Goal: Task Accomplishment & Management: Manage account settings

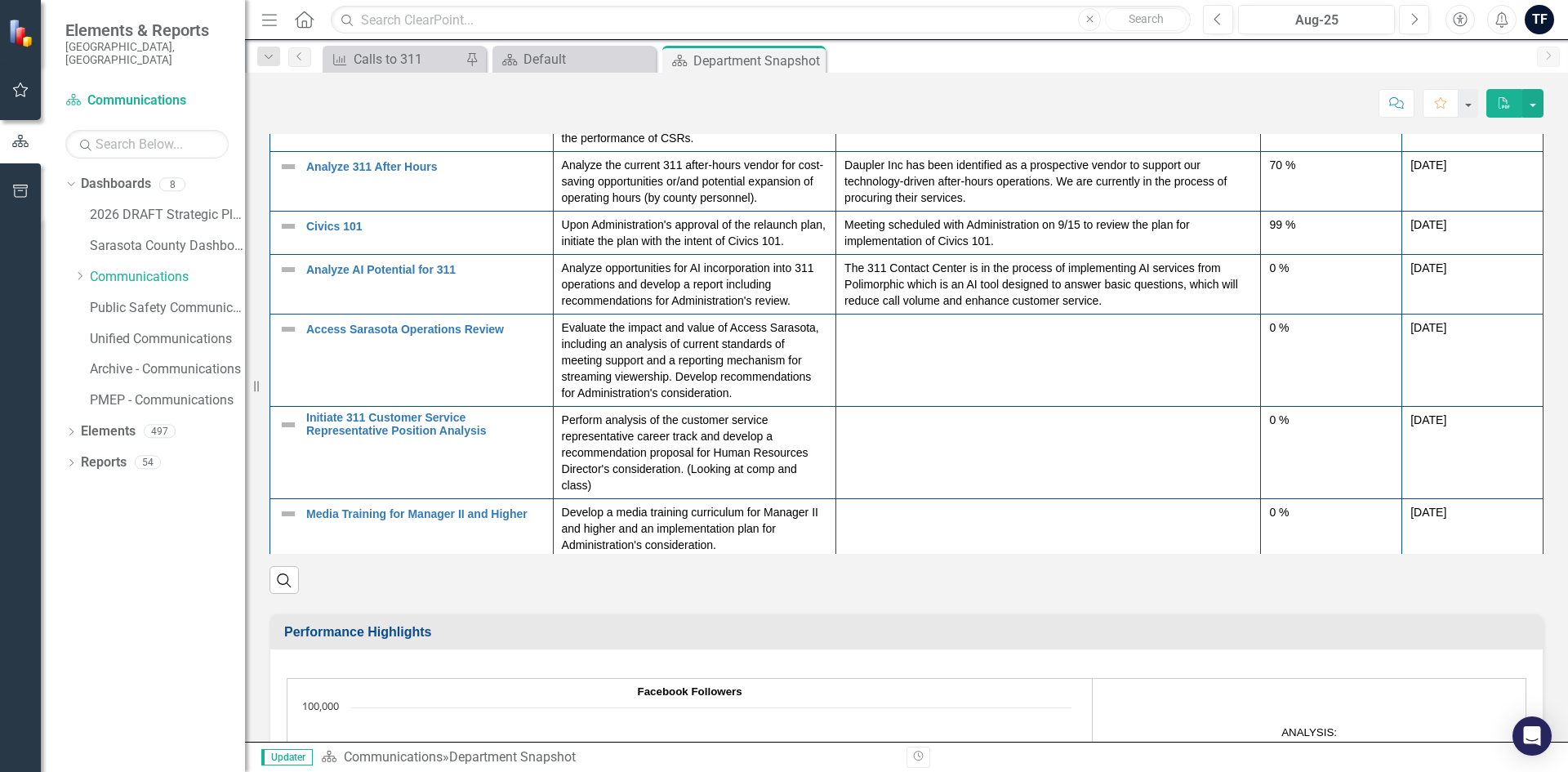
scroll to position [231, 0]
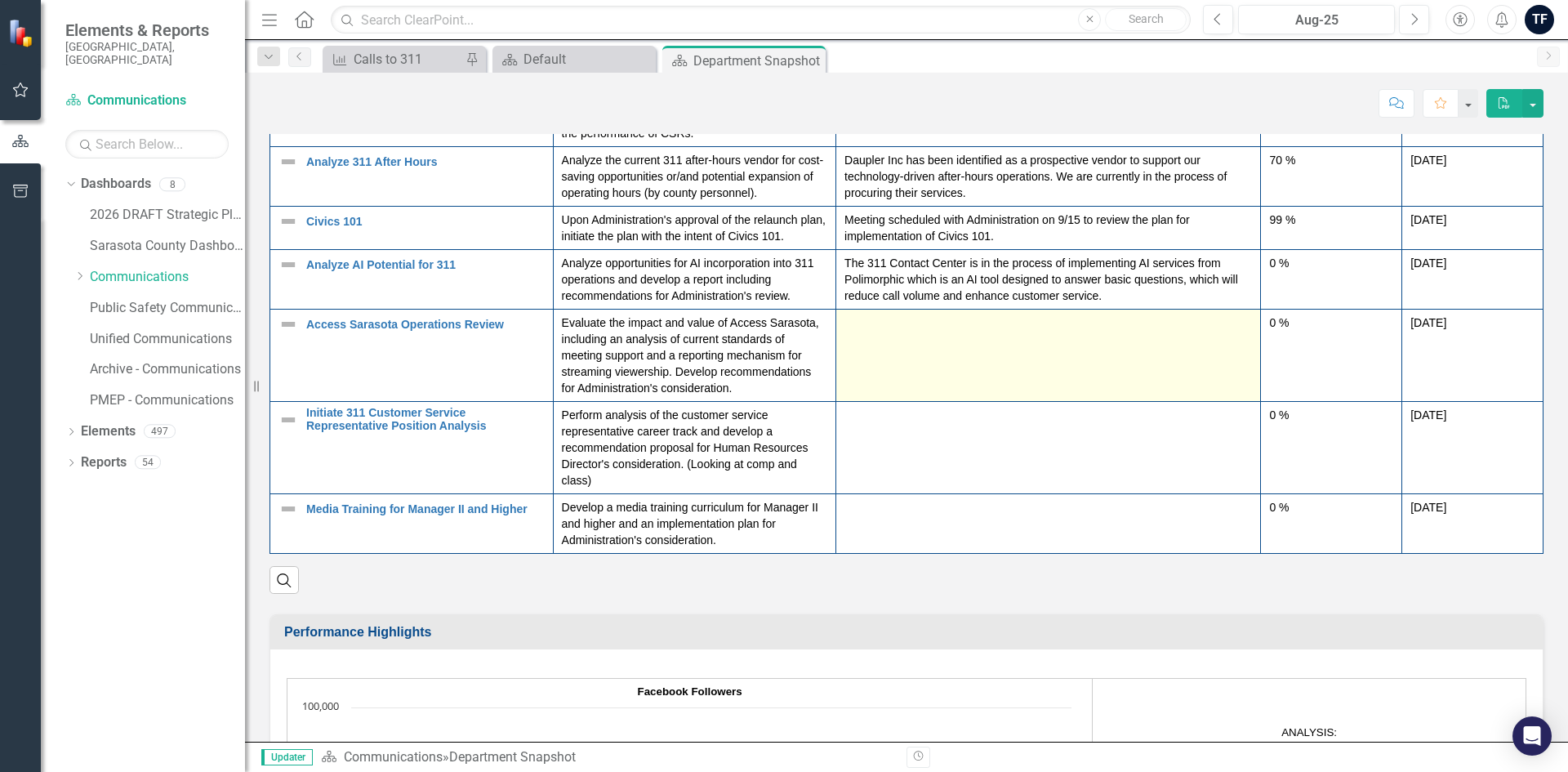
click at [881, 343] on td at bounding box center [1049, 355] width 425 height 92
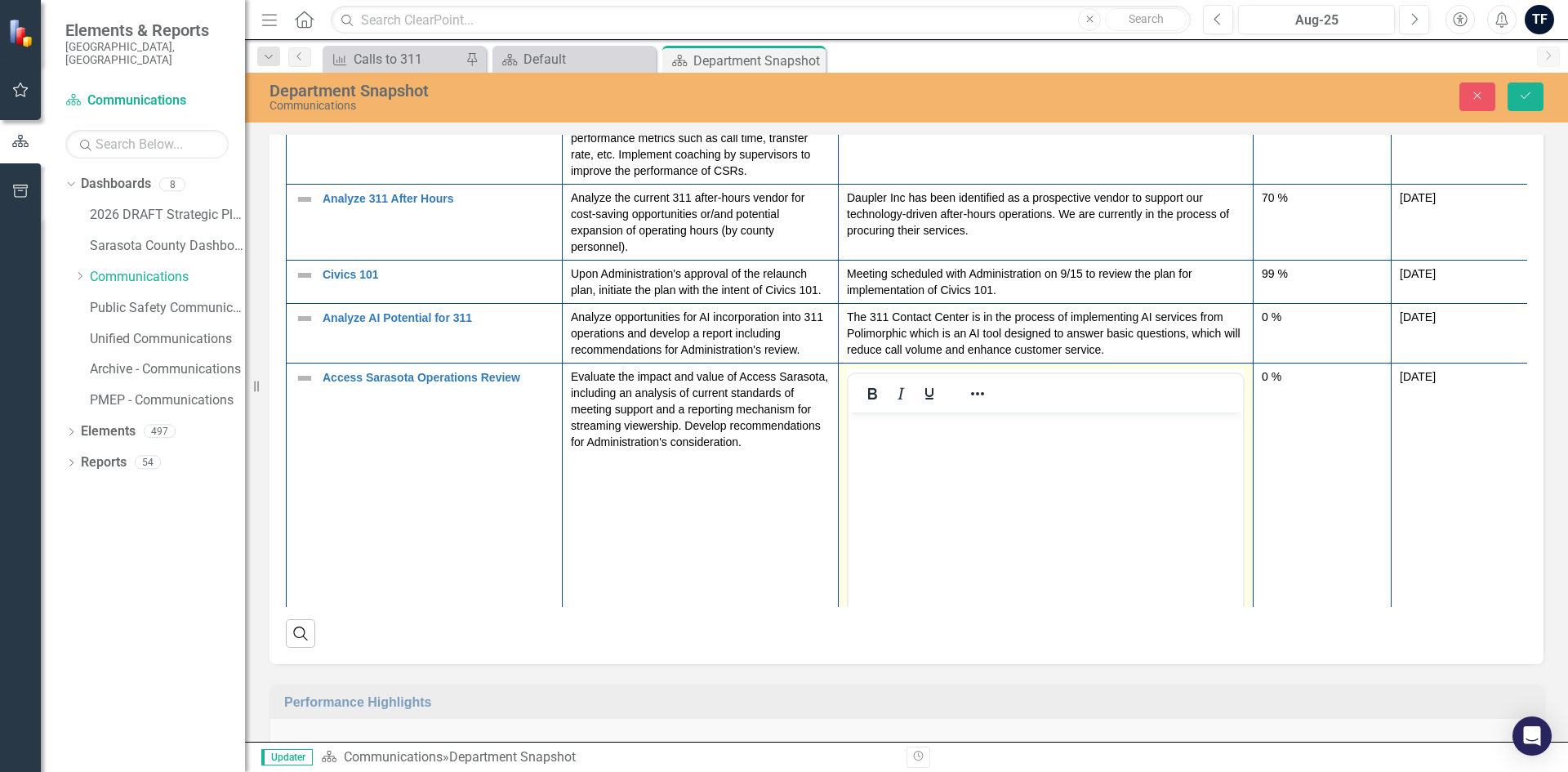
scroll to position [0, 0]
click at [884, 462] on body "Rich Text Area. Press ALT-0 for help." at bounding box center [1046, 534] width 394 height 245
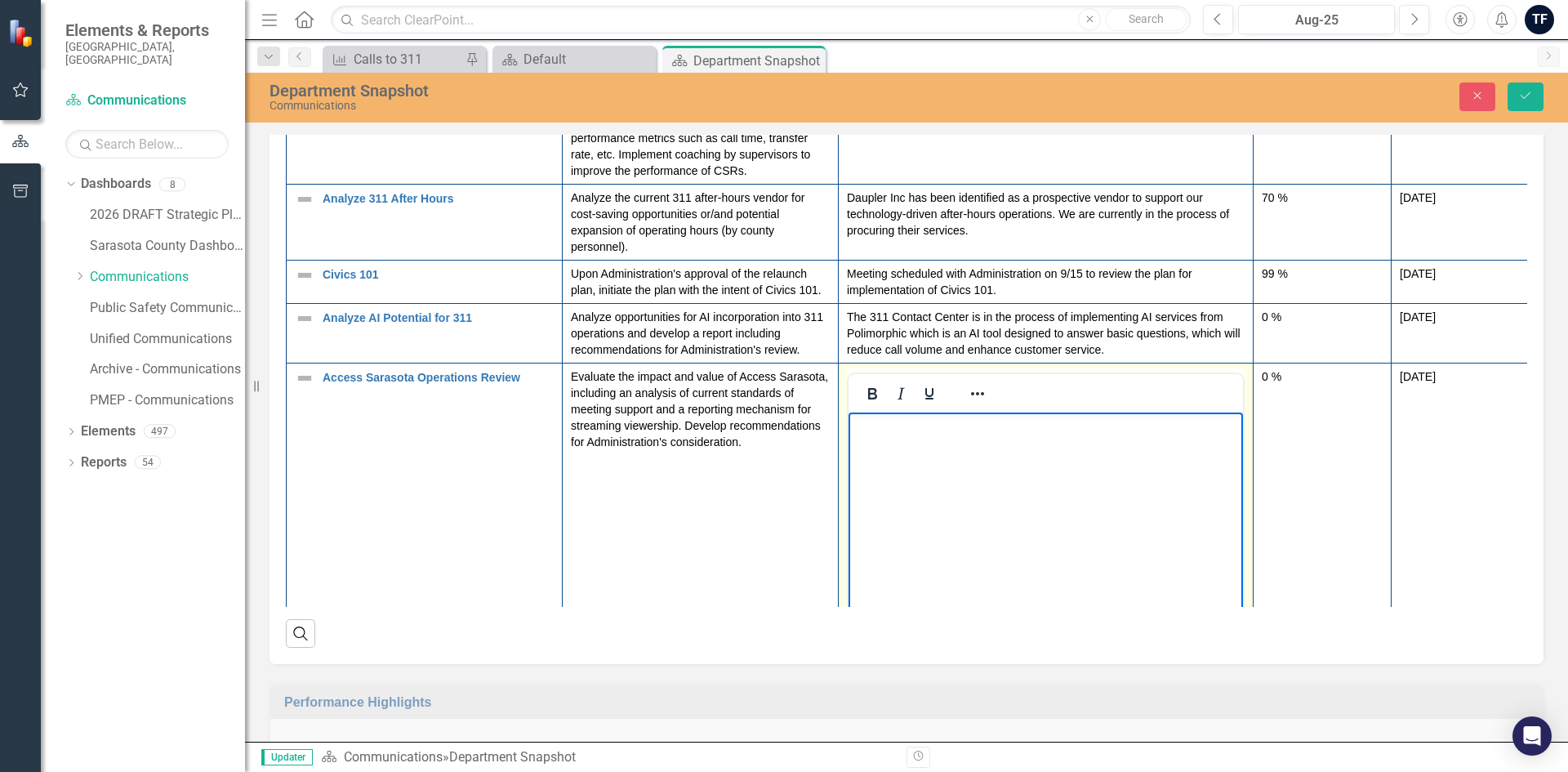
paste body "Rich Text Area. Press ALT-0 for help."
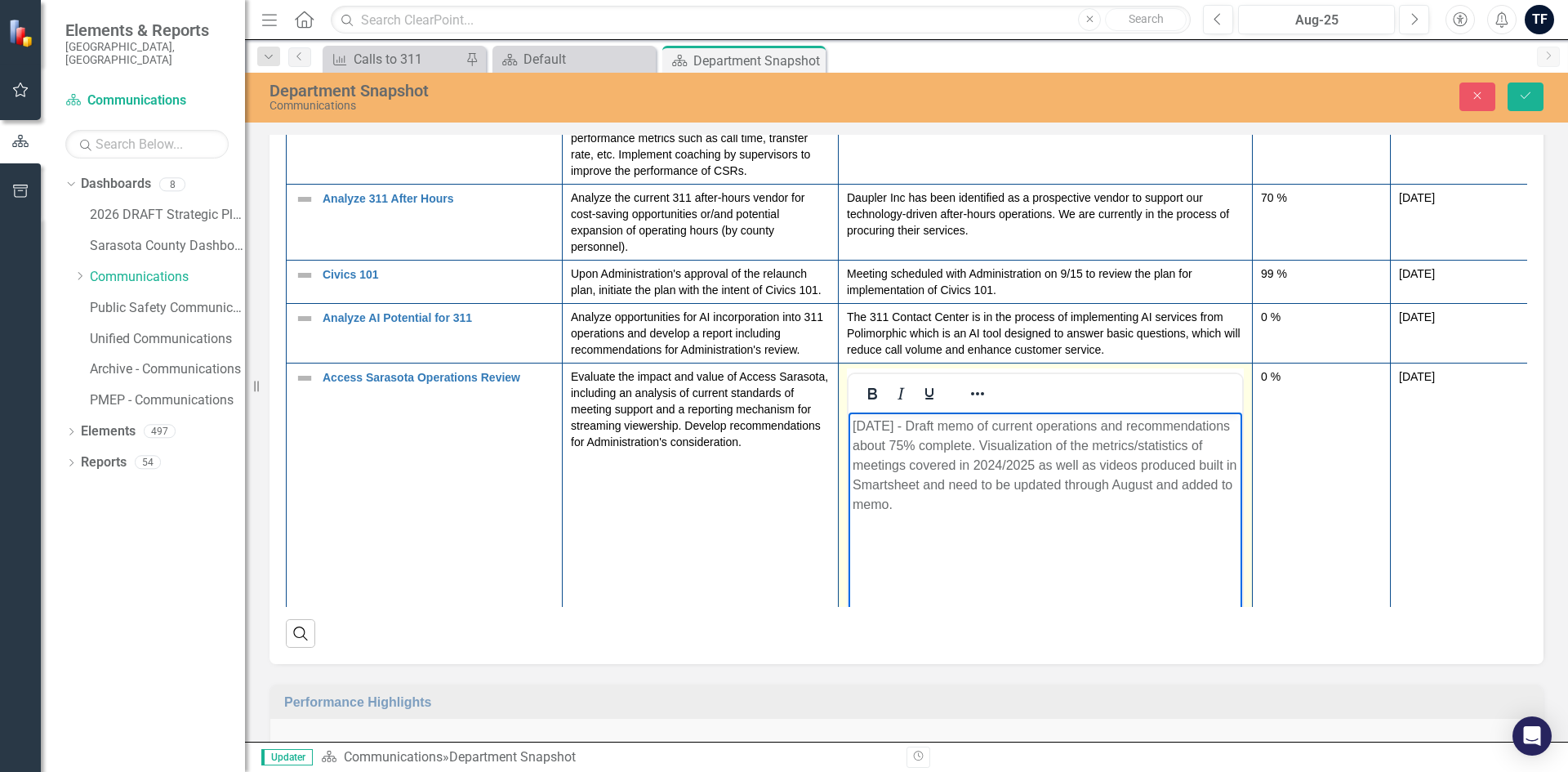
click at [929, 427] on p "[DATE] - Draft memo of current operations and recommendations about 75% complet…" at bounding box center [1045, 465] width 386 height 98
click at [944, 504] on p "Draft memo of current operations and recommendations about 75% complete. Visual…" at bounding box center [1045, 465] width 386 height 98
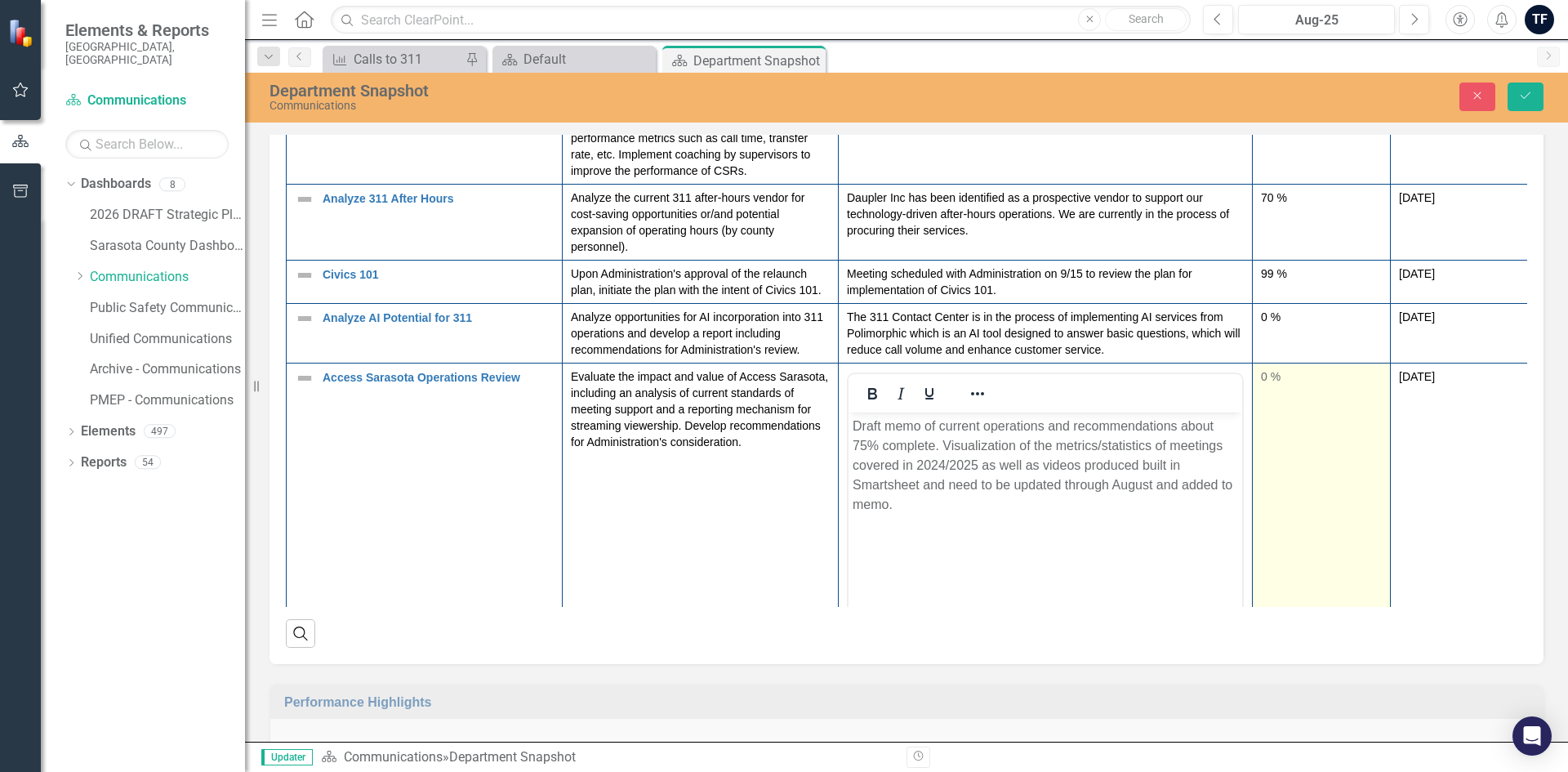
click at [1265, 465] on td "0 %" at bounding box center [1322, 556] width 138 height 387
click at [1292, 465] on td "0 %" at bounding box center [1322, 556] width 138 height 387
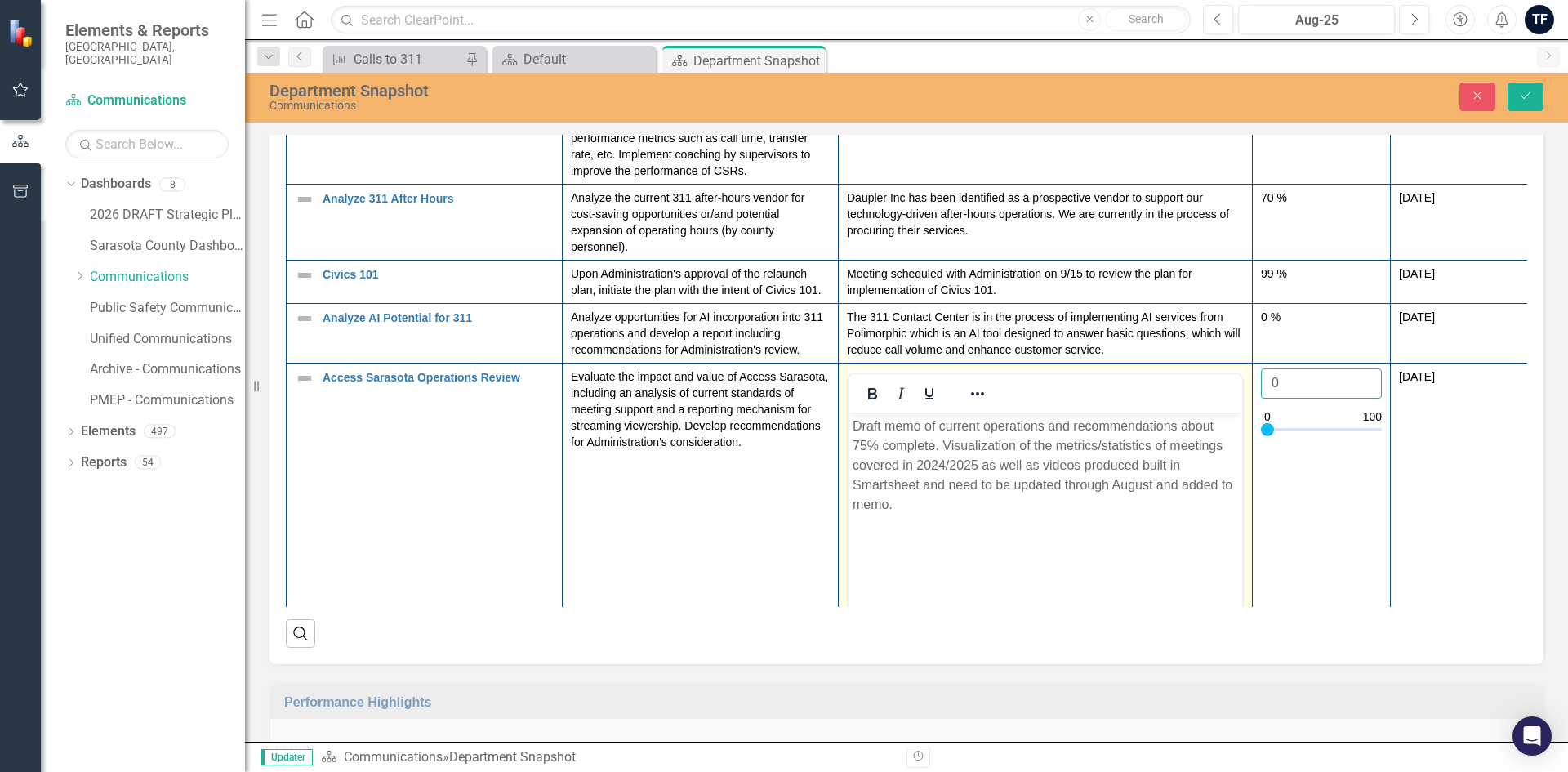
drag, startPoint x: 1282, startPoint y: 377, endPoint x: 1238, endPoint y: 392, distance: 46.5
click at [1238, 392] on tr "Access Sarasota Operations Review Link Open Element Evaluate the impact and val…" at bounding box center [907, 556] width 1243 height 387
type input "75"
click at [682, 517] on td "Evaluate the impact and value of Access Sarasota, including an analysis of curr…" at bounding box center [701, 556] width 276 height 387
click at [993, 513] on p "Draft memo of current operations and recommendations about 75% complete. Visual…" at bounding box center [1045, 465] width 386 height 98
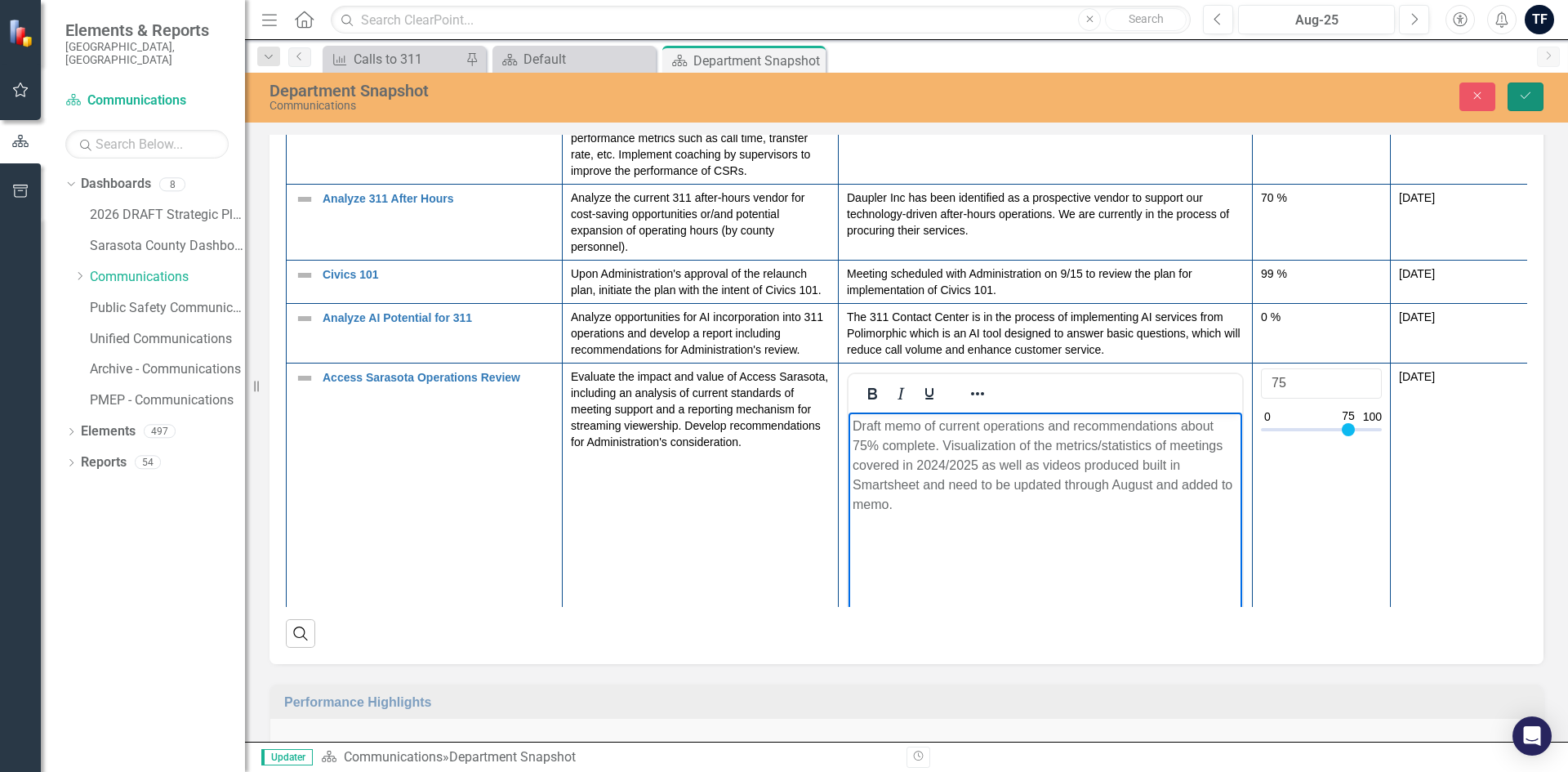
click at [1521, 101] on icon "Save" at bounding box center [1525, 96] width 14 height 11
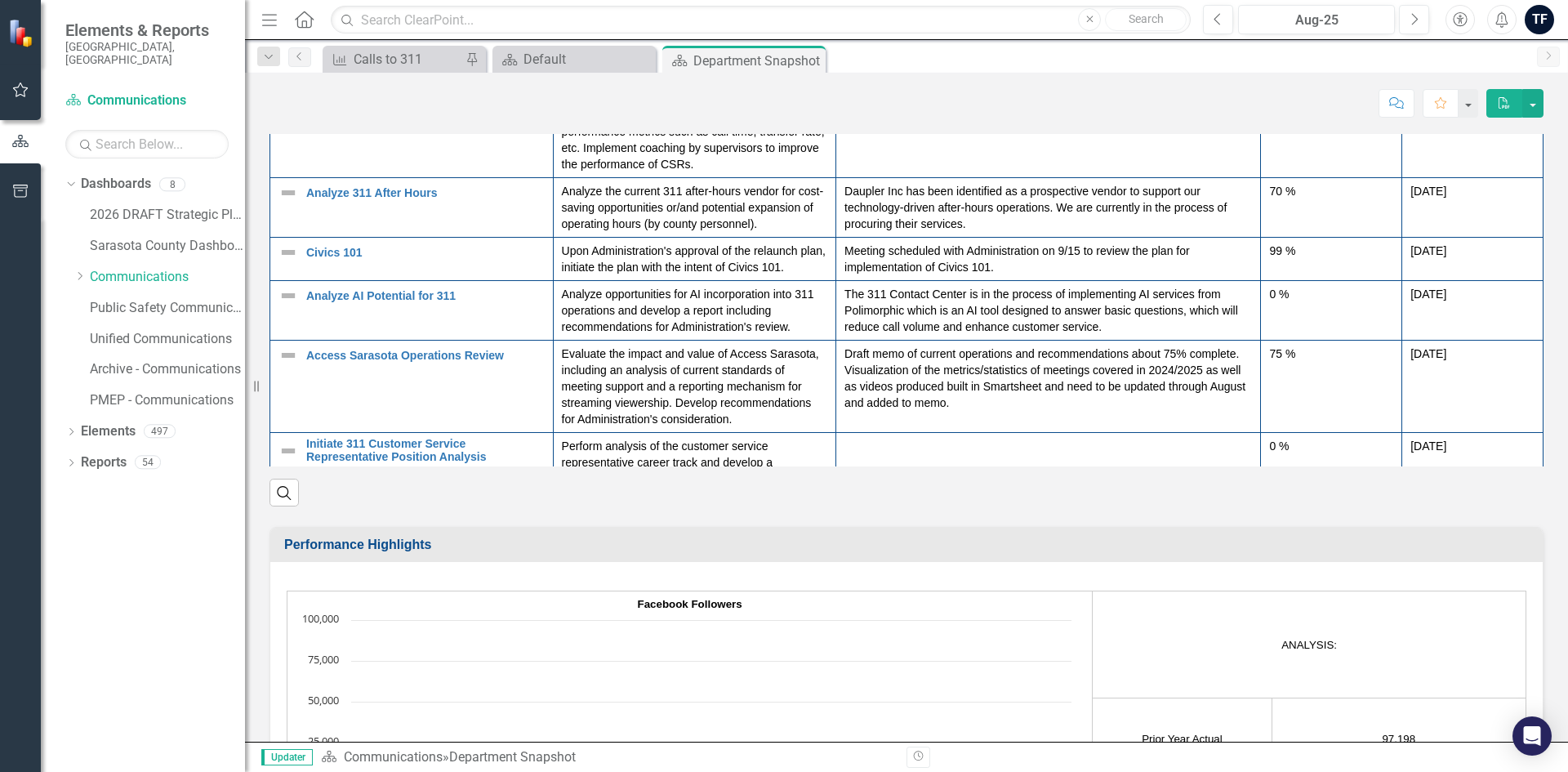
scroll to position [103, 0]
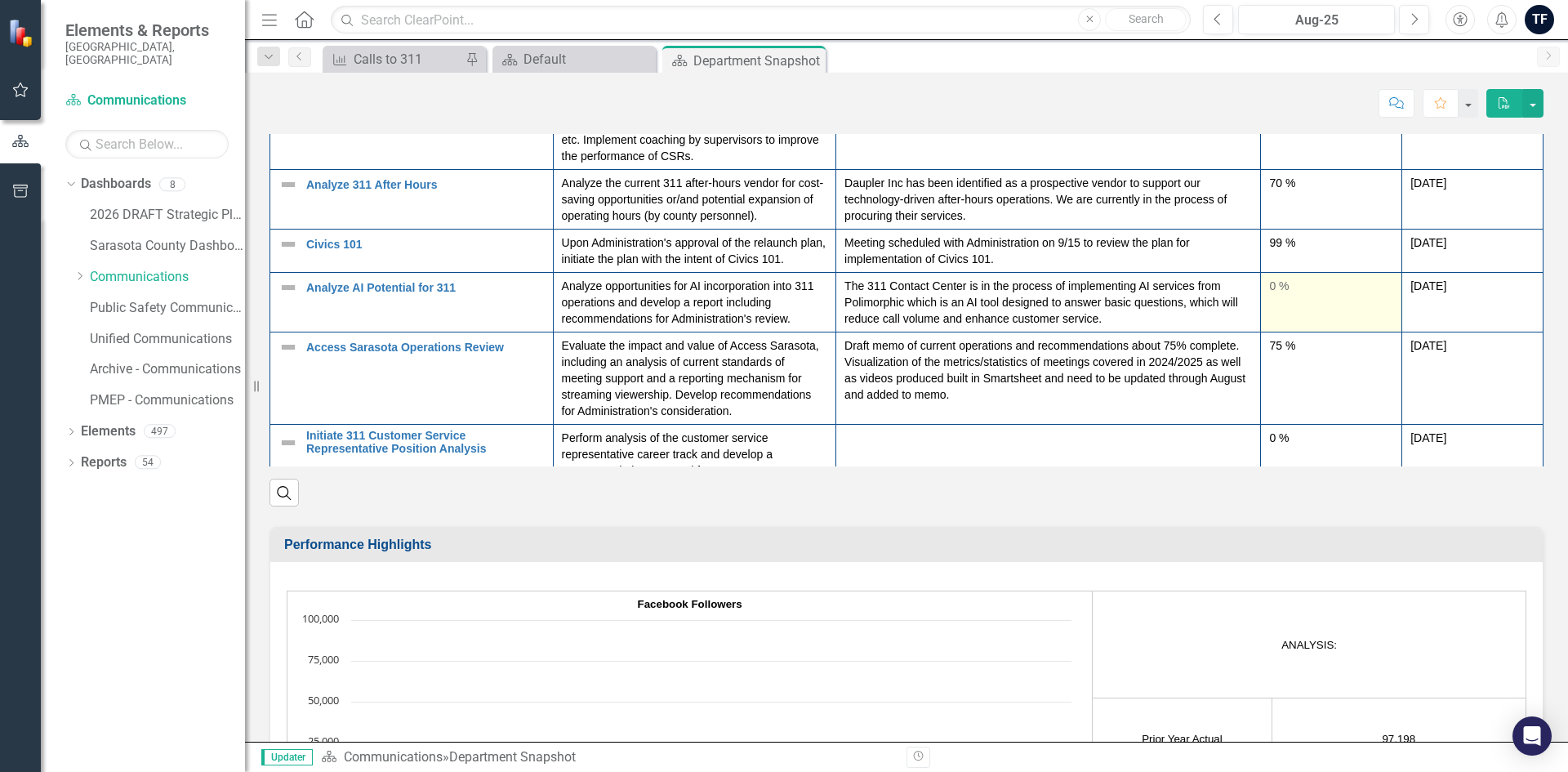
click at [1269, 294] on div "0 %" at bounding box center [1332, 285] width 124 height 16
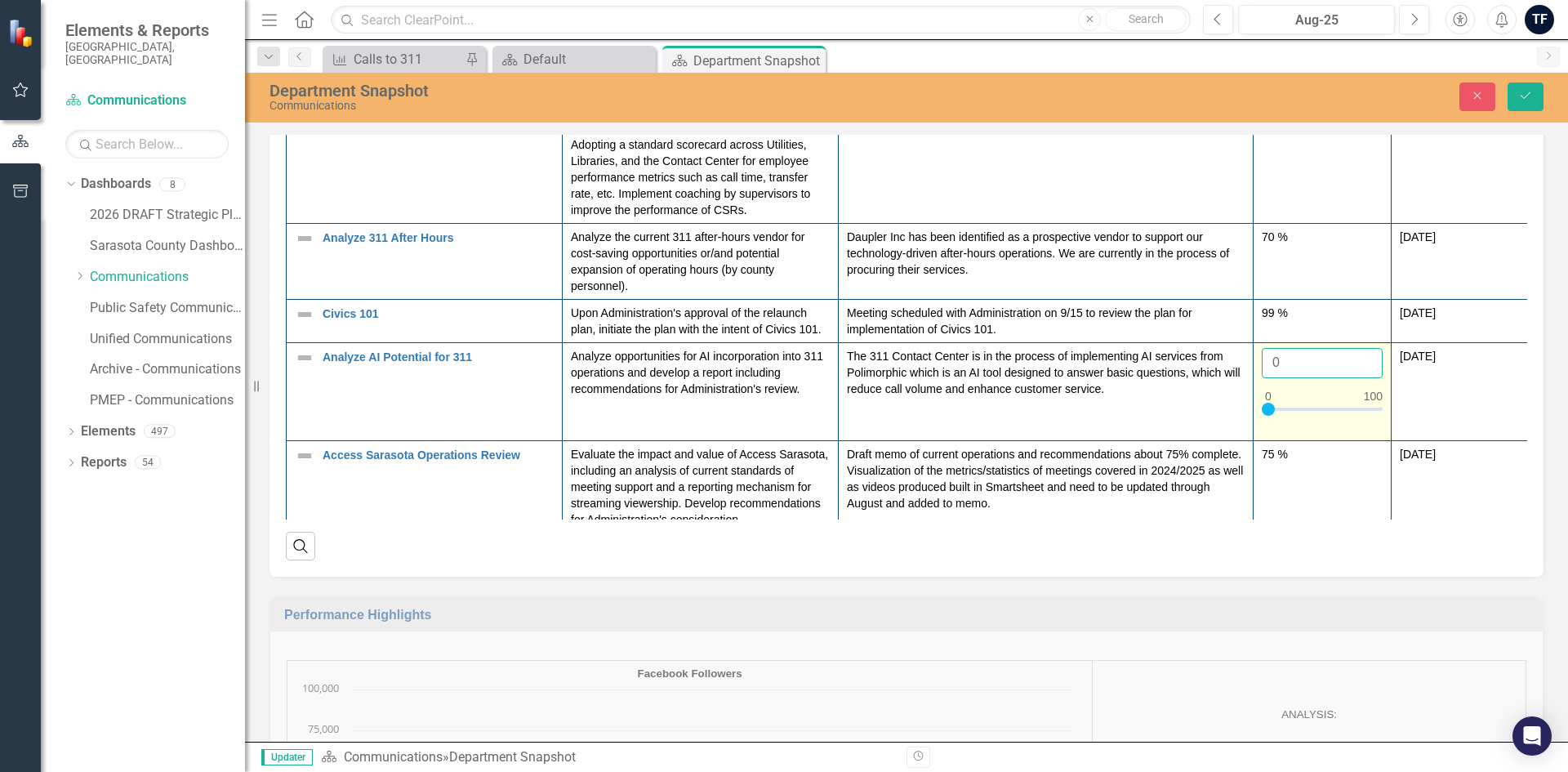
drag, startPoint x: 1288, startPoint y: 362, endPoint x: 1253, endPoint y: 361, distance: 35.0
click at [1254, 361] on td "0" at bounding box center [1323, 392] width 138 height 98
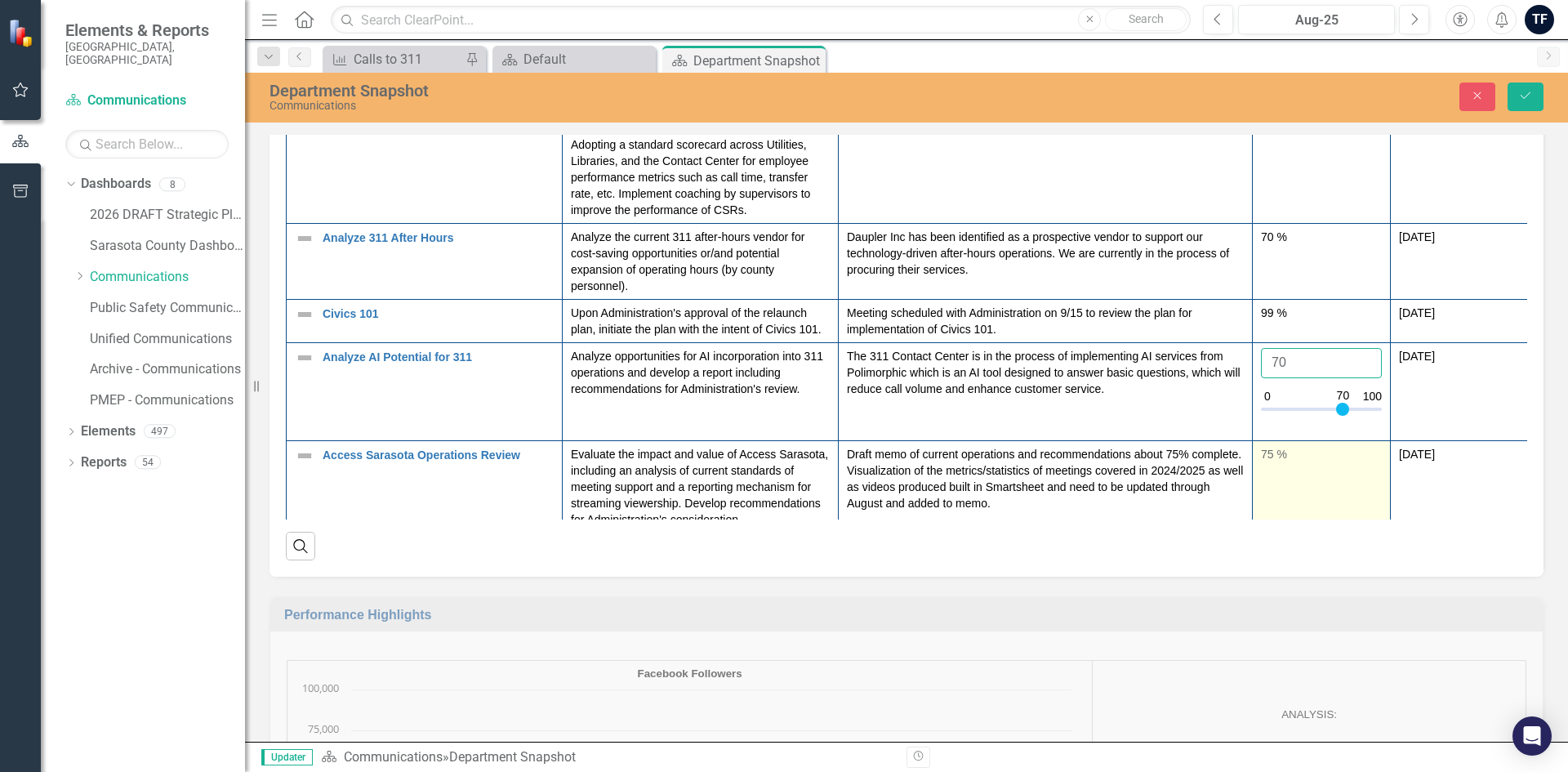
type input "70"
click at [1293, 449] on div "75 %" at bounding box center [1321, 454] width 121 height 16
click at [1532, 94] on icon "Save" at bounding box center [1525, 96] width 14 height 11
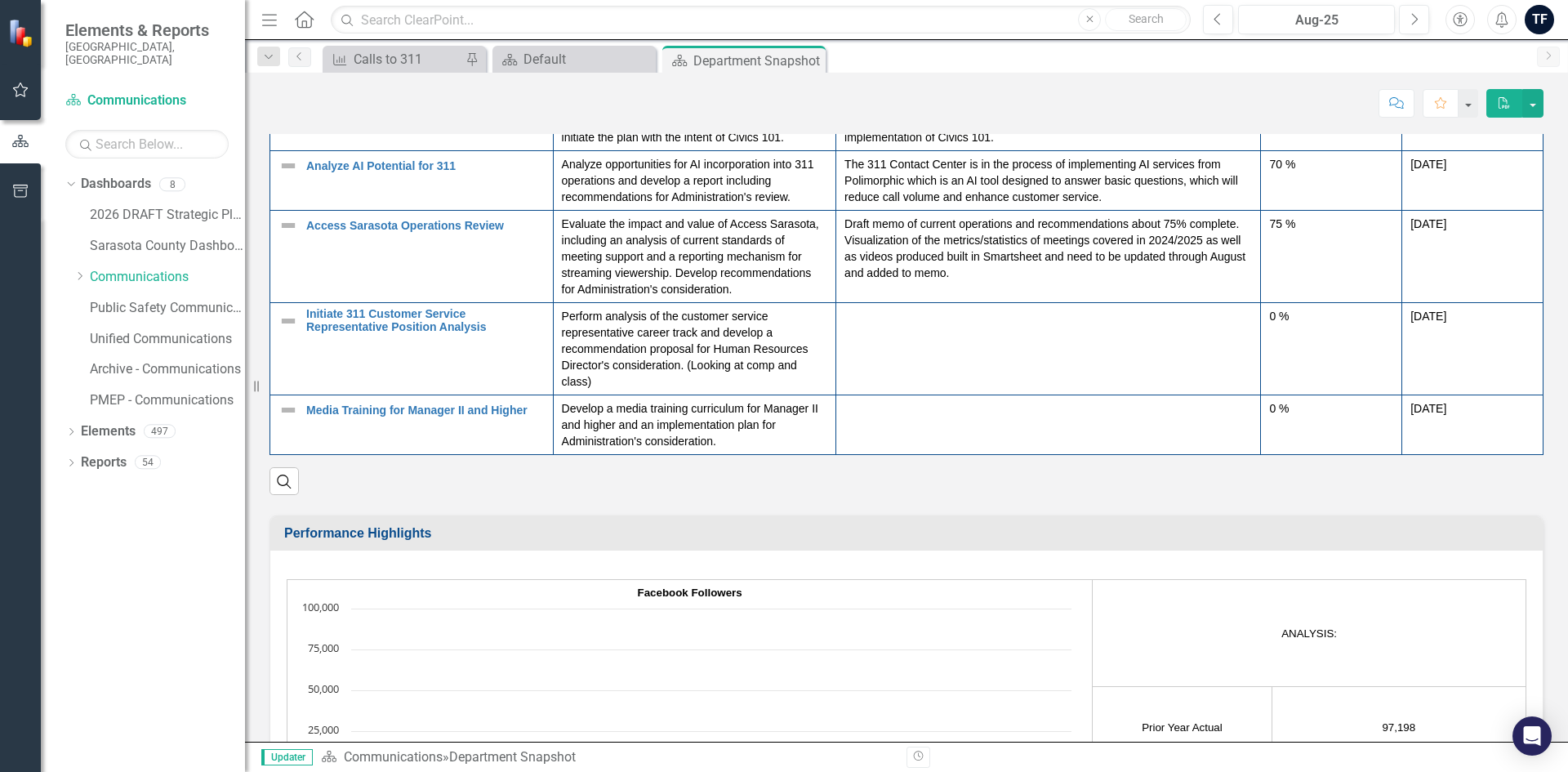
scroll to position [231, 0]
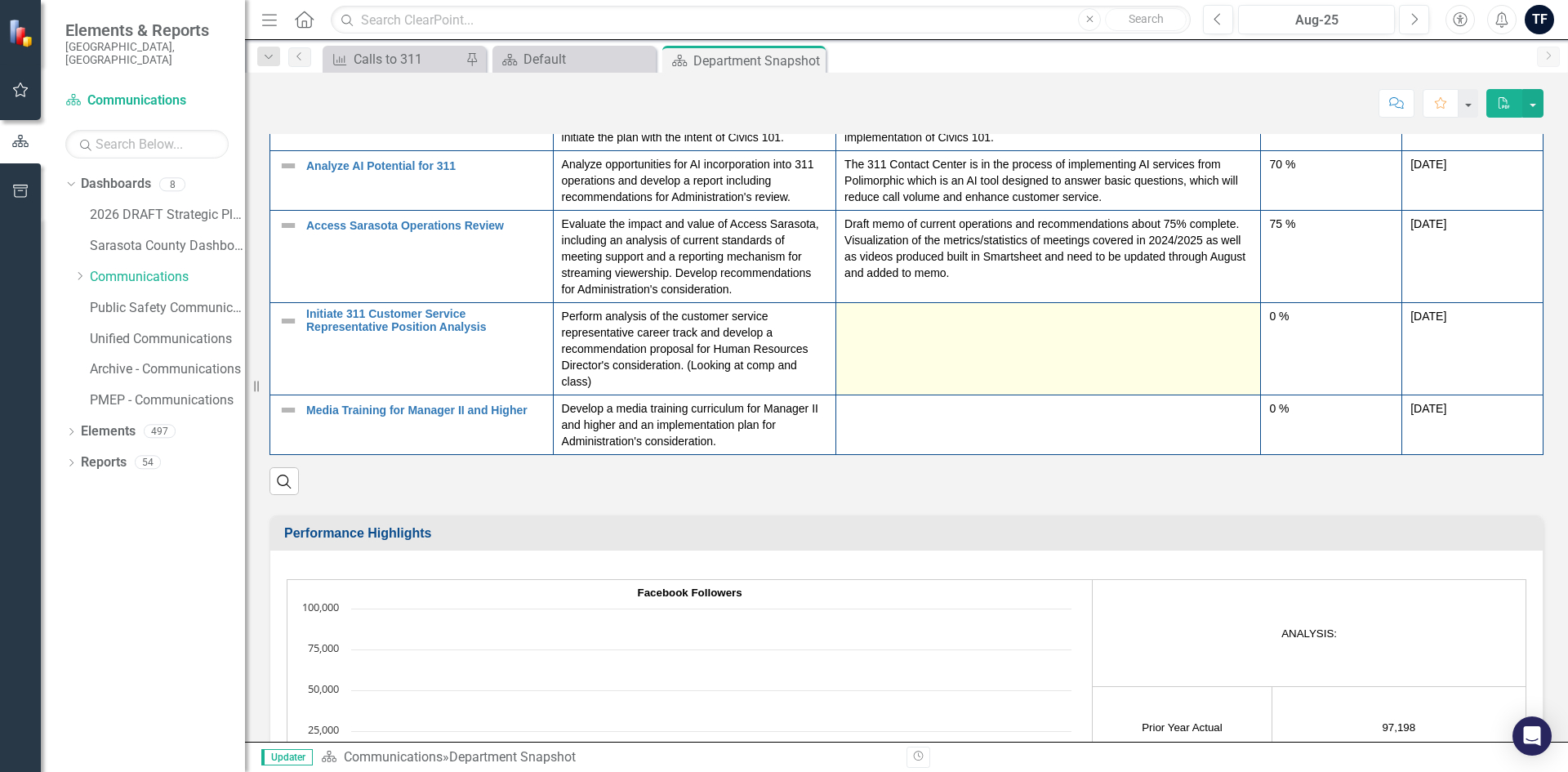
click at [880, 324] on div at bounding box center [1048, 318] width 408 height 19
click at [876, 324] on div at bounding box center [1048, 318] width 408 height 19
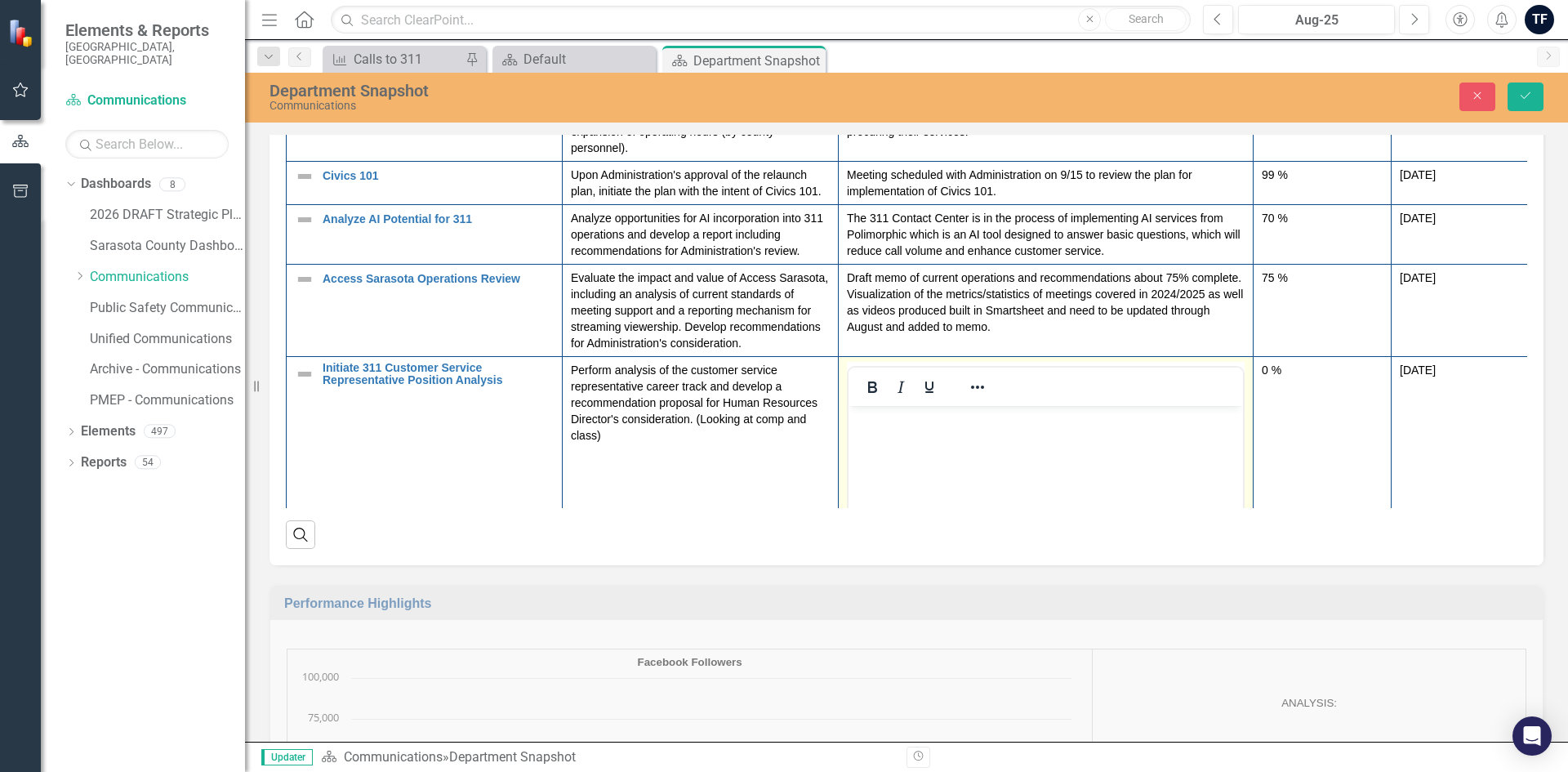
scroll to position [0, 0]
click at [871, 431] on body "Rich Text Area. Press ALT-0 for help." at bounding box center [1046, 528] width 394 height 245
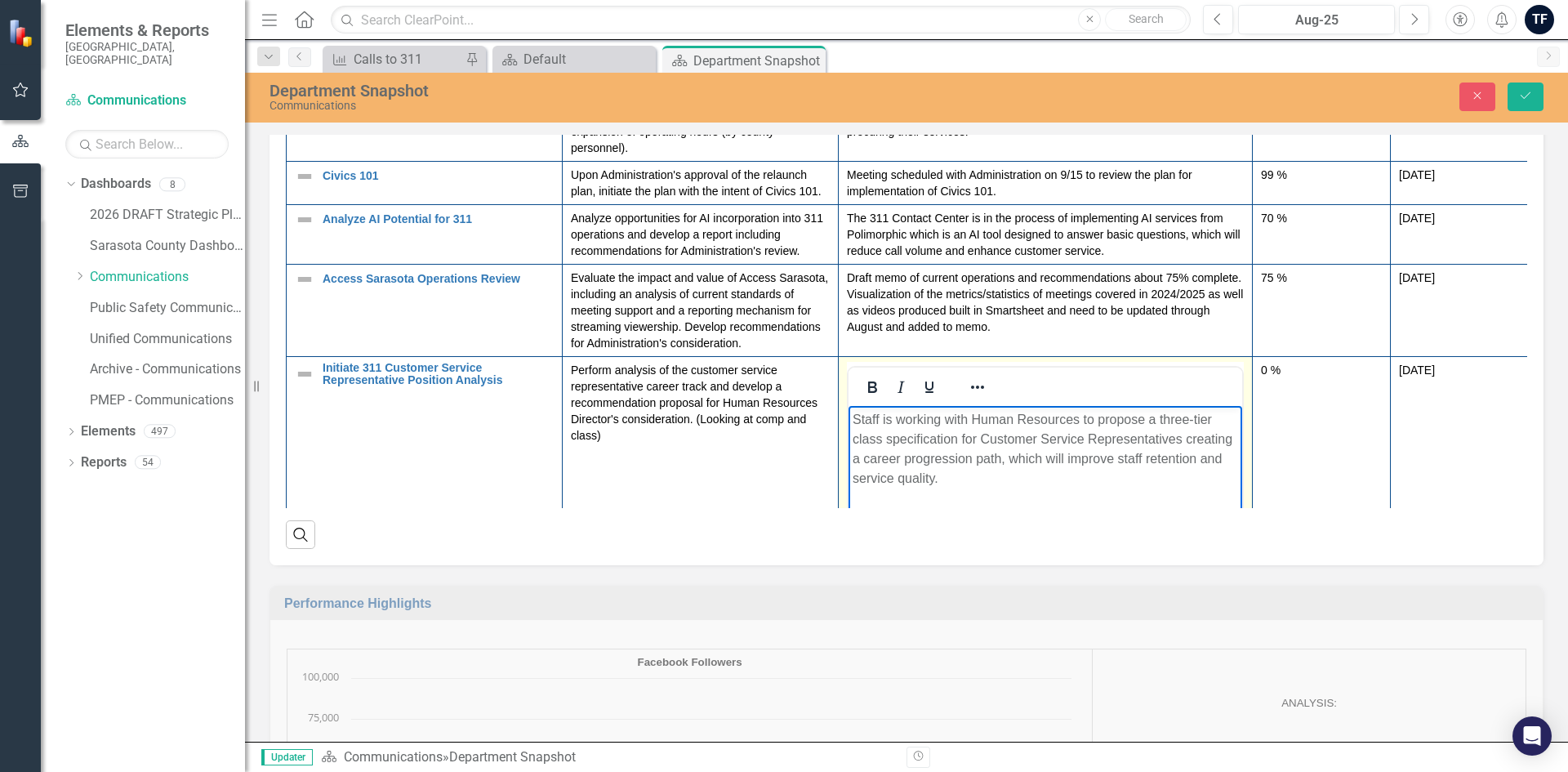
click at [1288, 418] on td "0 %" at bounding box center [1322, 550] width 138 height 387
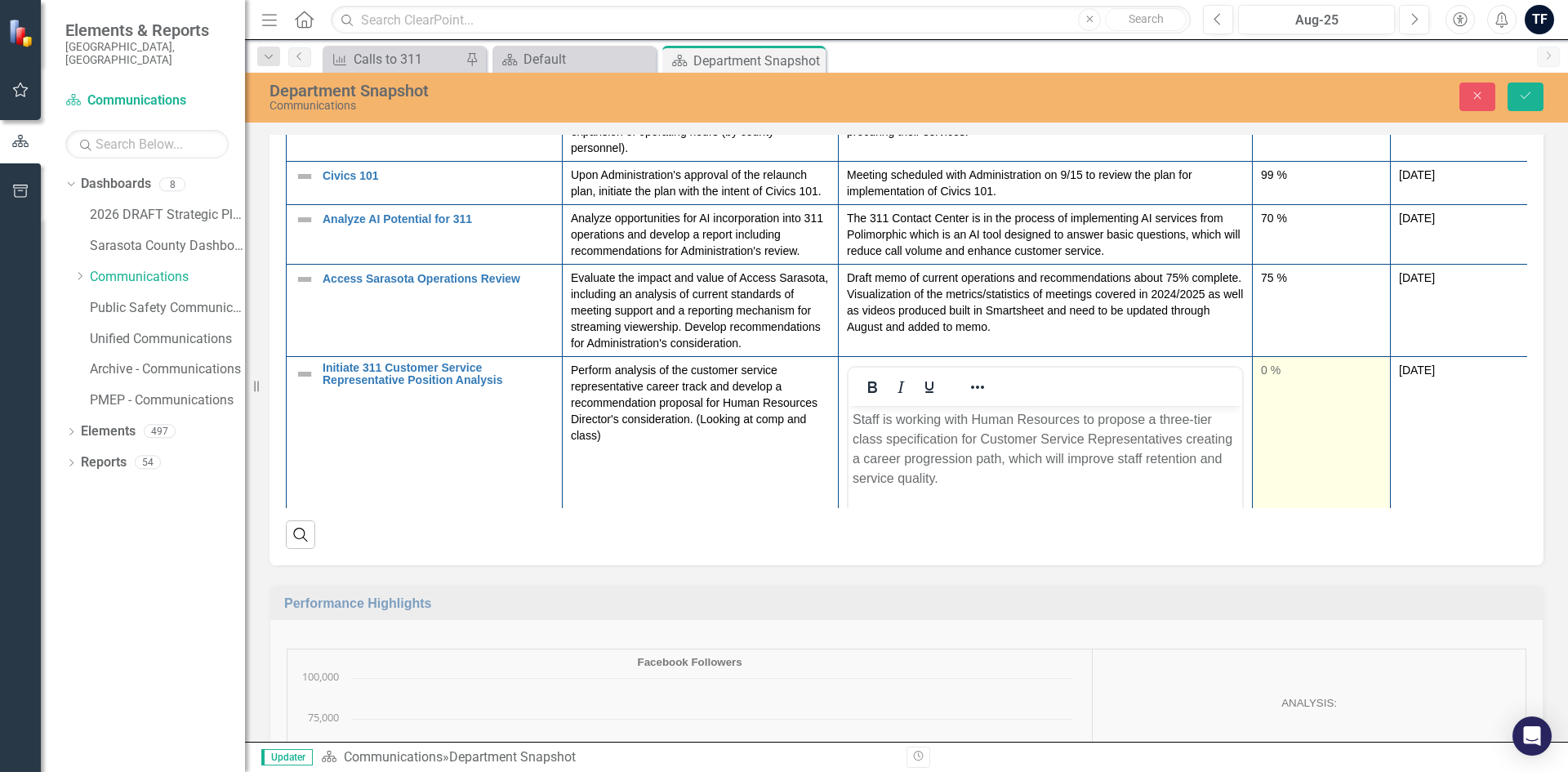
click at [1273, 381] on div "0 %" at bounding box center [1321, 372] width 121 height 19
drag, startPoint x: 1272, startPoint y: 378, endPoint x: 1292, endPoint y: 375, distance: 20.2
click at [1292, 375] on input "0" at bounding box center [1321, 377] width 121 height 31
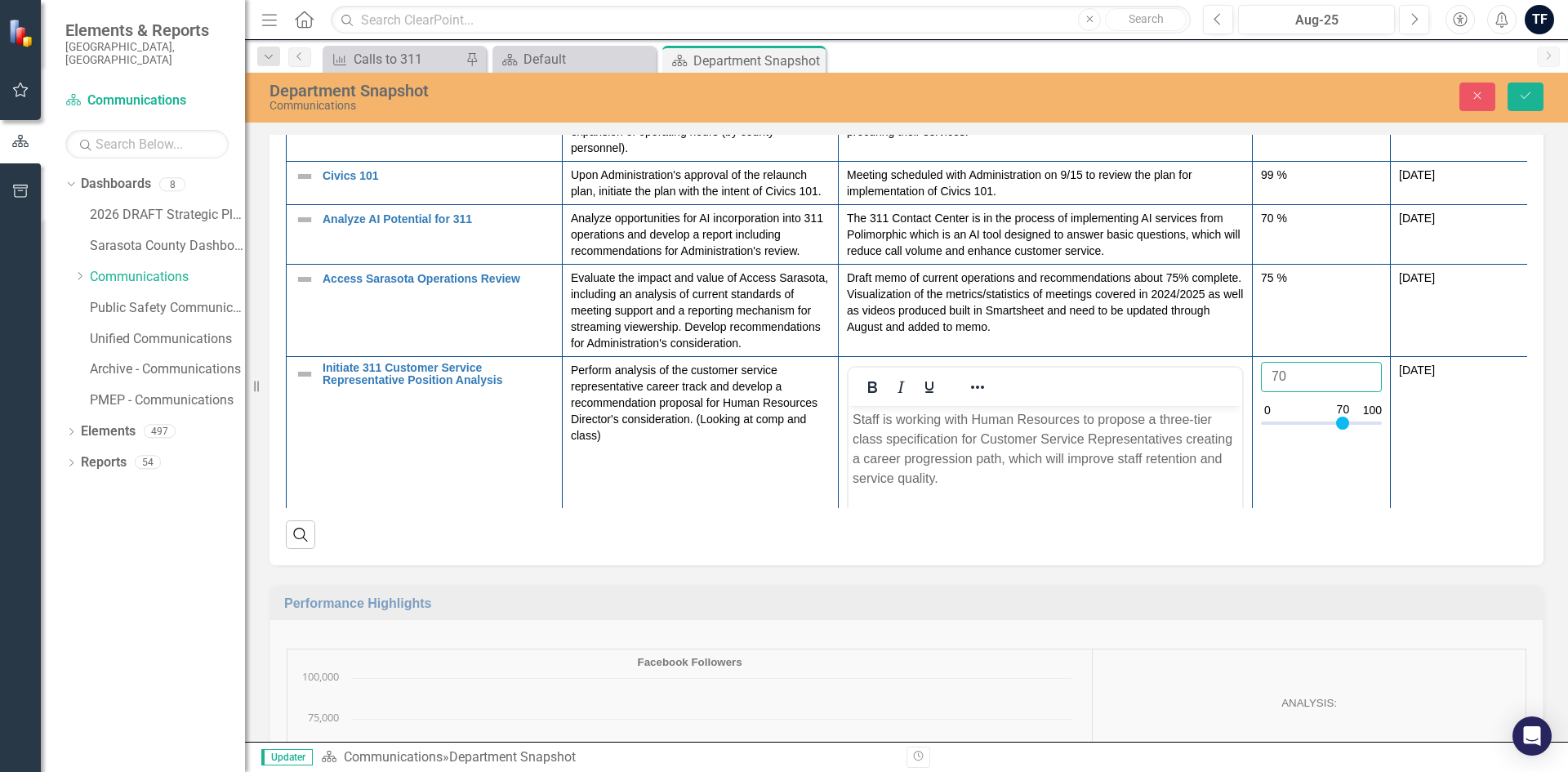
type input "70"
click at [1431, 426] on td "[DATE]" at bounding box center [1460, 550] width 138 height 387
click at [1523, 97] on icon "Save" at bounding box center [1525, 96] width 14 height 11
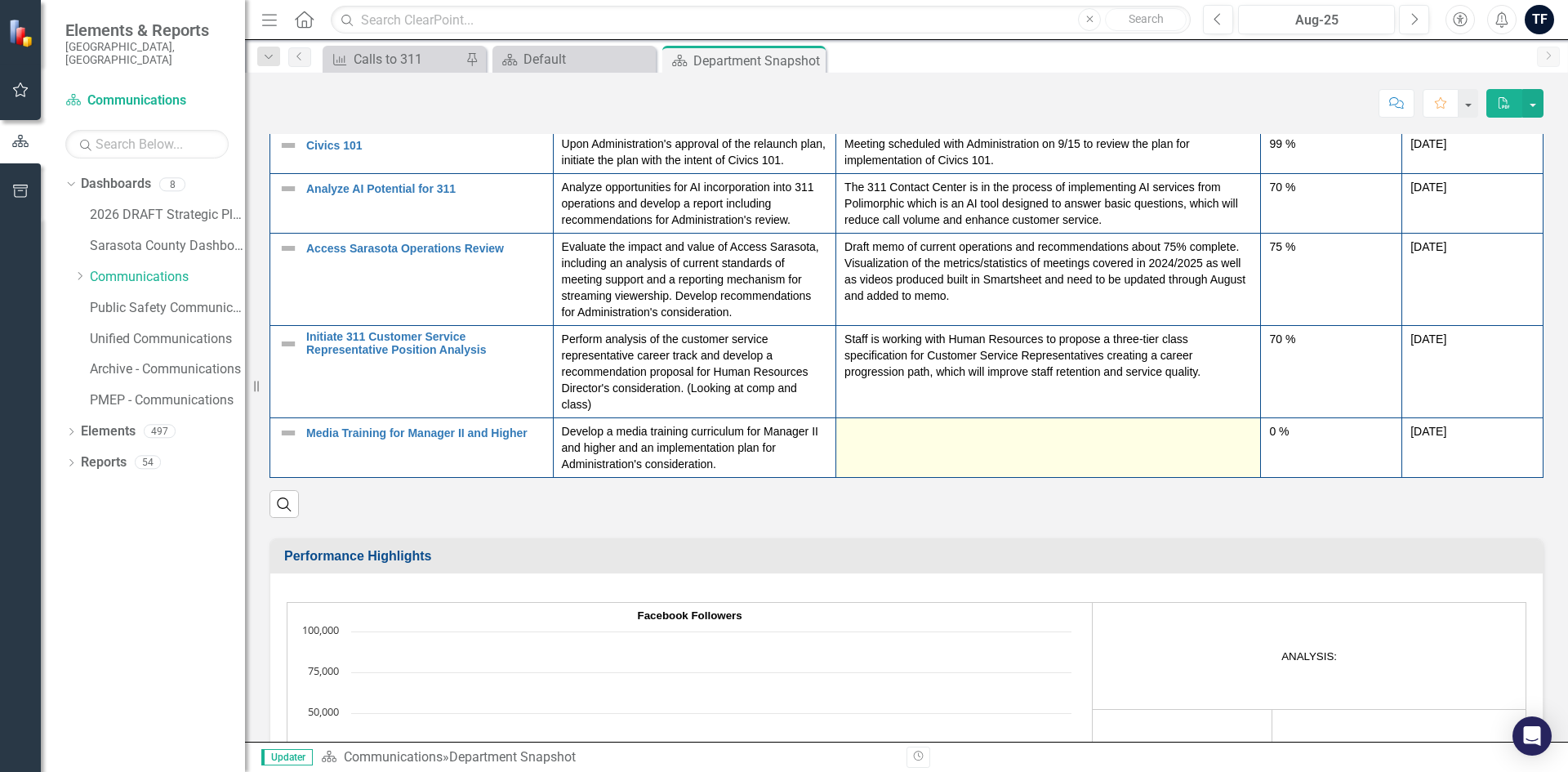
scroll to position [231, 0]
click at [865, 435] on div at bounding box center [1048, 433] width 408 height 19
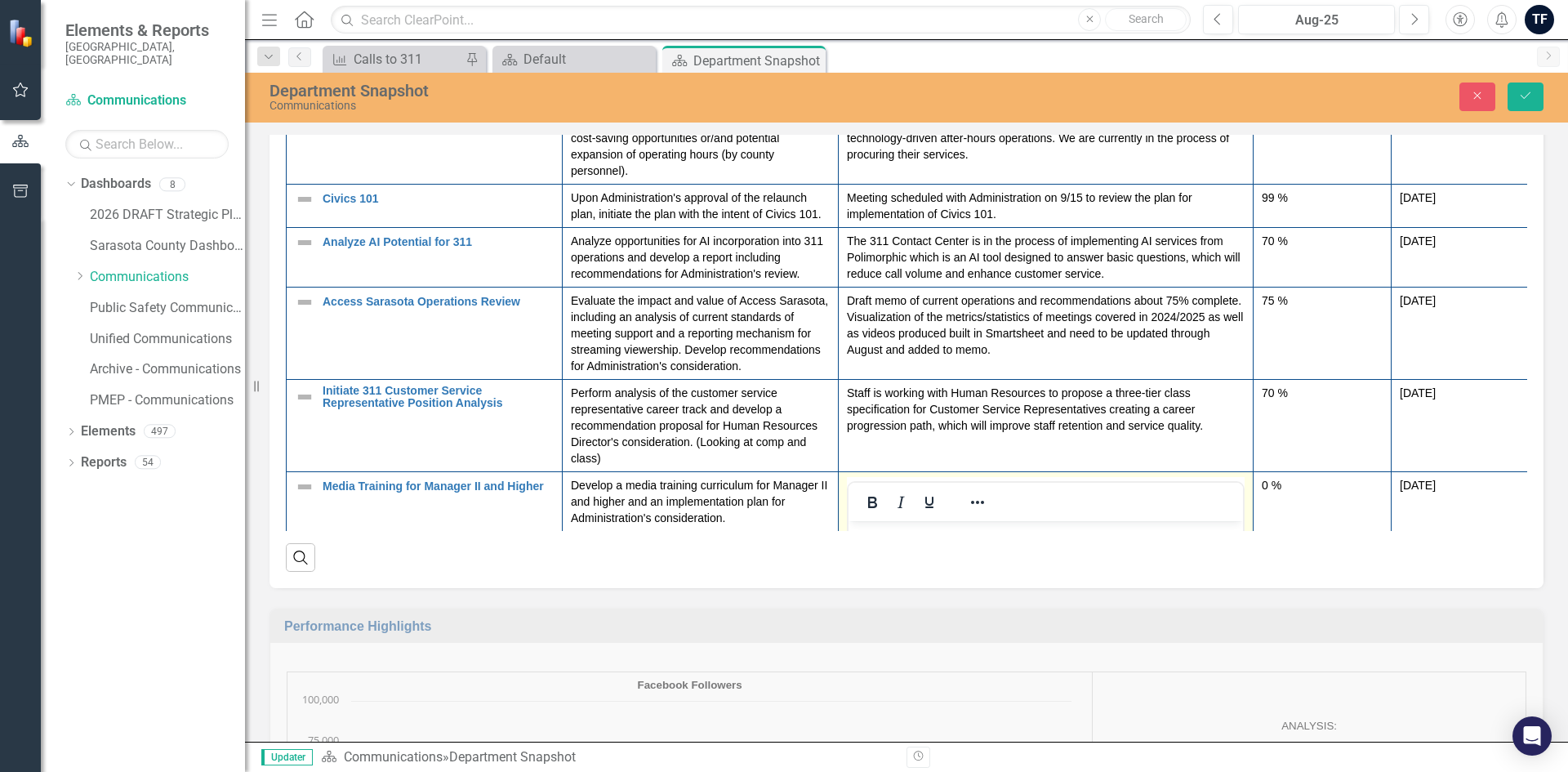
scroll to position [476, 0]
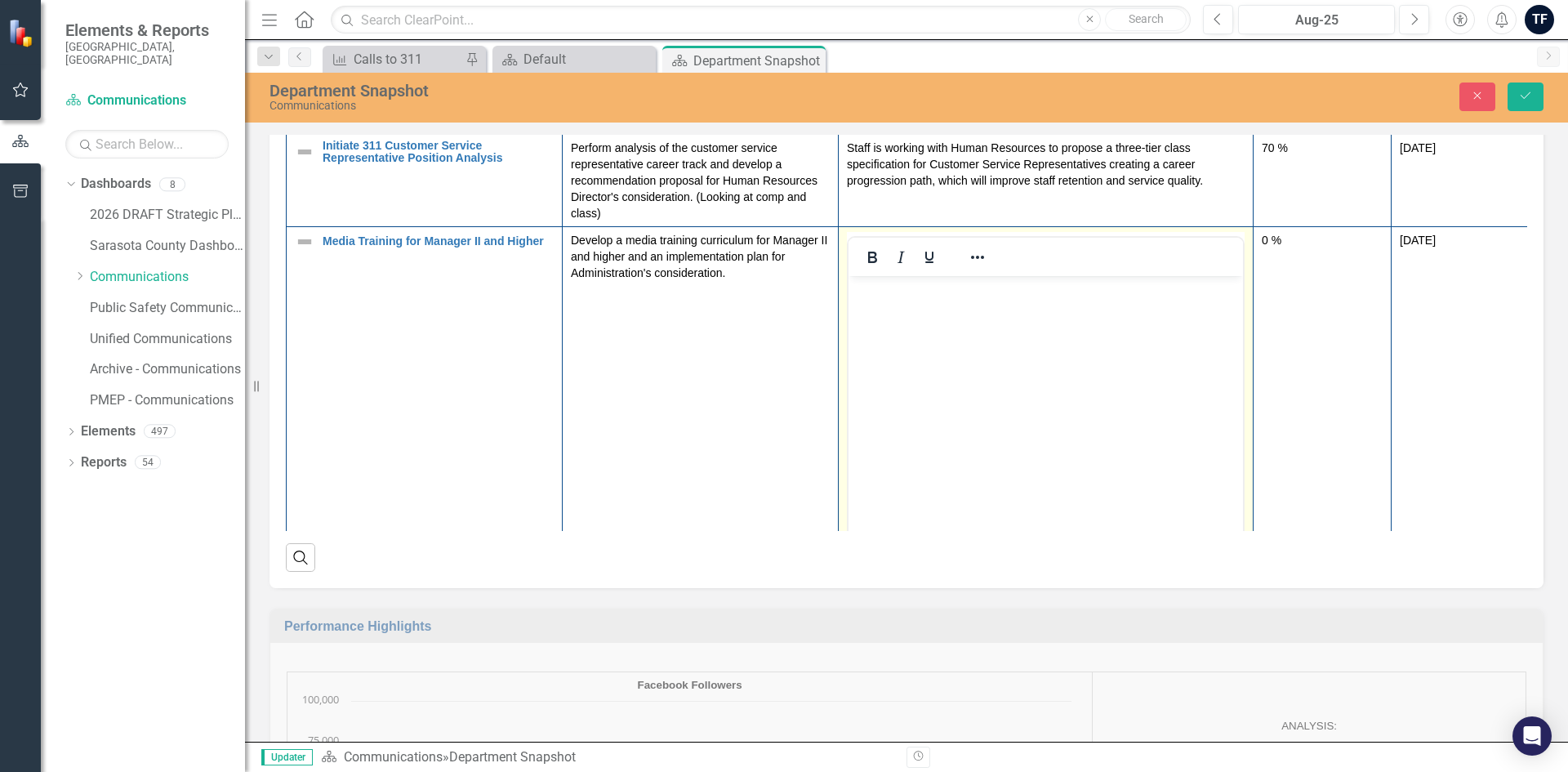
click at [951, 371] on body "Rich Text Area. Press ALT-0 for help." at bounding box center [1046, 398] width 394 height 245
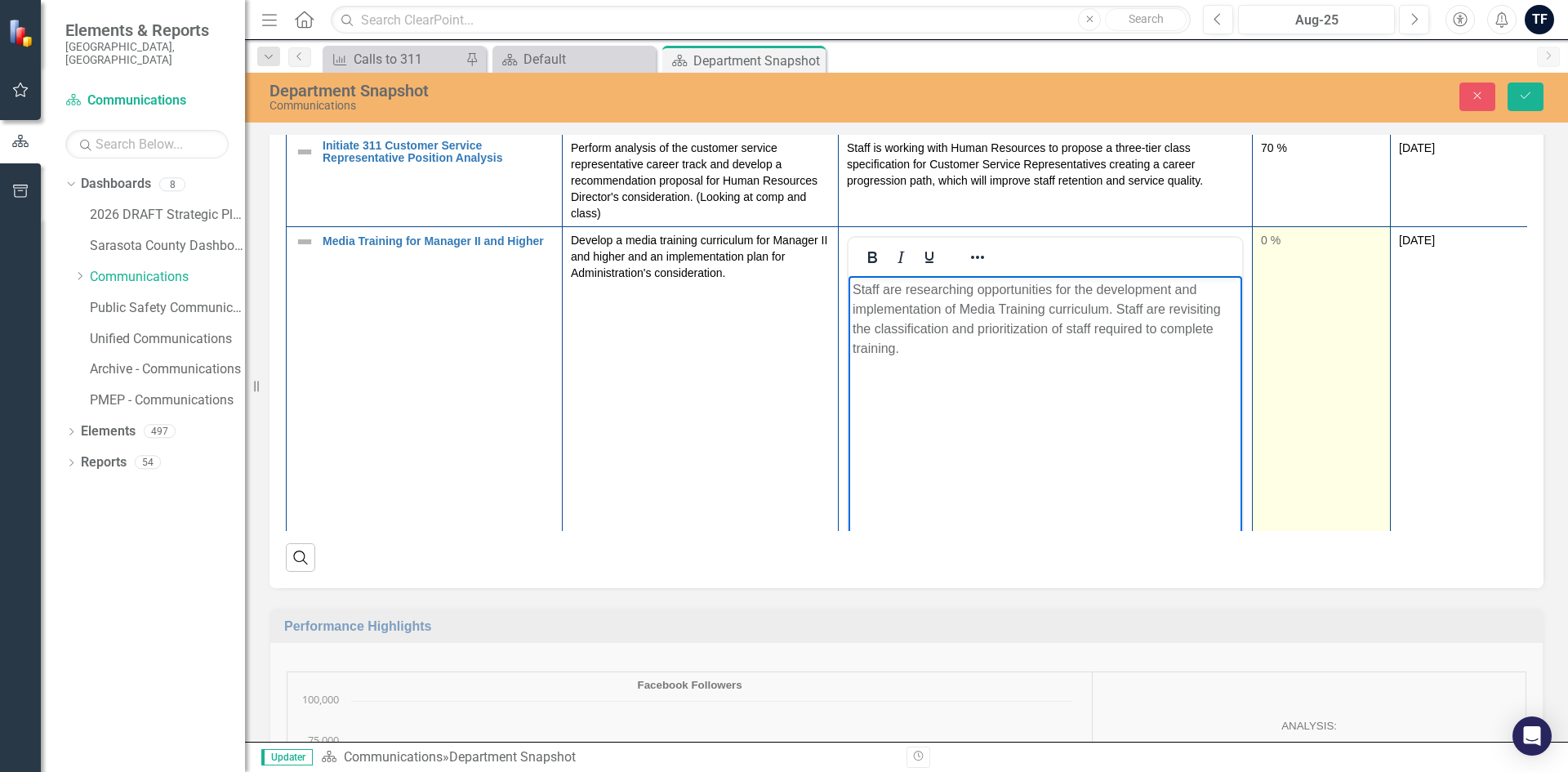
click at [1320, 320] on td "0 %" at bounding box center [1322, 420] width 138 height 387
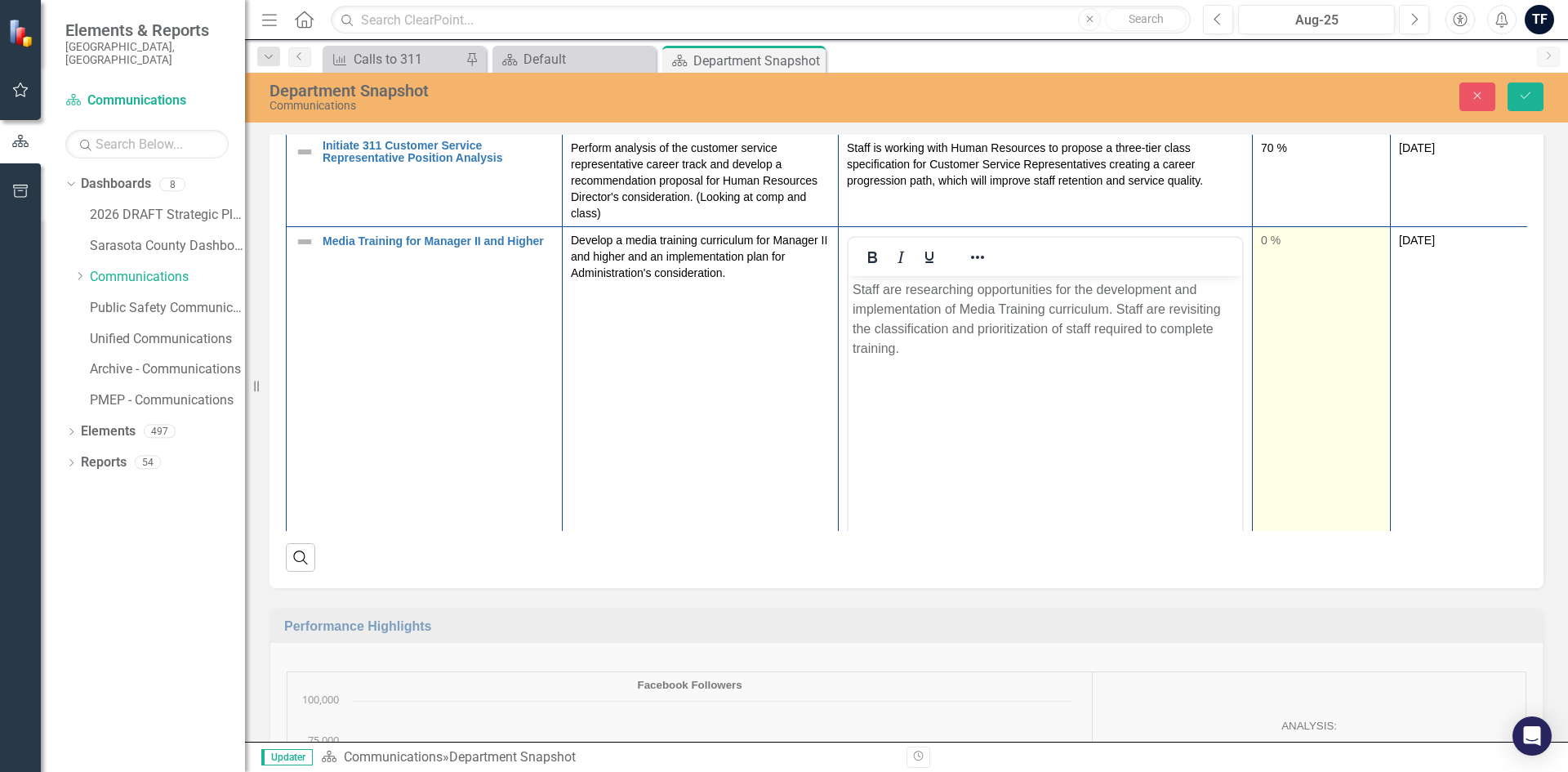
click at [1310, 272] on td "0 %" at bounding box center [1322, 420] width 138 height 387
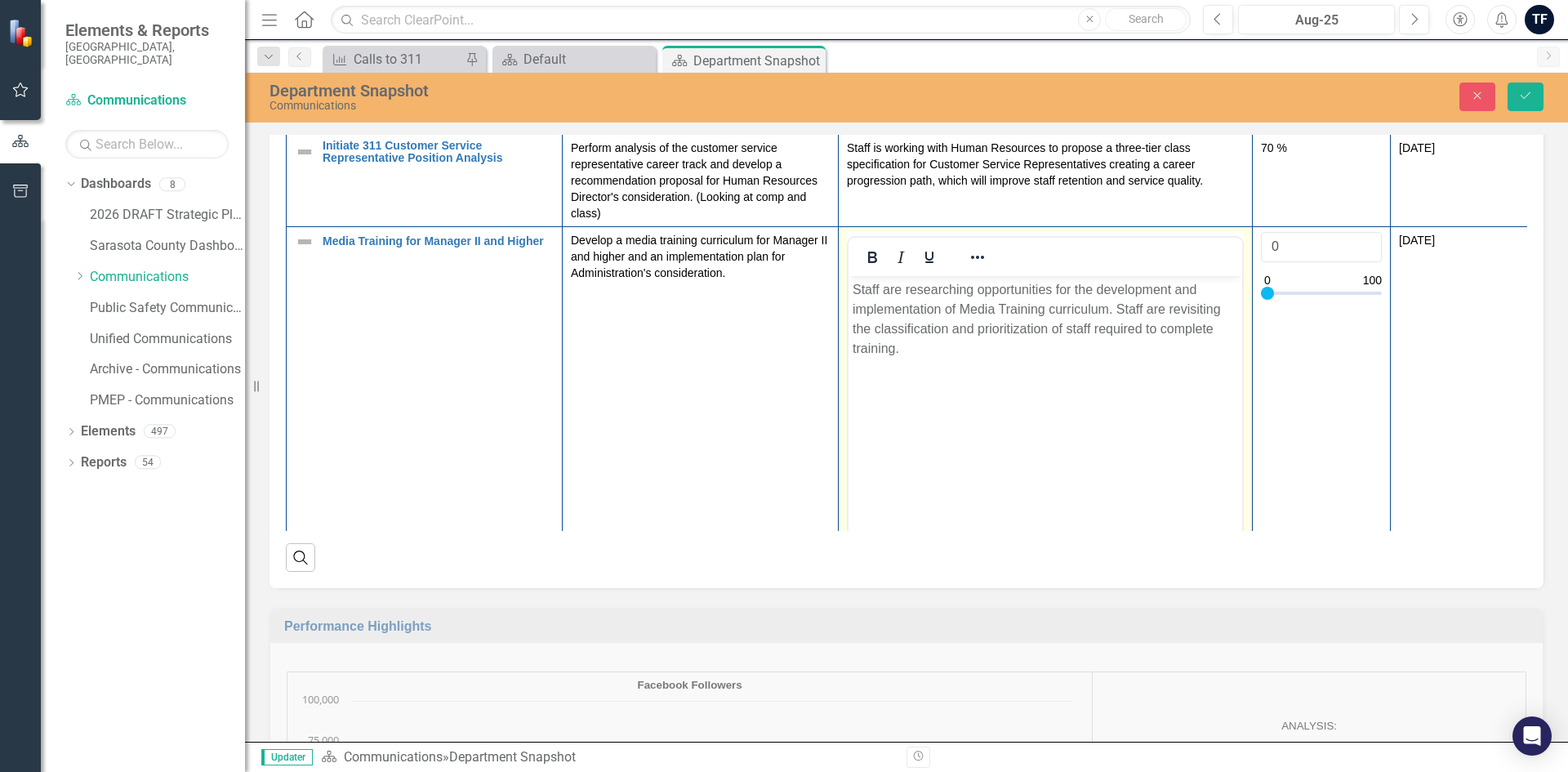
drag, startPoint x: 2113, startPoint y: 541, endPoint x: 1235, endPoint y: 276, distance: 917.1
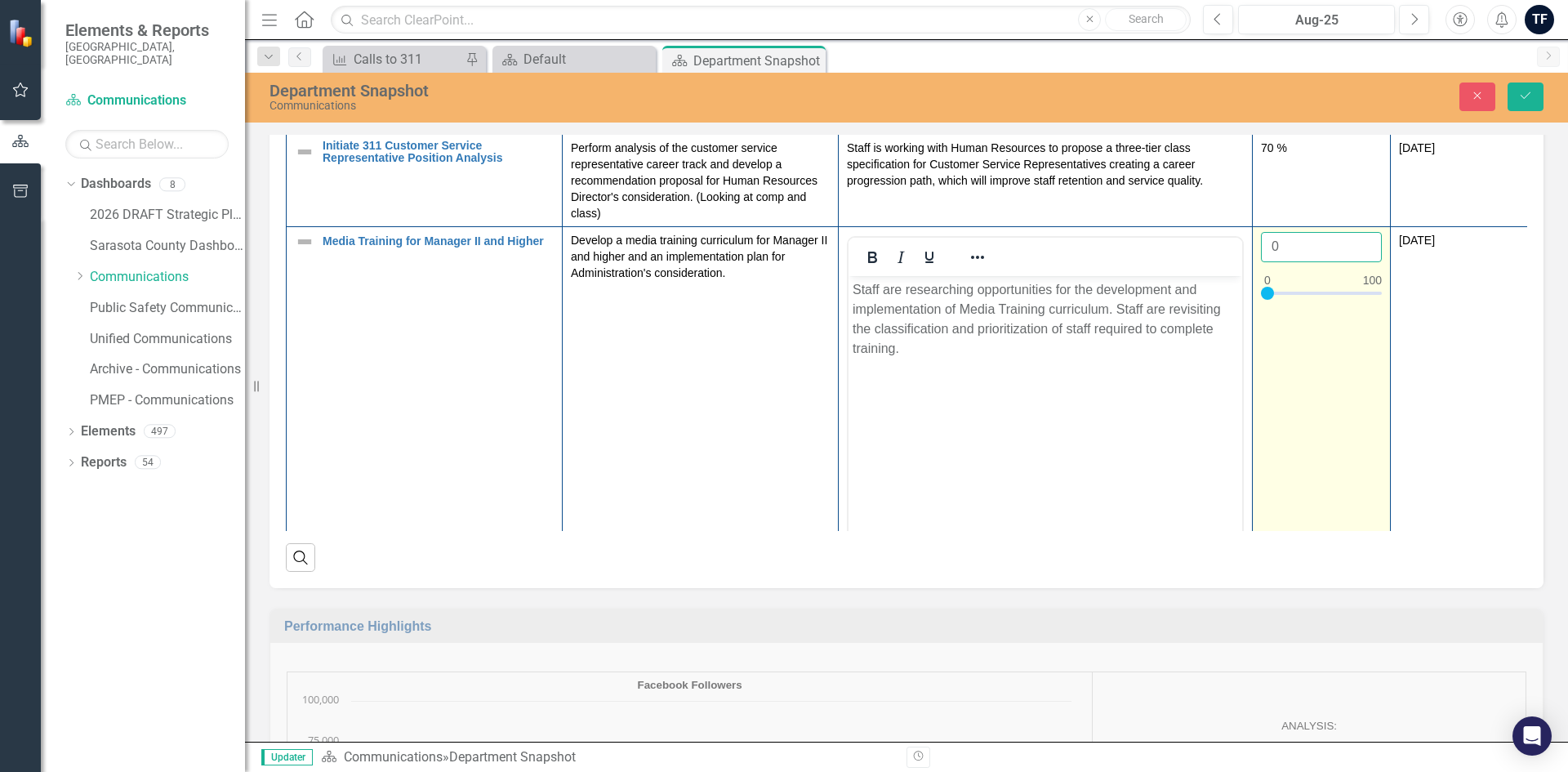
click at [1294, 255] on input "0" at bounding box center [1321, 247] width 121 height 31
drag, startPoint x: 1296, startPoint y: 248, endPoint x: 1259, endPoint y: 253, distance: 37.3
click at [1259, 253] on td "0" at bounding box center [1322, 420] width 138 height 387
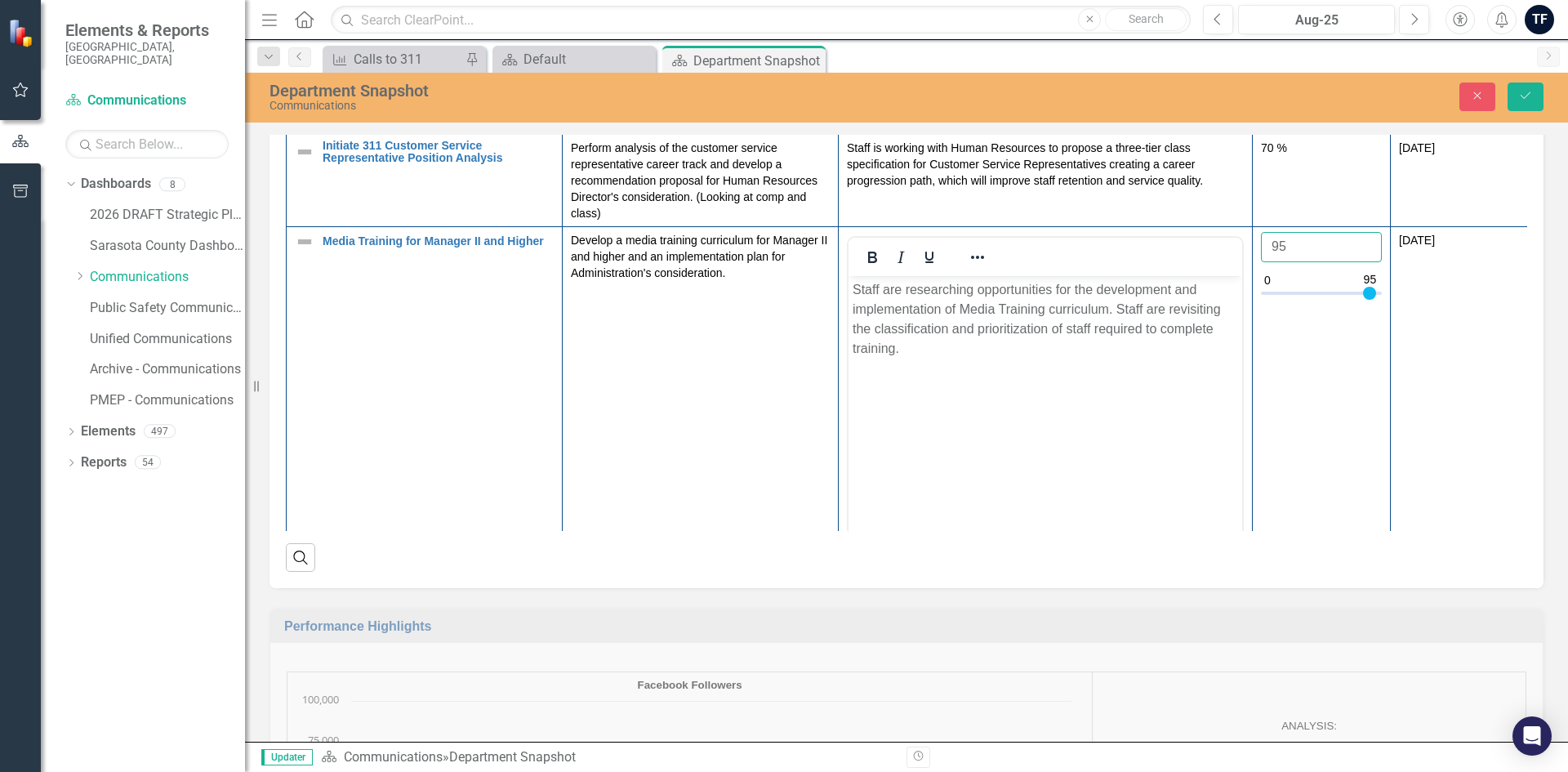
type input "95"
click at [1443, 357] on td "[DATE]" at bounding box center [1460, 420] width 138 height 387
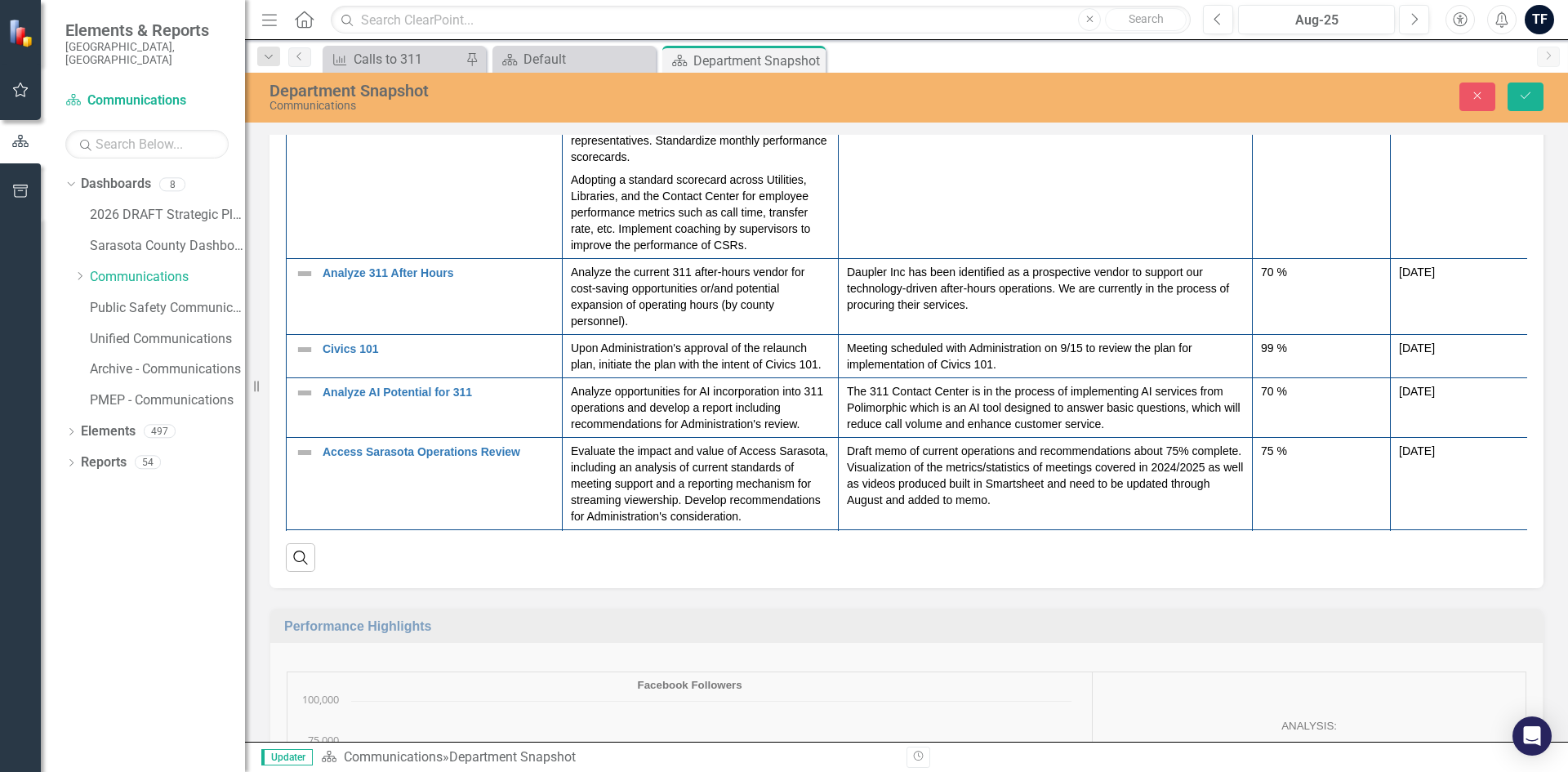
scroll to position [0, 0]
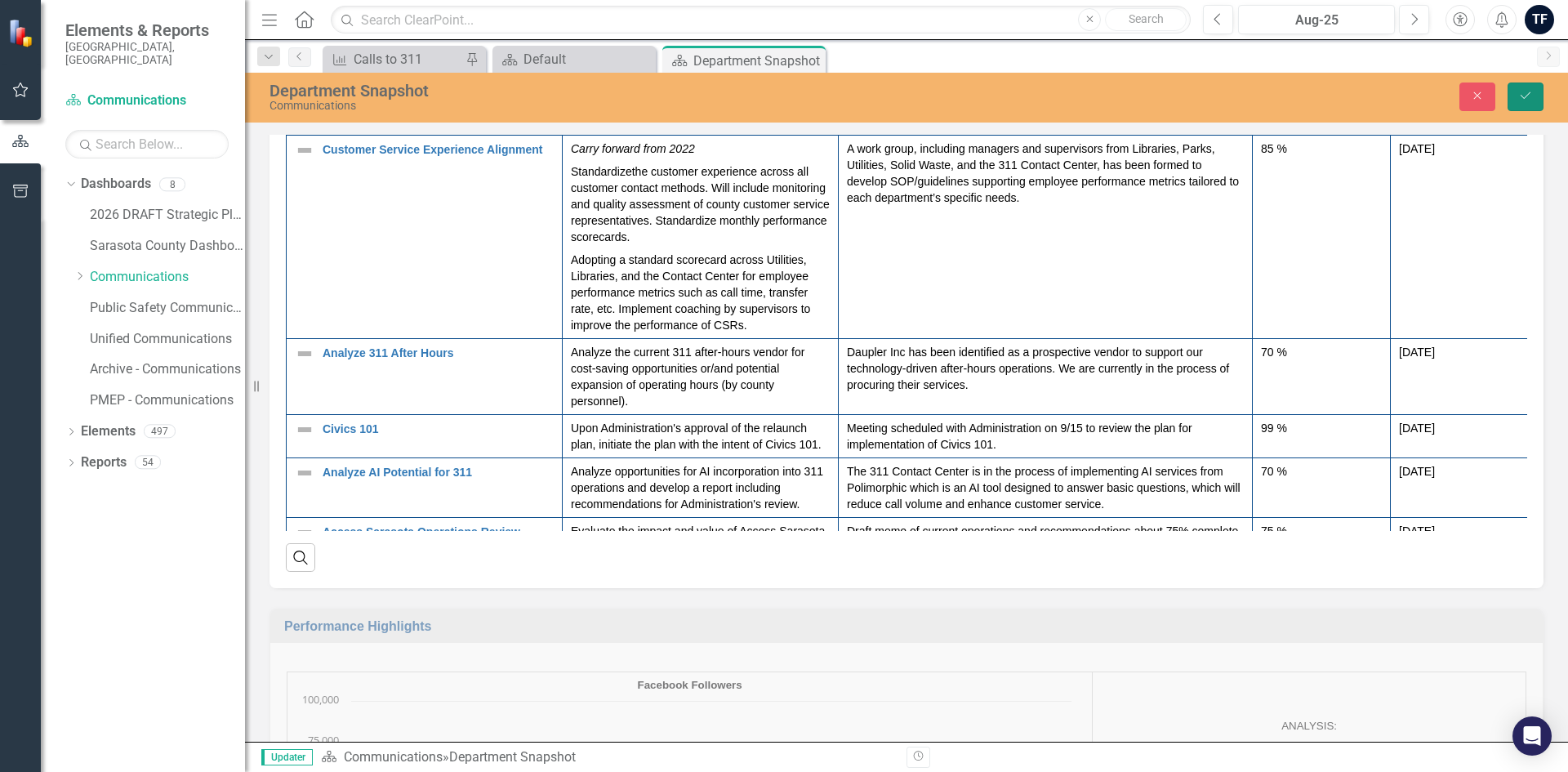
click at [1523, 98] on icon "Save" at bounding box center [1525, 96] width 14 height 11
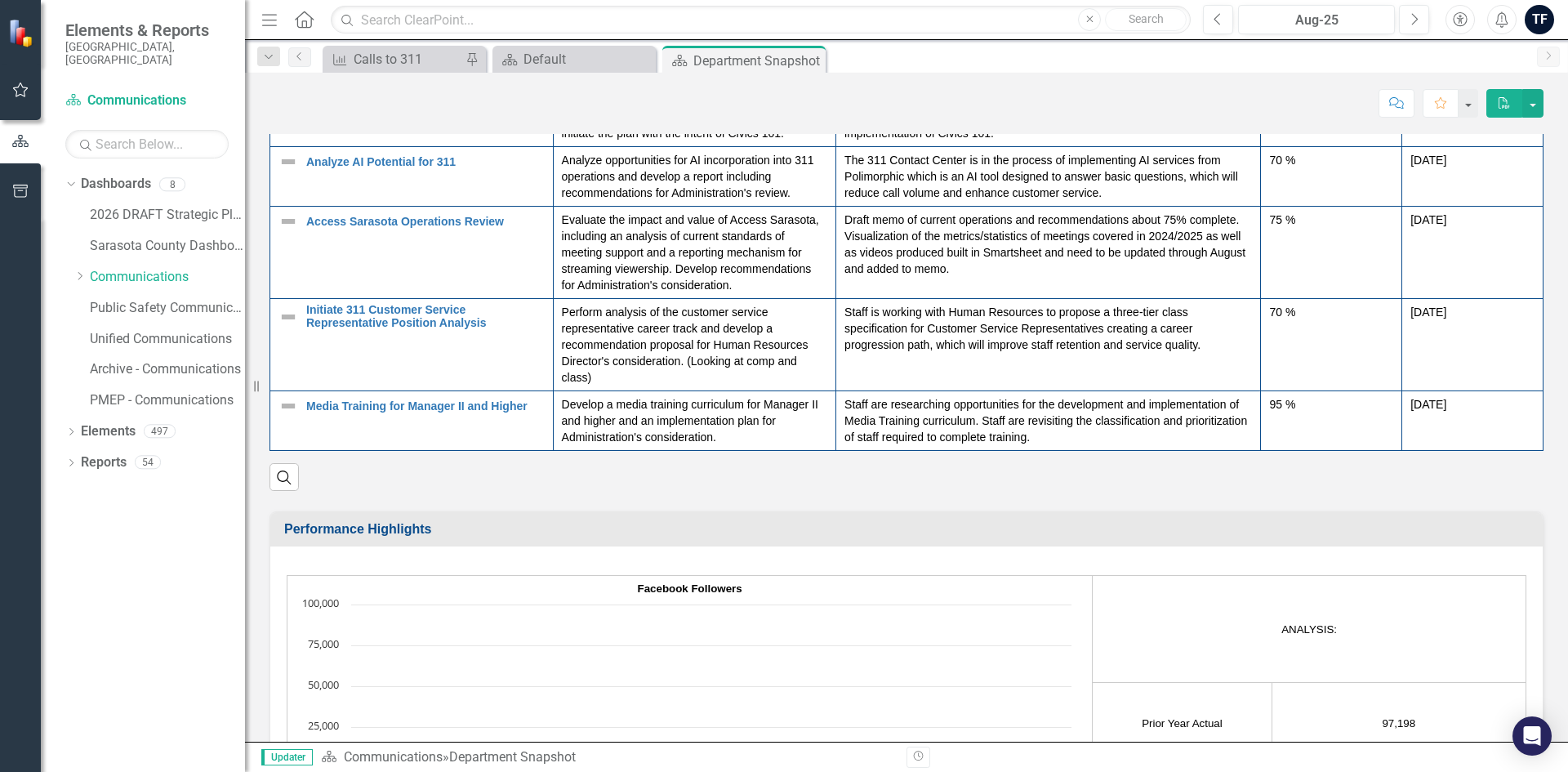
scroll to position [2038, 0]
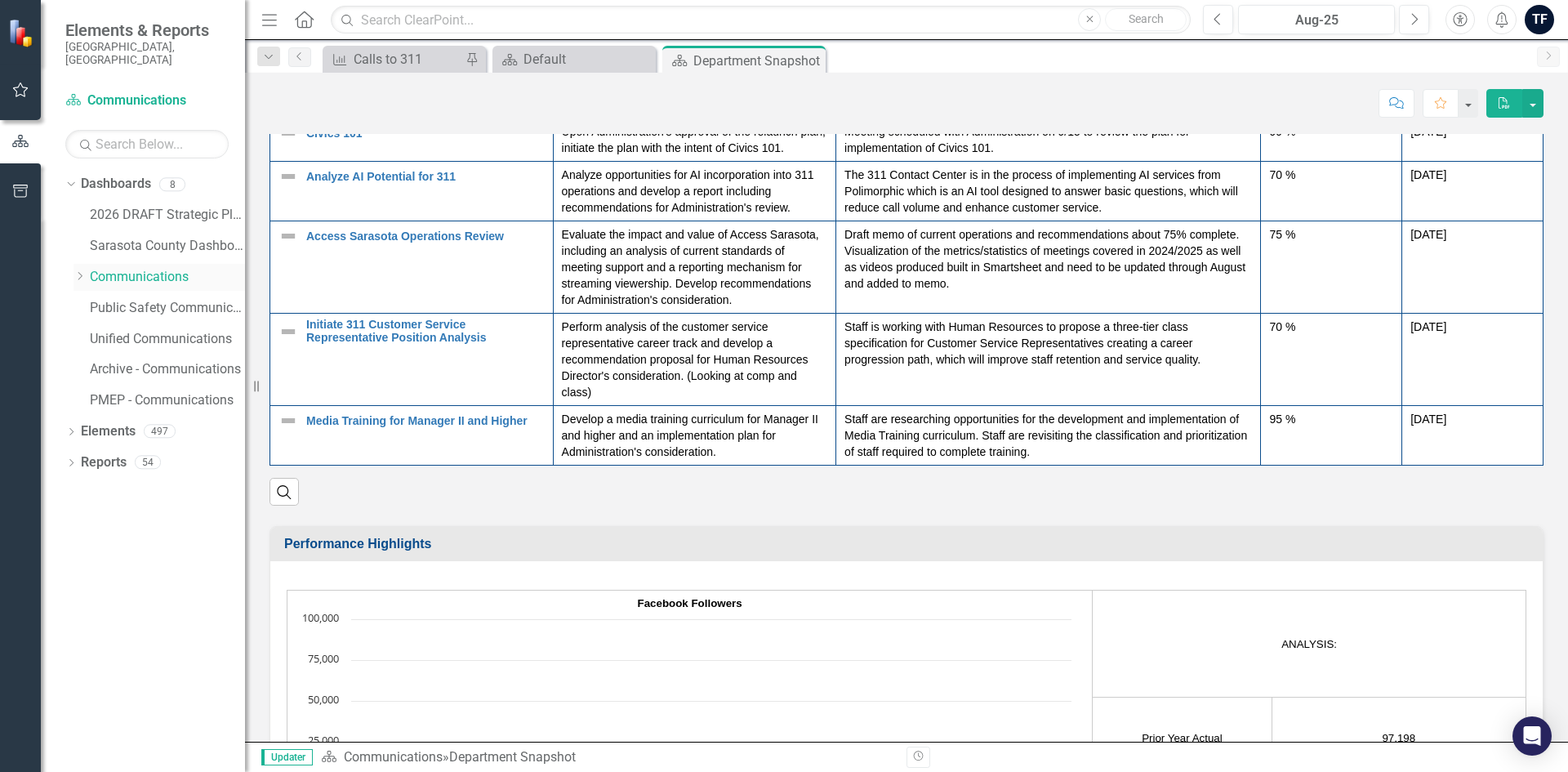
click at [78, 271] on icon "Dropdown" at bounding box center [79, 276] width 12 height 10
click at [159, 300] on link "Internal Comm Projects" at bounding box center [175, 308] width 139 height 19
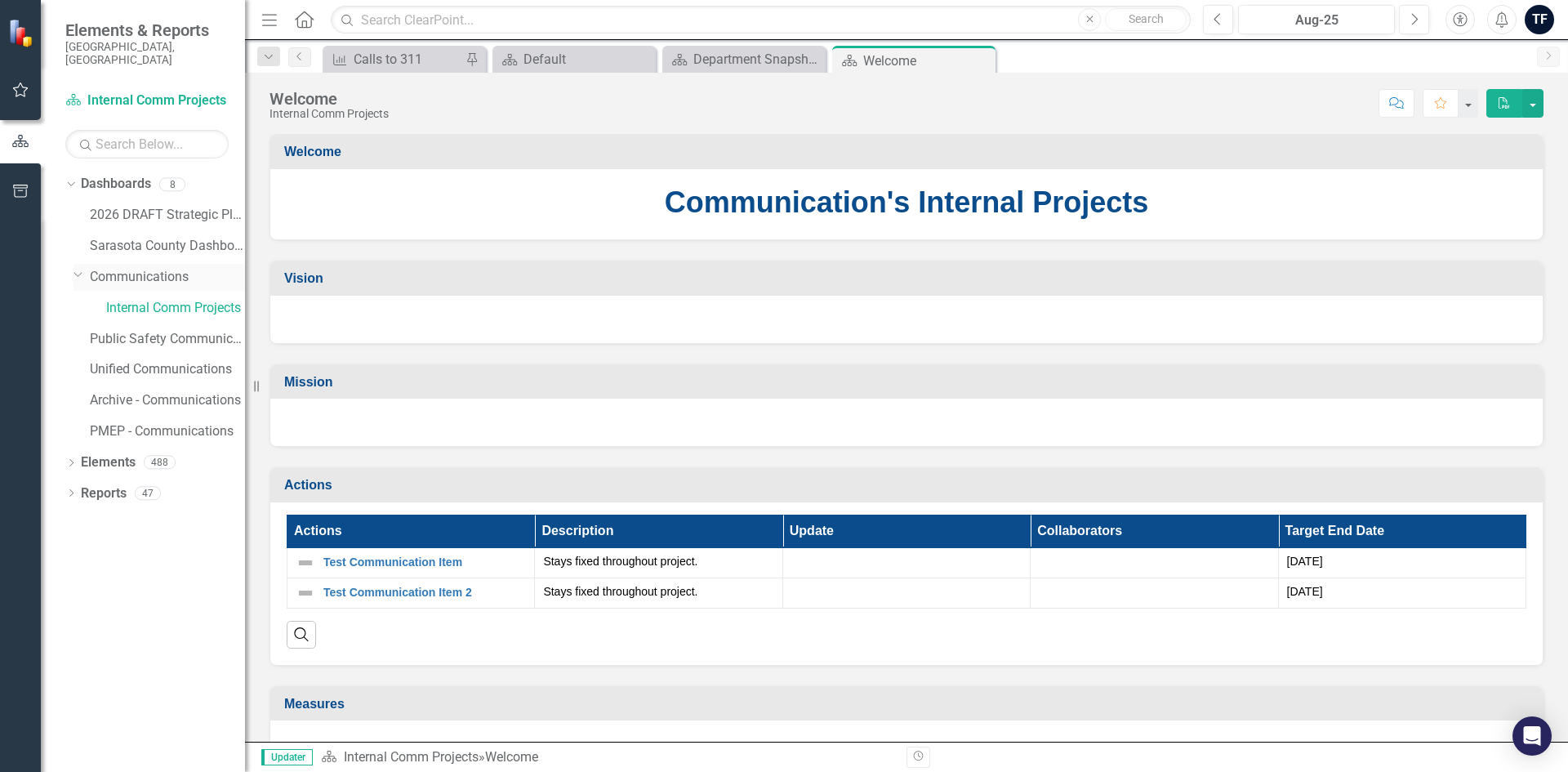
click at [144, 268] on link "Communications" at bounding box center [168, 278] width 155 height 19
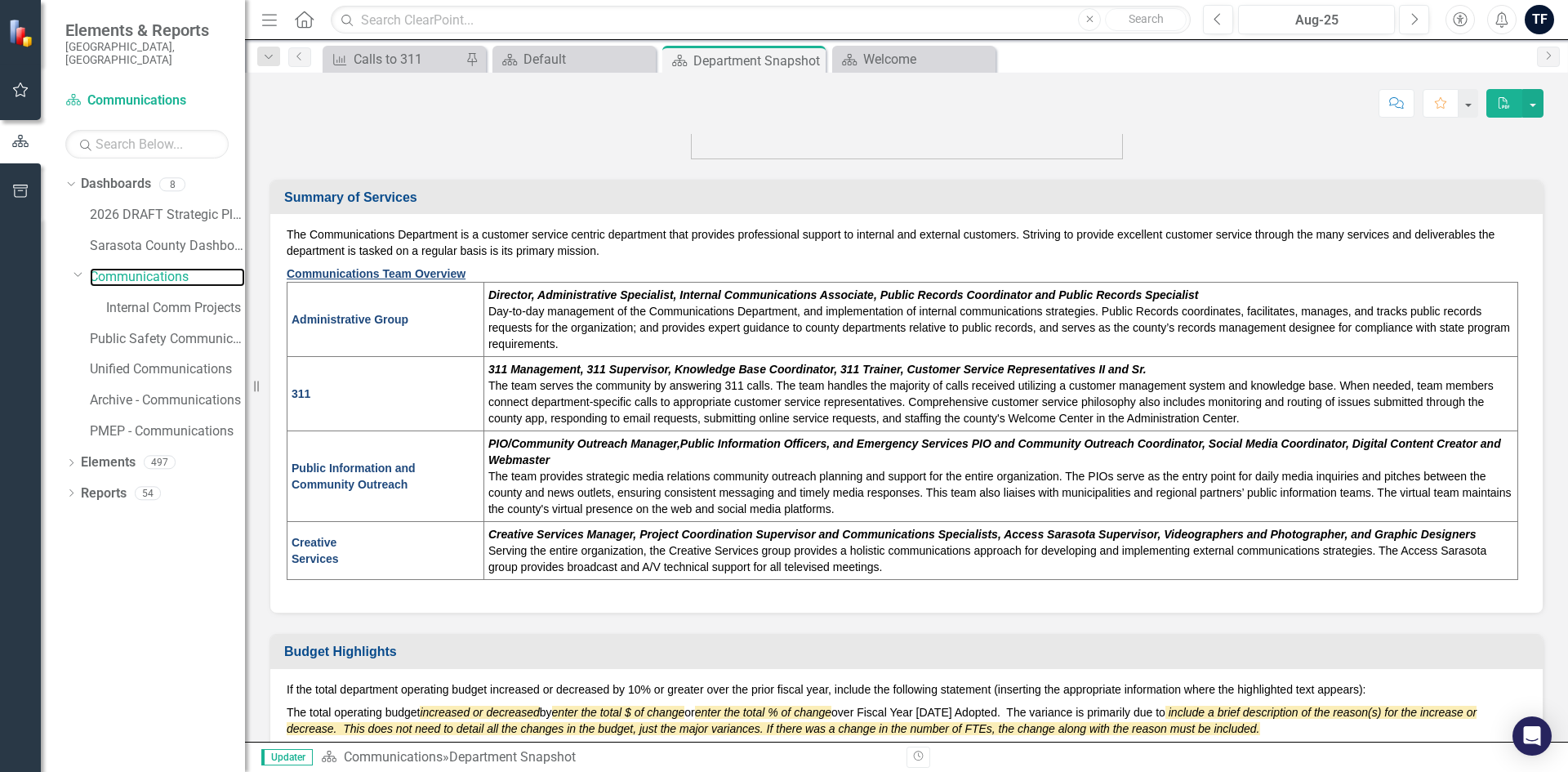
scroll to position [899, 0]
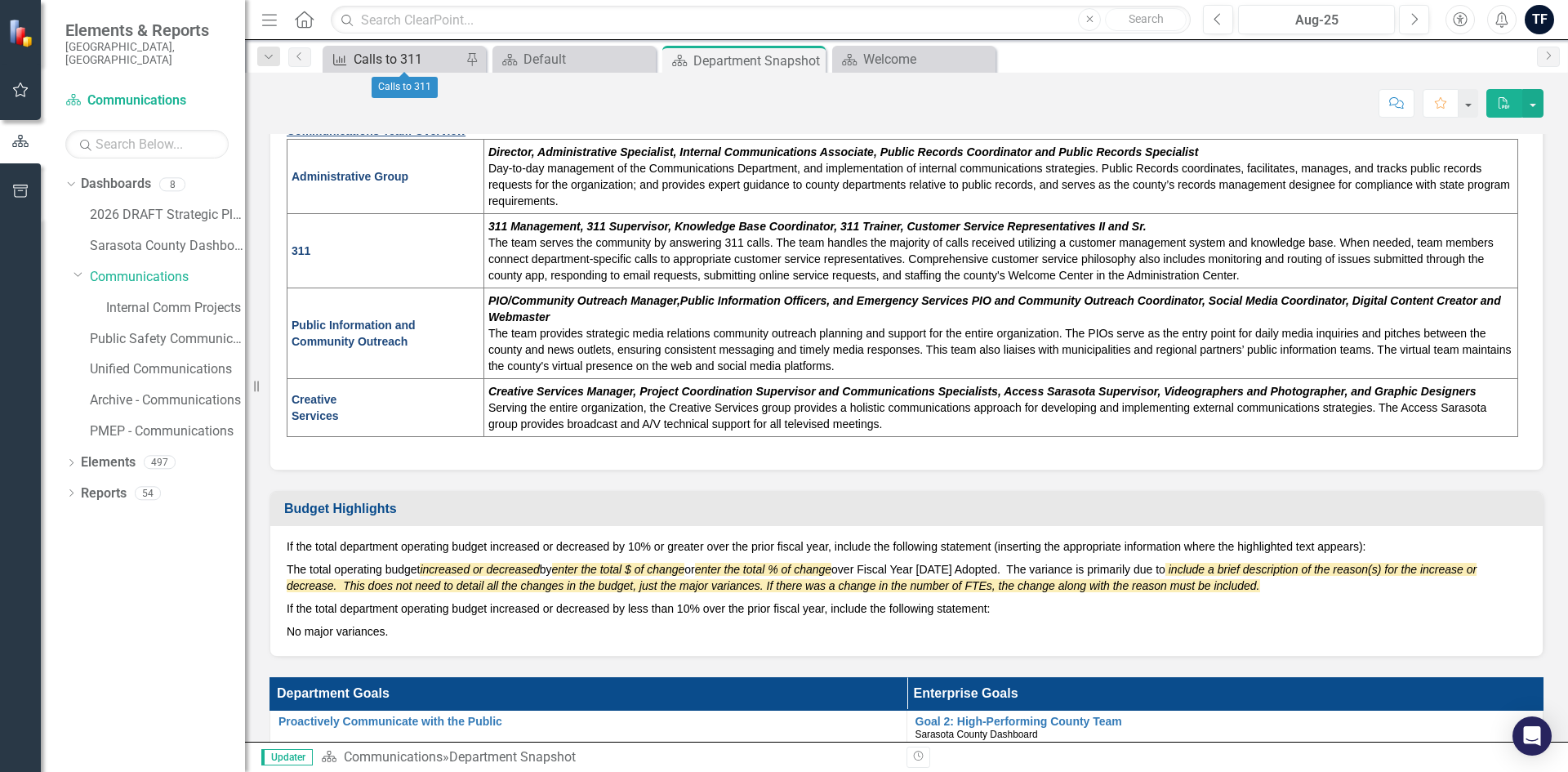
click at [394, 64] on div "Calls to 311" at bounding box center [407, 58] width 108 height 20
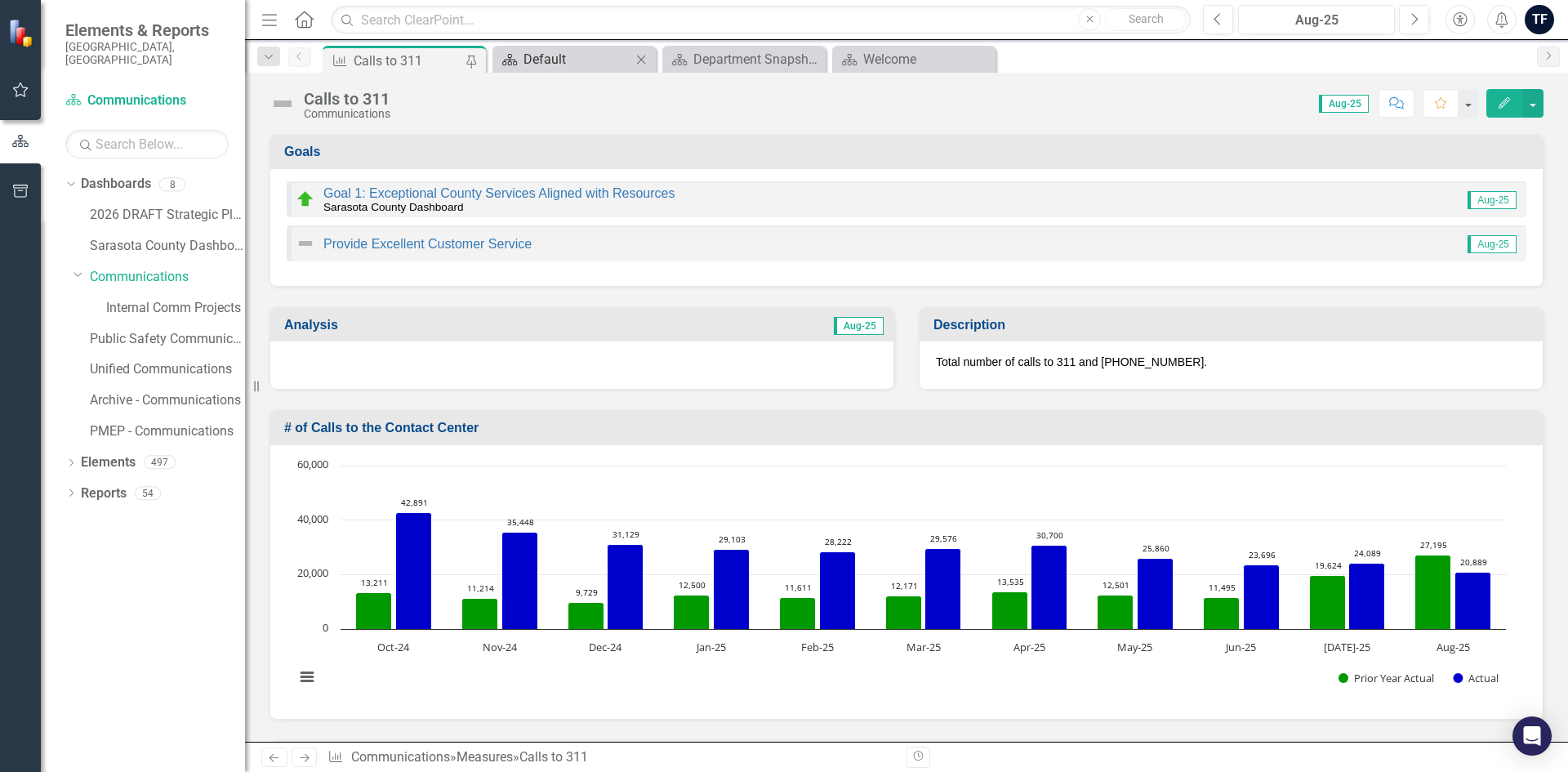
click at [553, 64] on div "Default" at bounding box center [577, 58] width 108 height 20
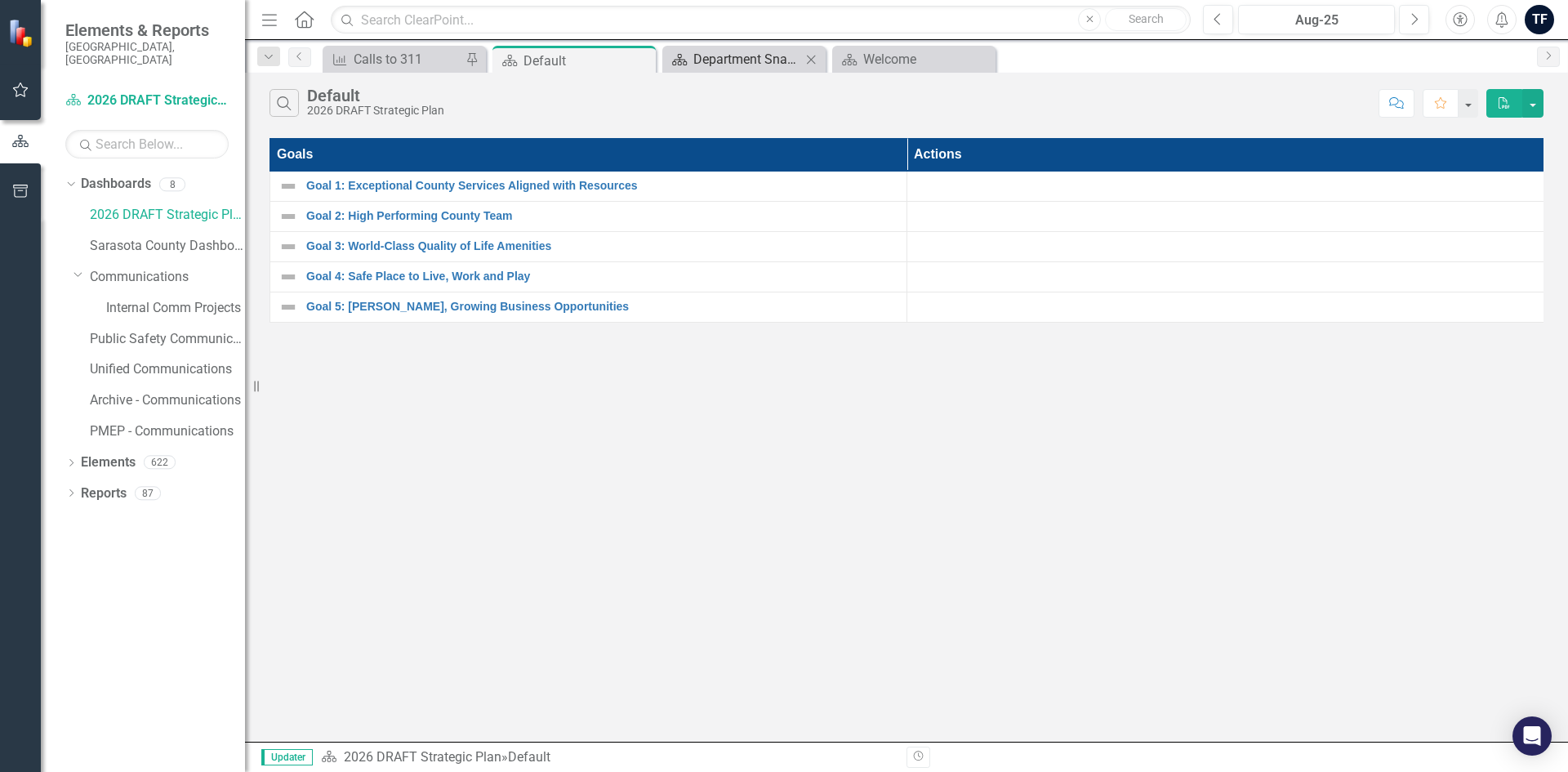
click at [752, 55] on div "Department Snapshot" at bounding box center [747, 58] width 108 height 20
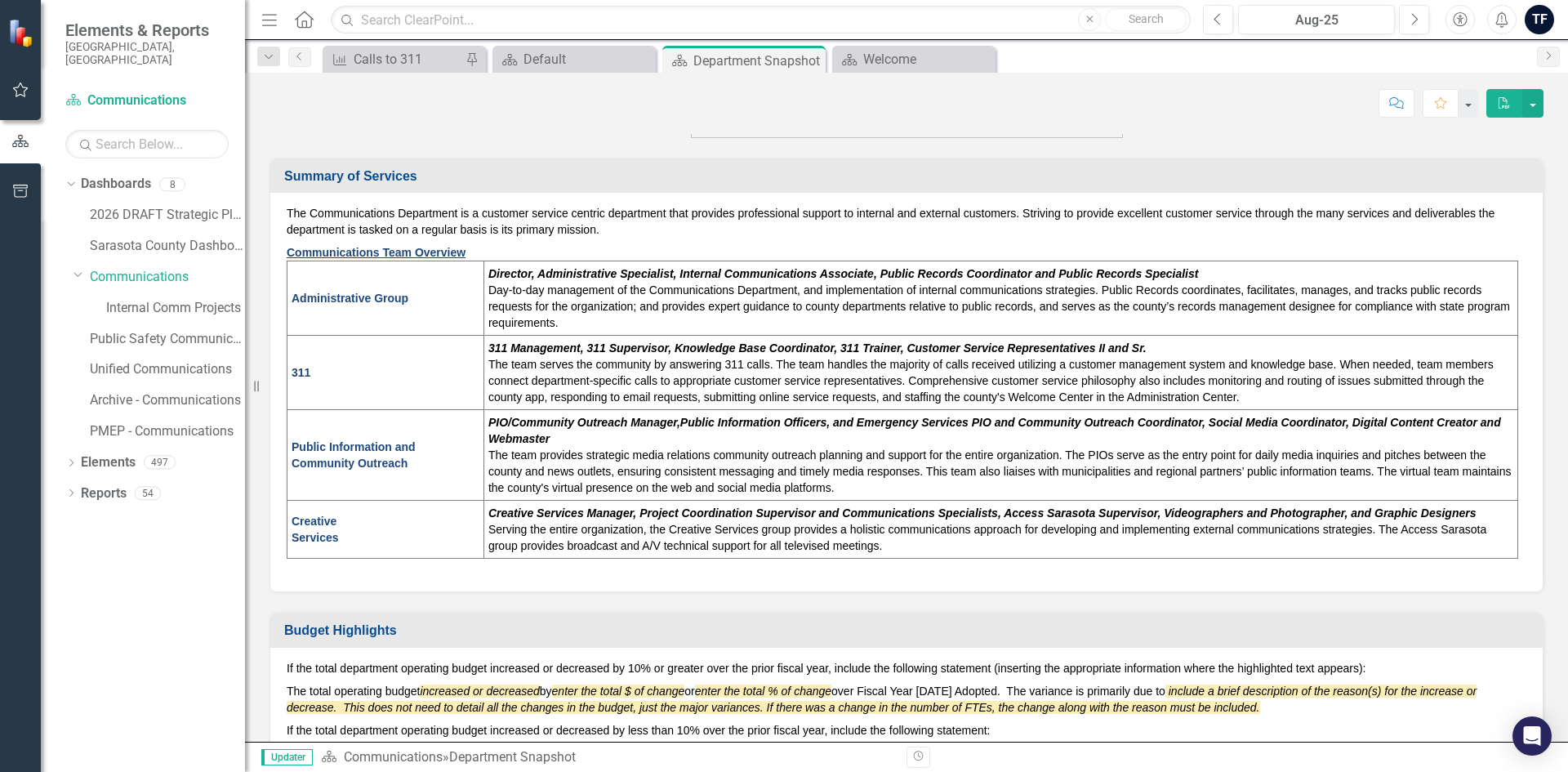
scroll to position [695, 0]
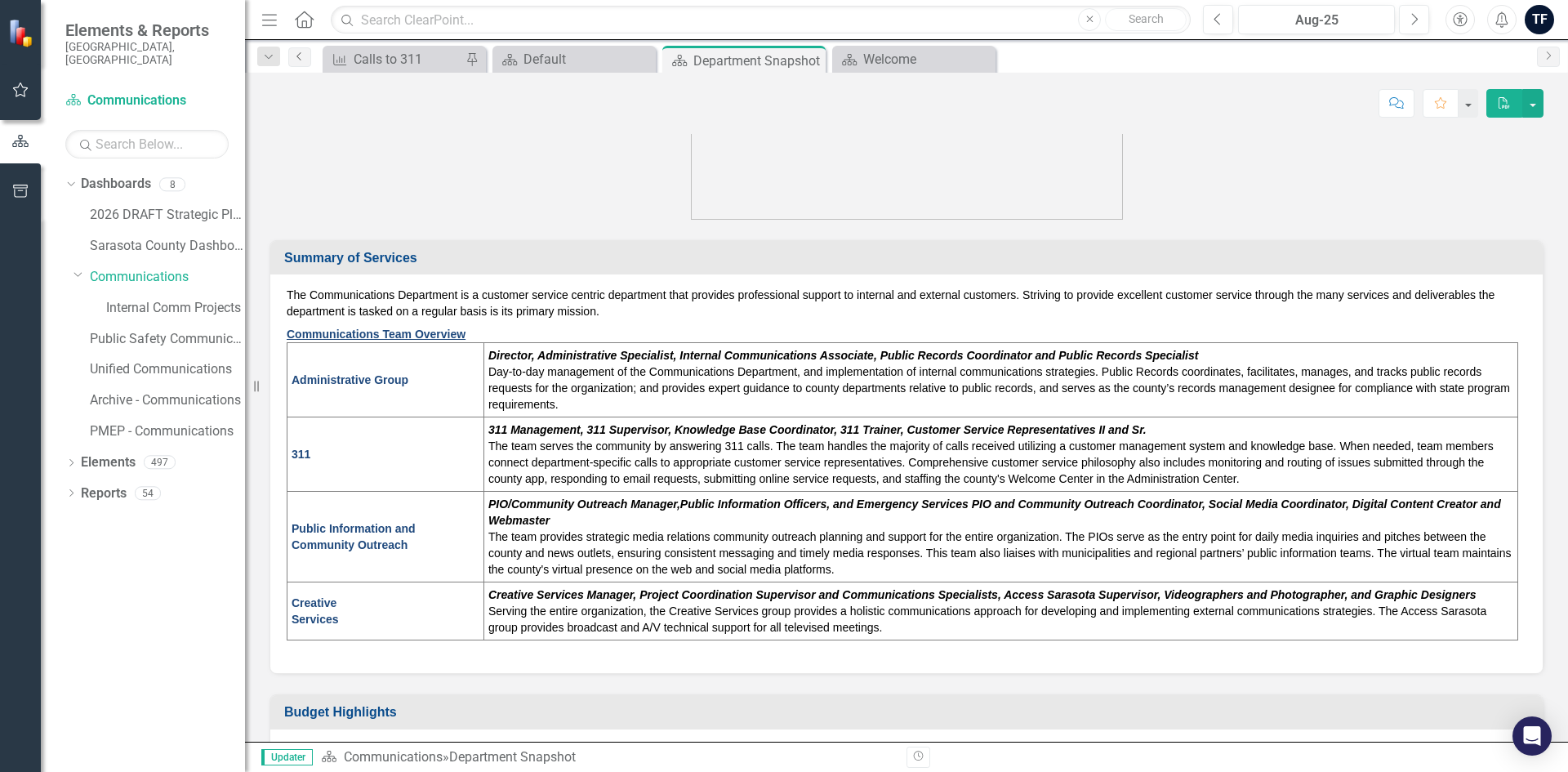
click at [298, 54] on icon "Previous" at bounding box center [300, 57] width 13 height 10
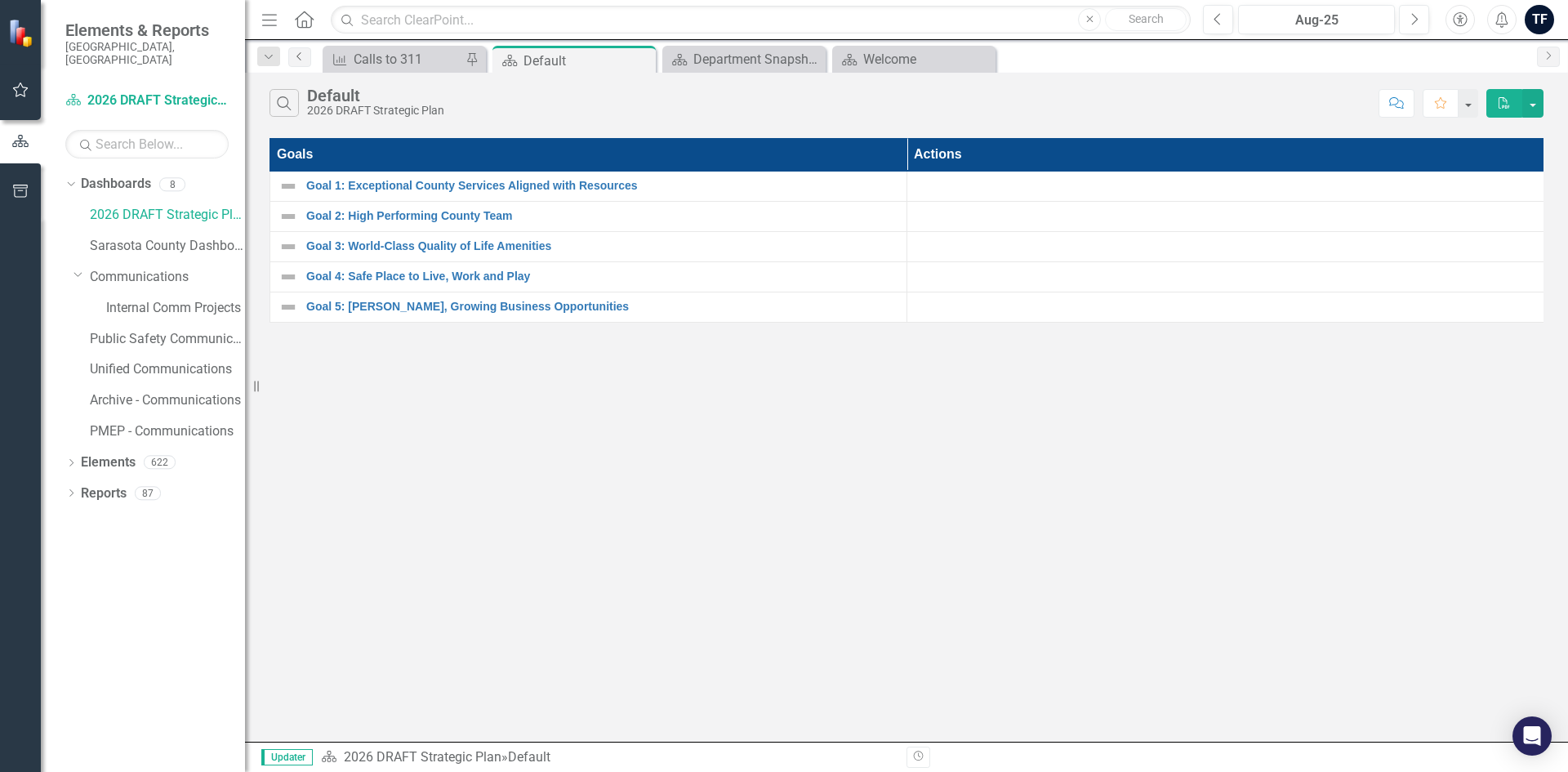
click at [298, 58] on icon "Previous" at bounding box center [300, 57] width 13 height 10
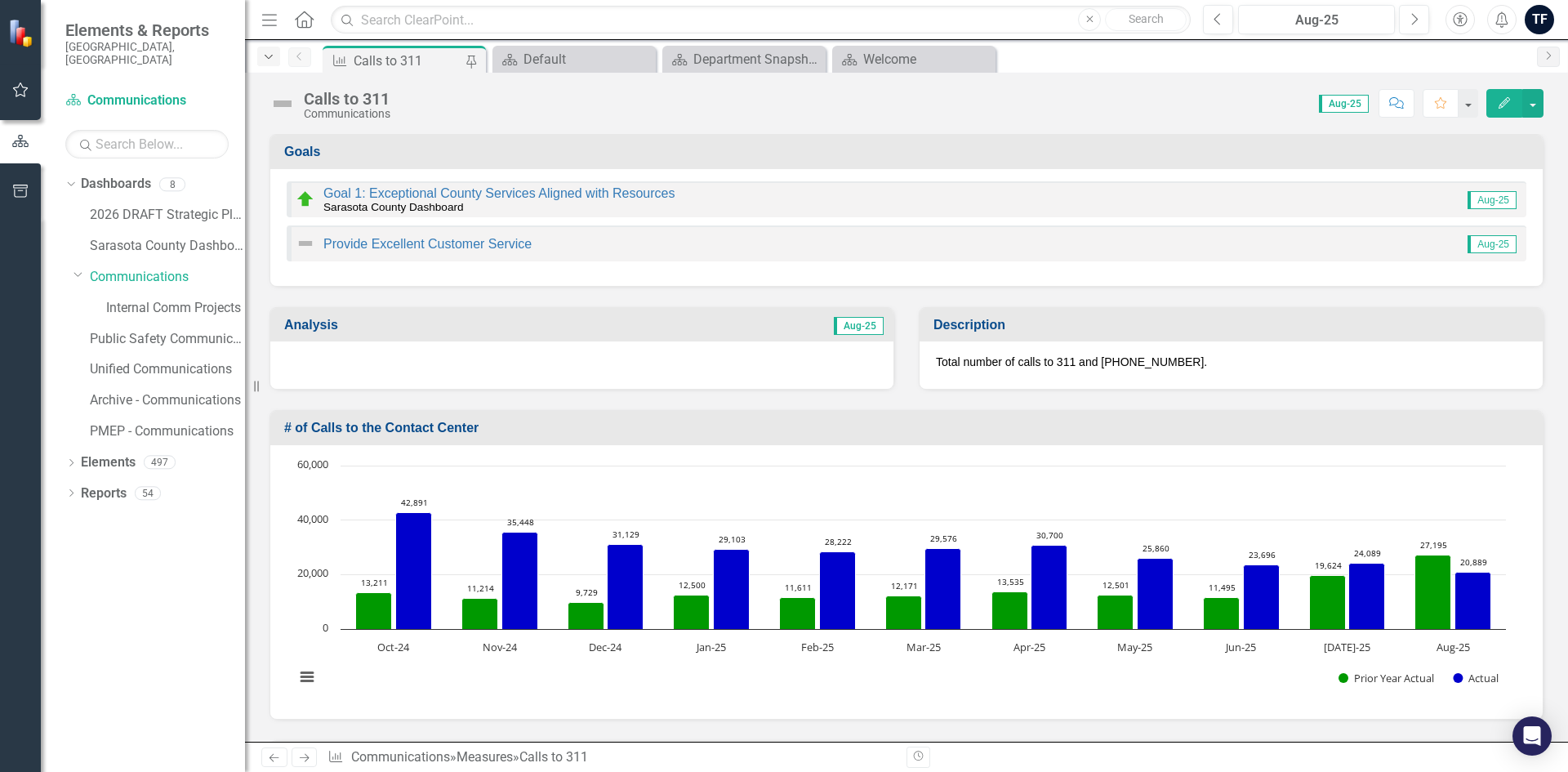
click at [272, 57] on icon "Dropdown" at bounding box center [268, 57] width 14 height 11
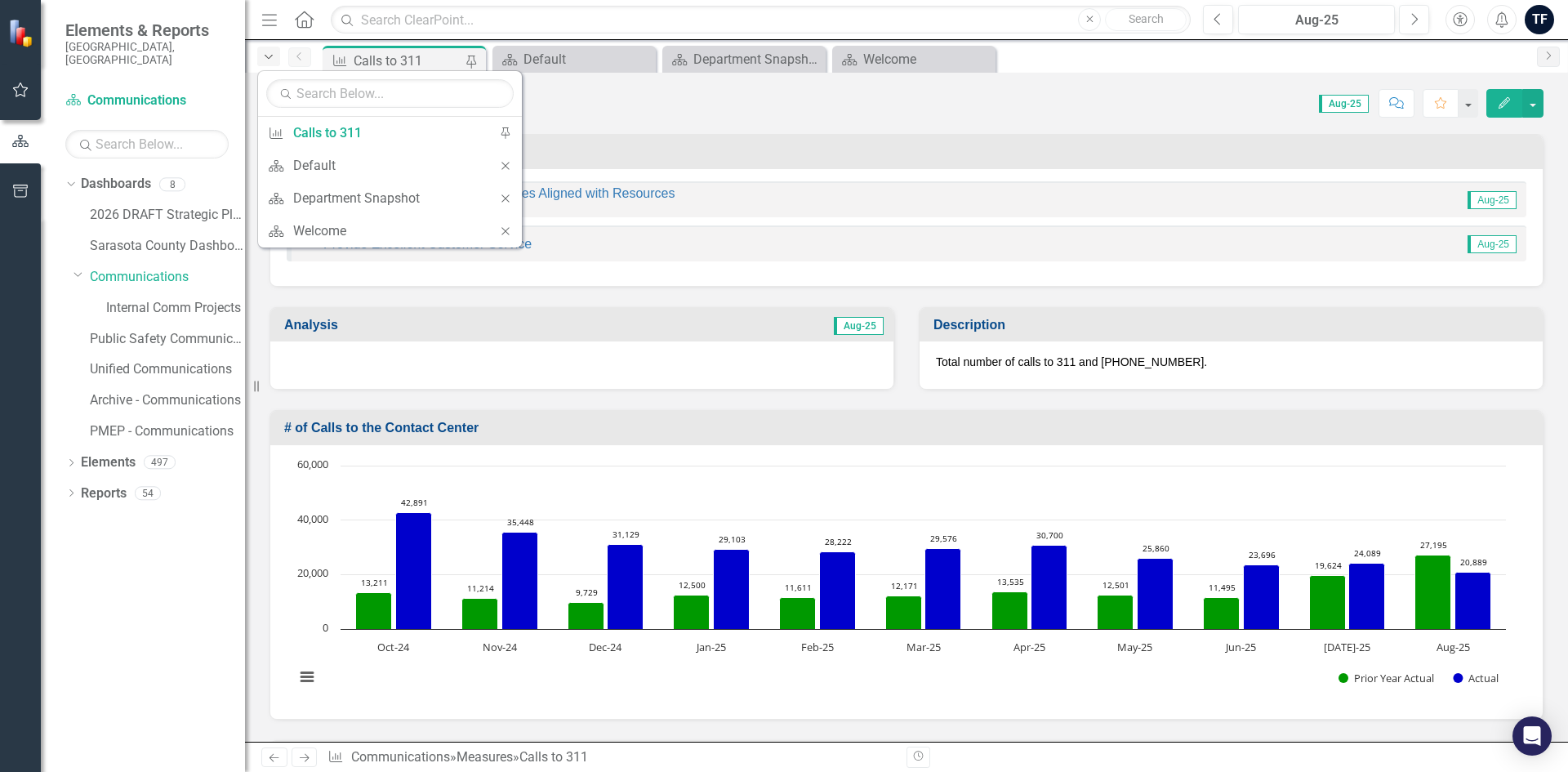
click at [272, 57] on icon "Dropdown" at bounding box center [268, 57] width 14 height 11
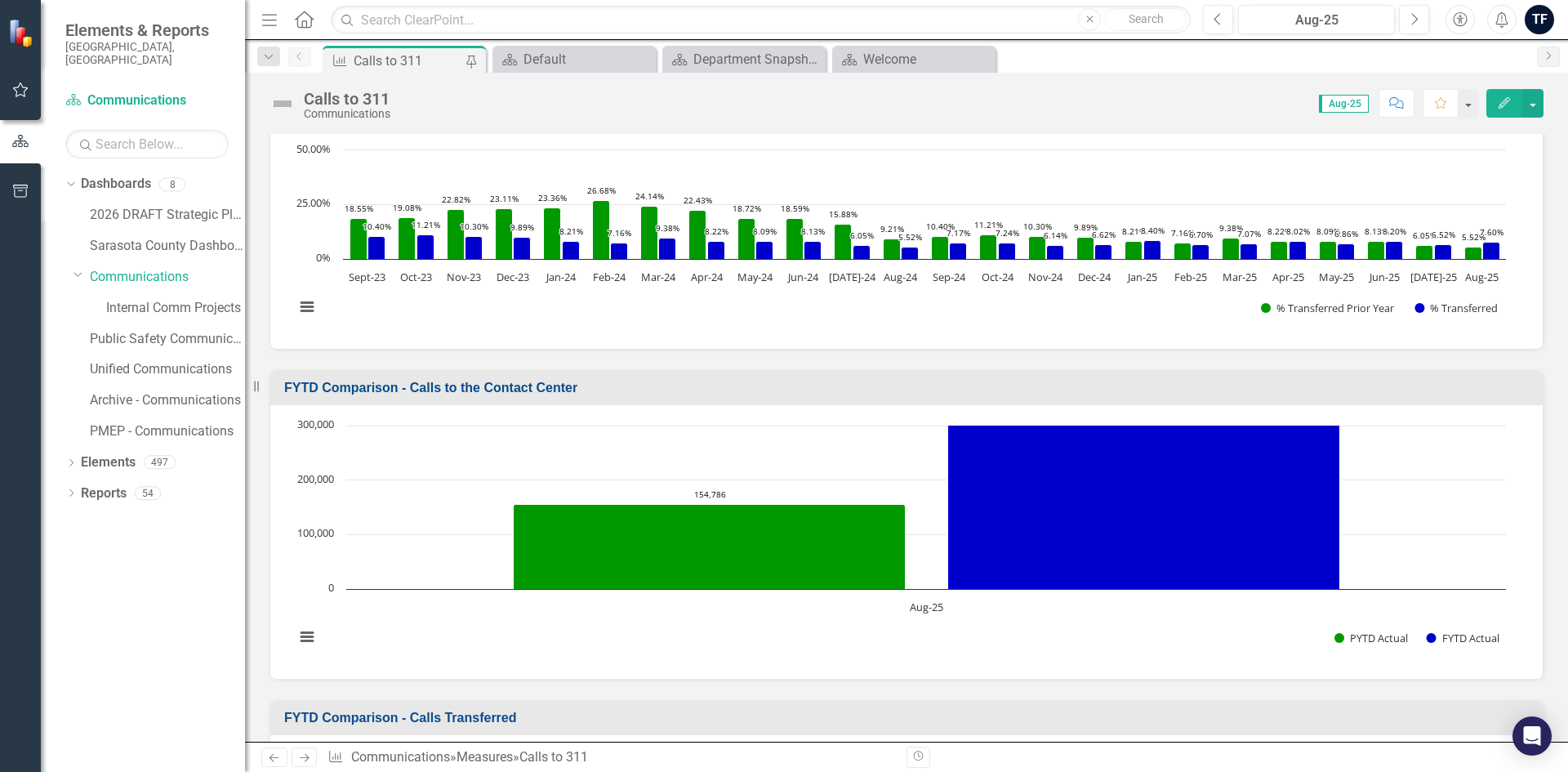
scroll to position [817, 0]
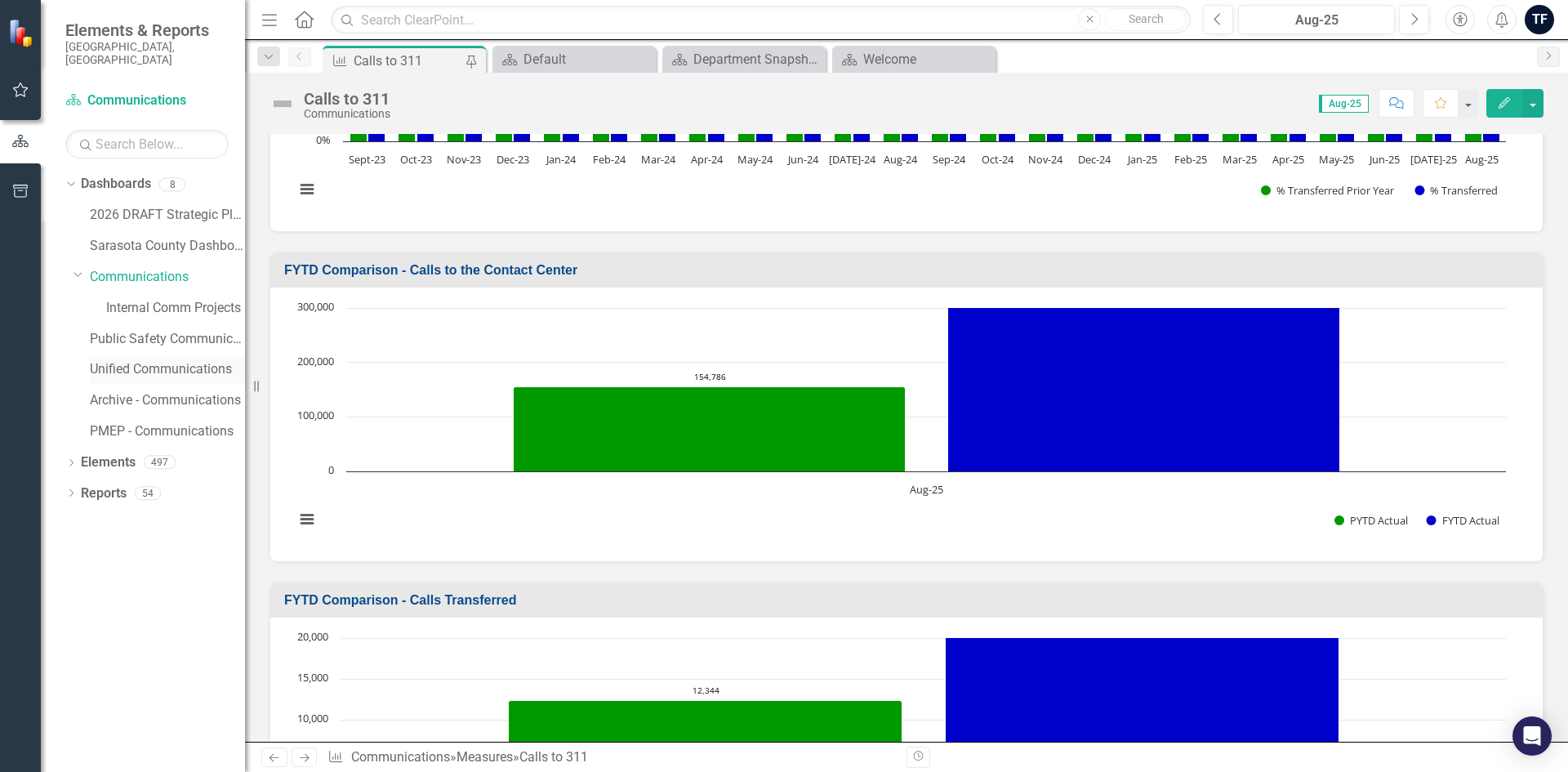
click at [163, 360] on link "Unified Communications" at bounding box center [168, 370] width 155 height 19
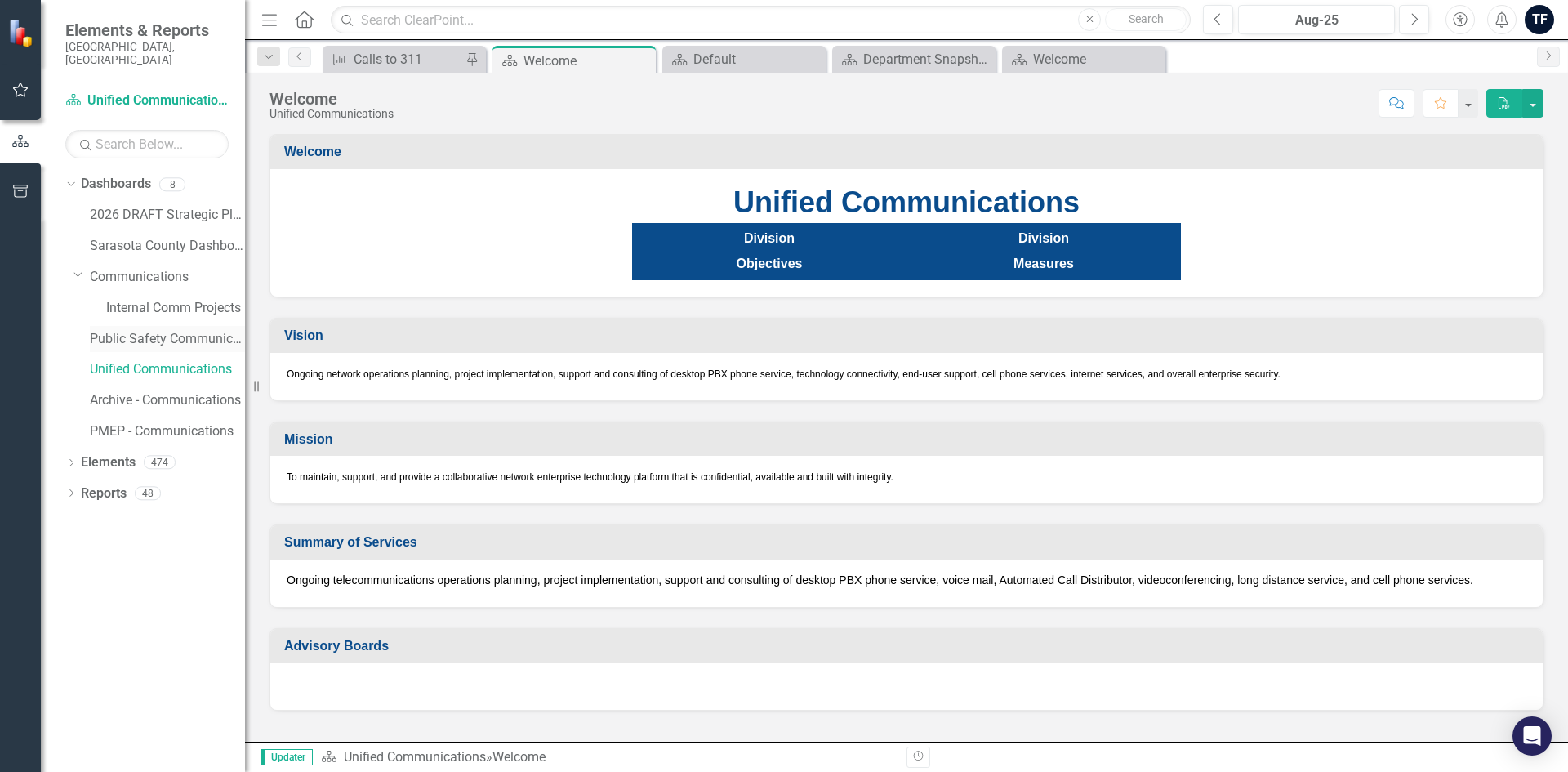
click at [166, 330] on link "Public Safety Communication" at bounding box center [168, 340] width 155 height 19
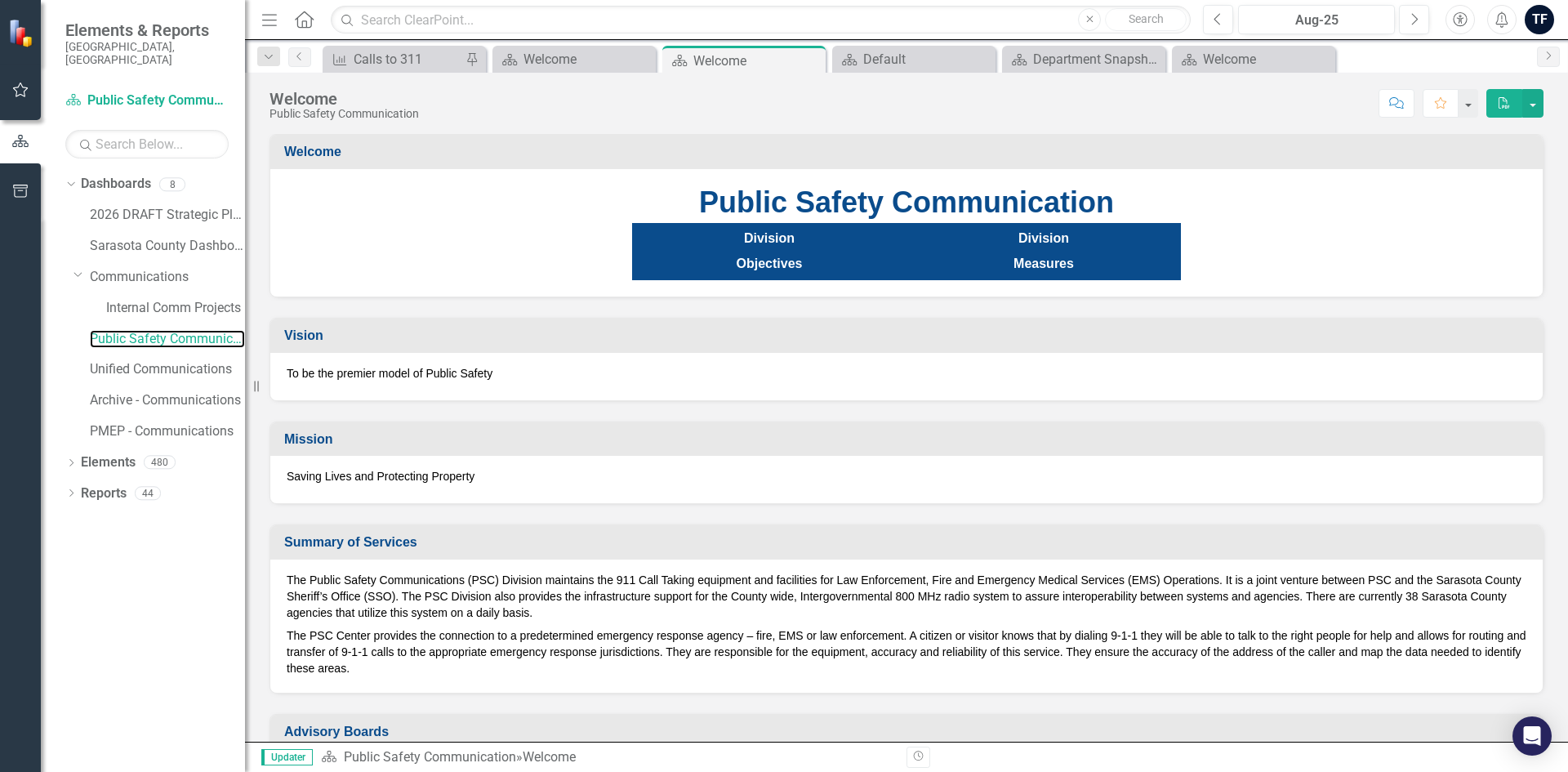
scroll to position [71, 0]
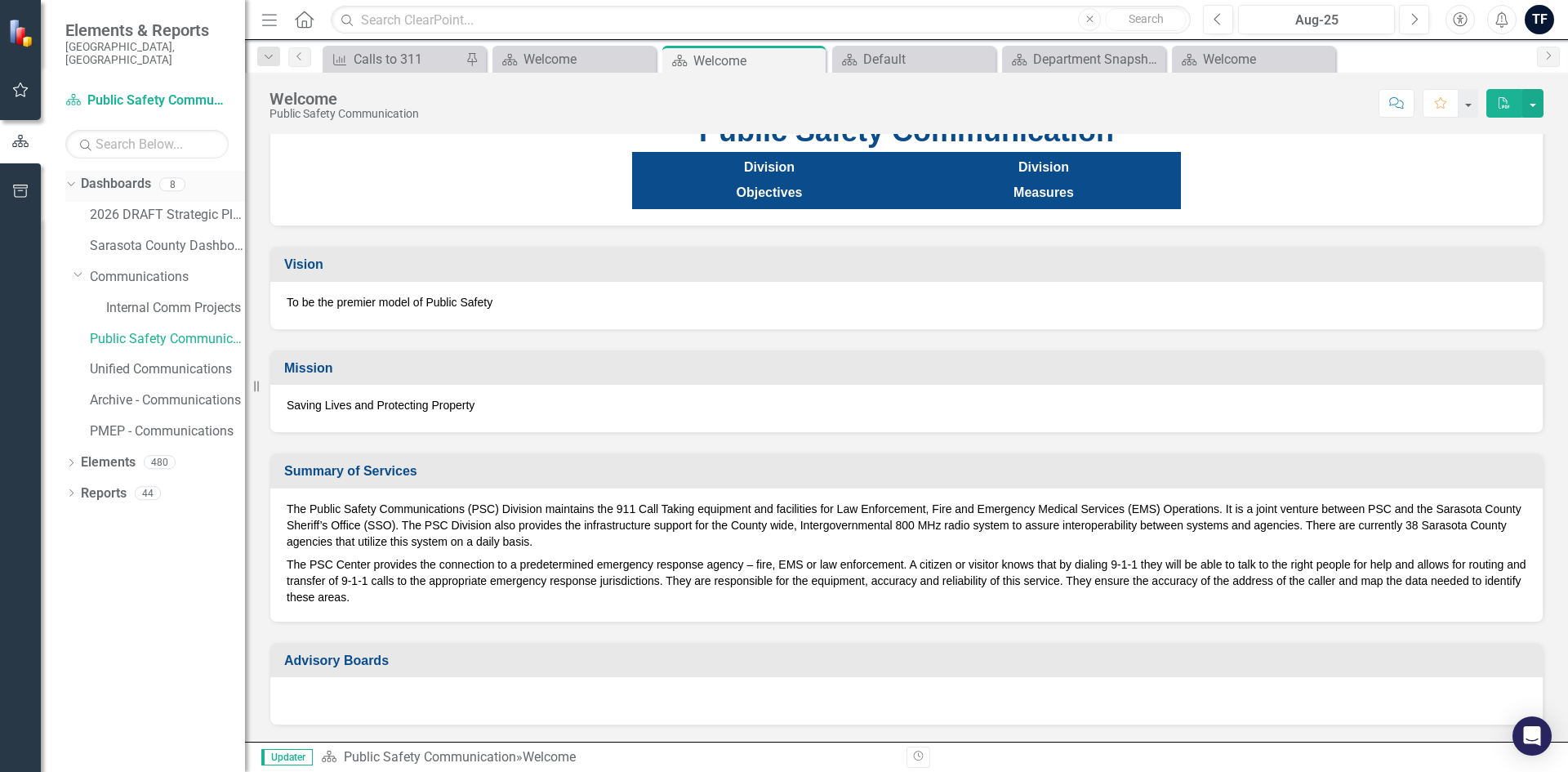
click at [115, 175] on link "Dashboards" at bounding box center [115, 185] width 70 height 19
click at [72, 178] on icon "Dropdown" at bounding box center [68, 184] width 9 height 11
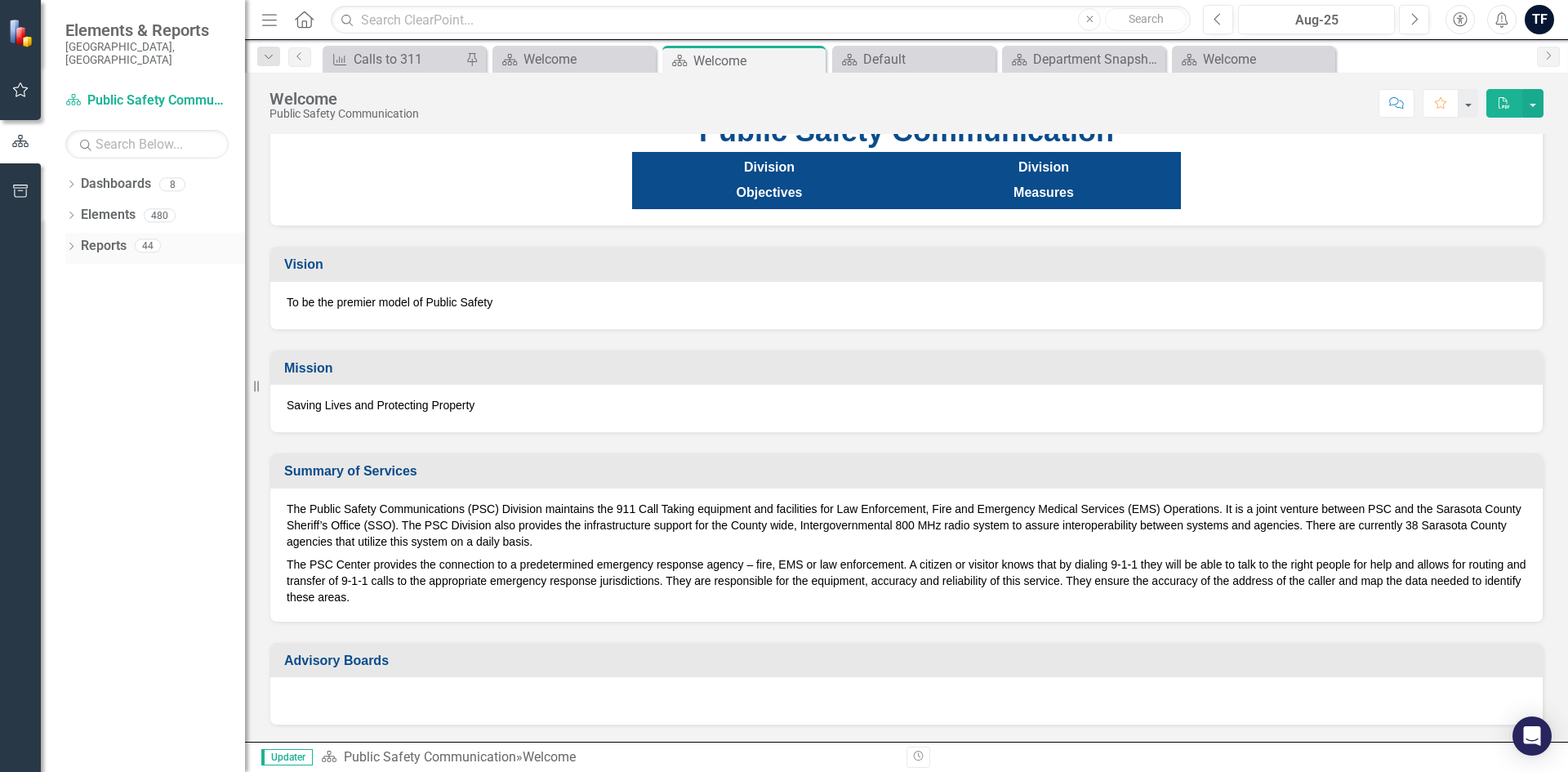
click at [72, 243] on icon "Dropdown" at bounding box center [71, 247] width 11 height 9
click at [79, 392] on icon "Dropdown" at bounding box center [78, 396] width 11 height 9
click at [78, 334] on icon at bounding box center [78, 336] width 8 height 4
click at [152, 265] on link "Dashboard Dashboards" at bounding box center [134, 275] width 92 height 19
click at [78, 272] on icon "Dropdown" at bounding box center [78, 276] width 11 height 9
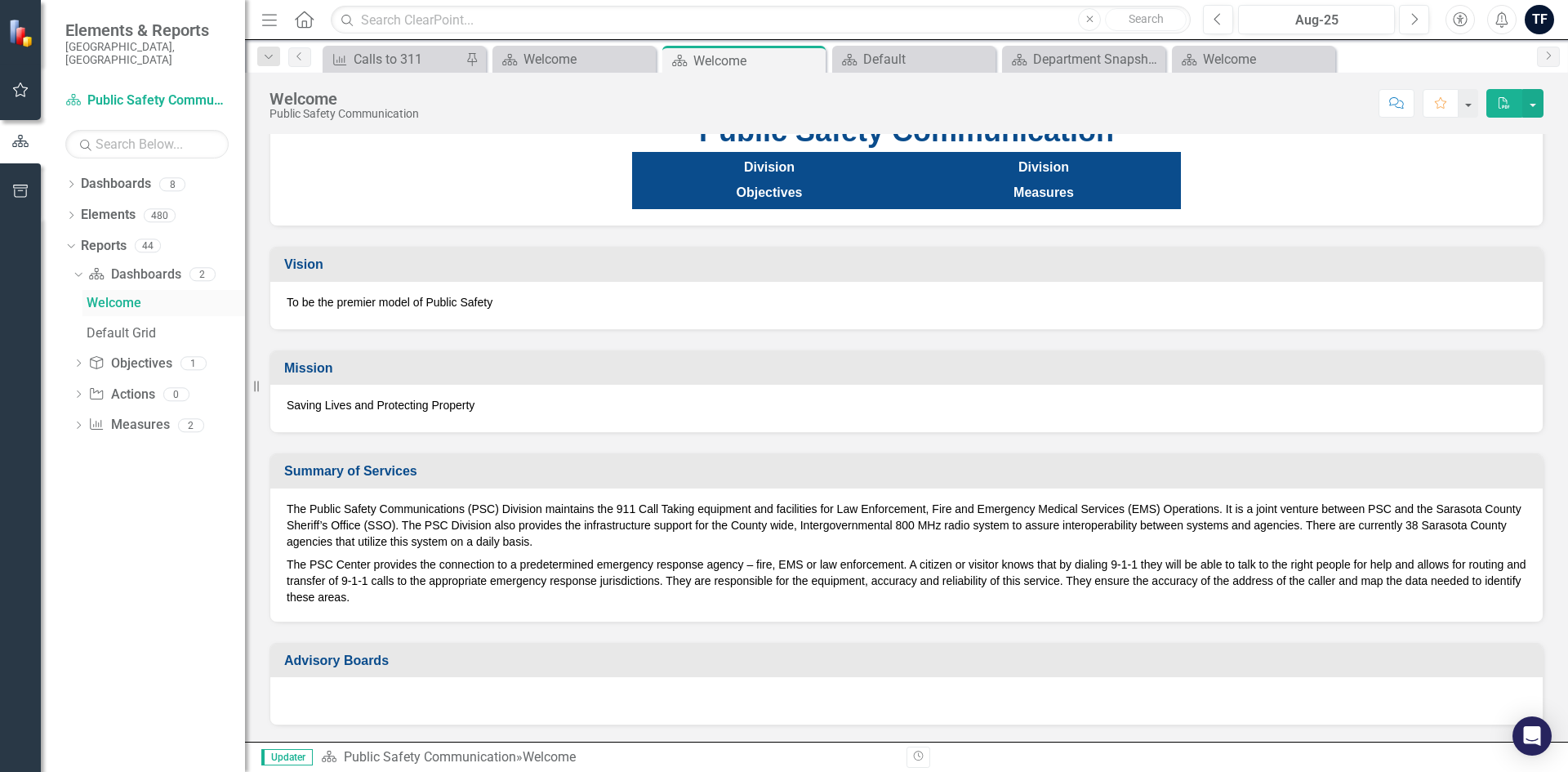
click at [112, 296] on div "Welcome" at bounding box center [166, 303] width 159 height 14
click at [879, 53] on div "Default" at bounding box center [917, 58] width 108 height 20
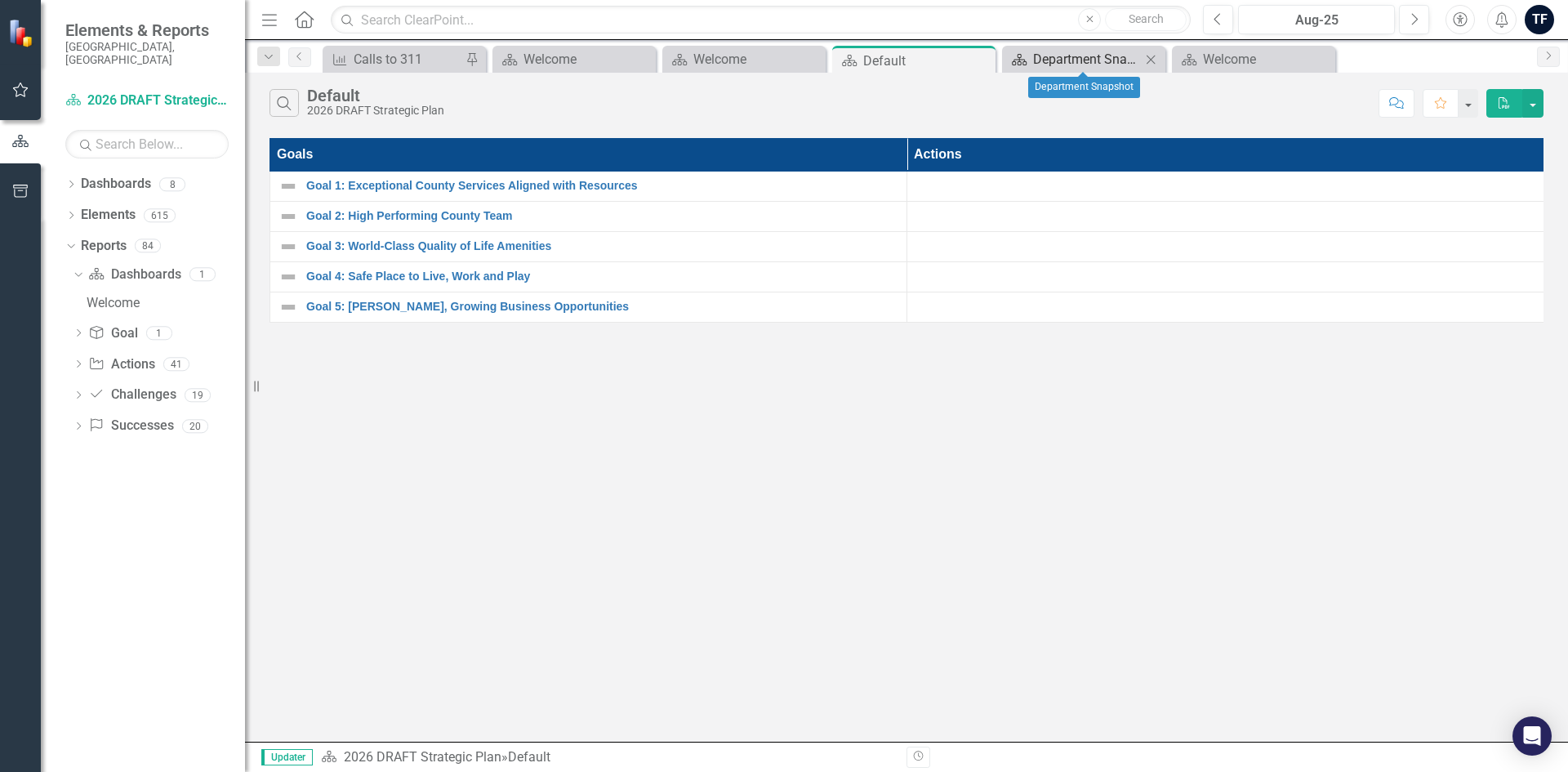
click at [1044, 61] on div "Department Snapshot" at bounding box center [1086, 58] width 108 height 20
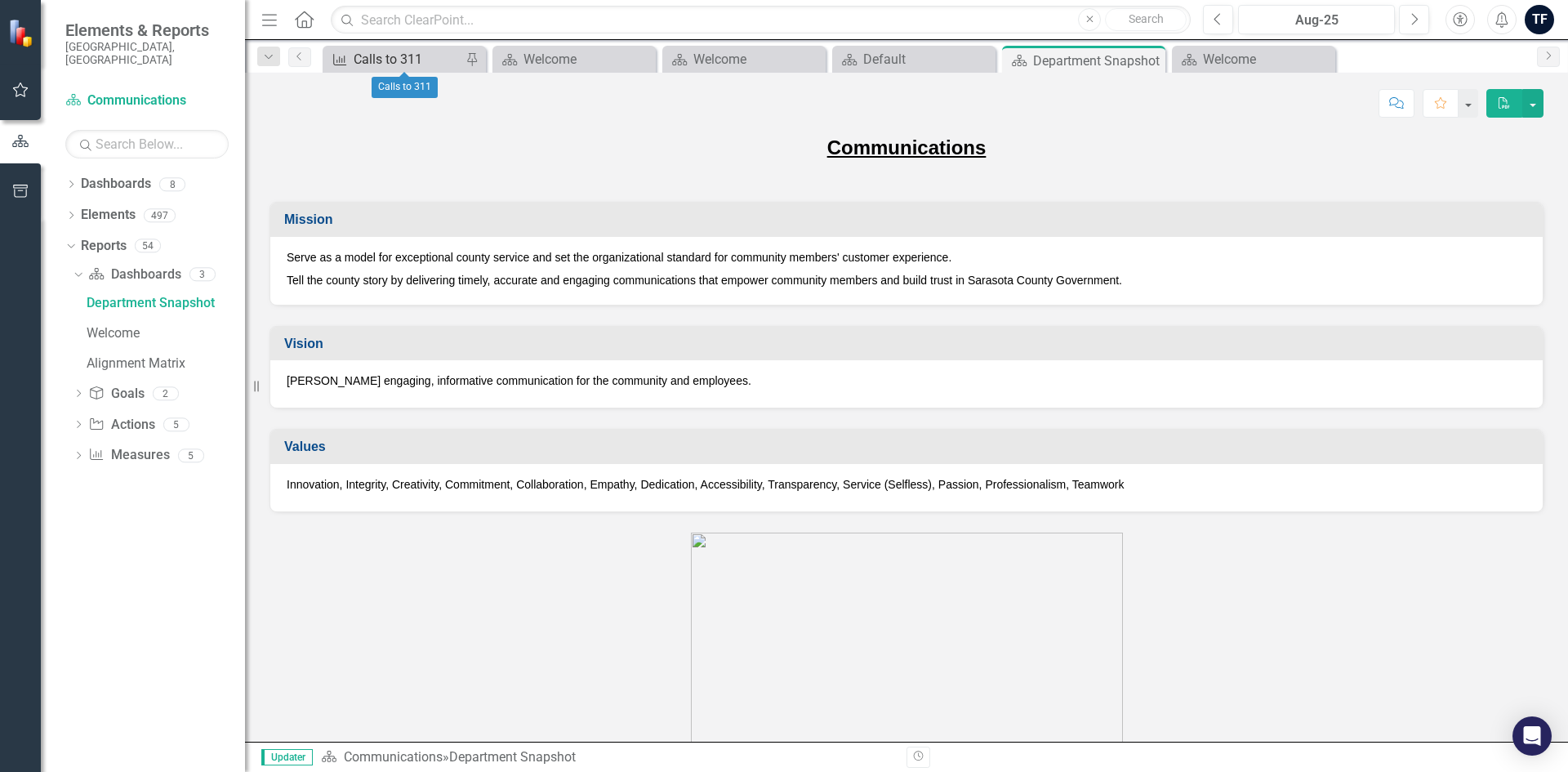
click at [402, 57] on div "Calls to 311" at bounding box center [407, 58] width 108 height 20
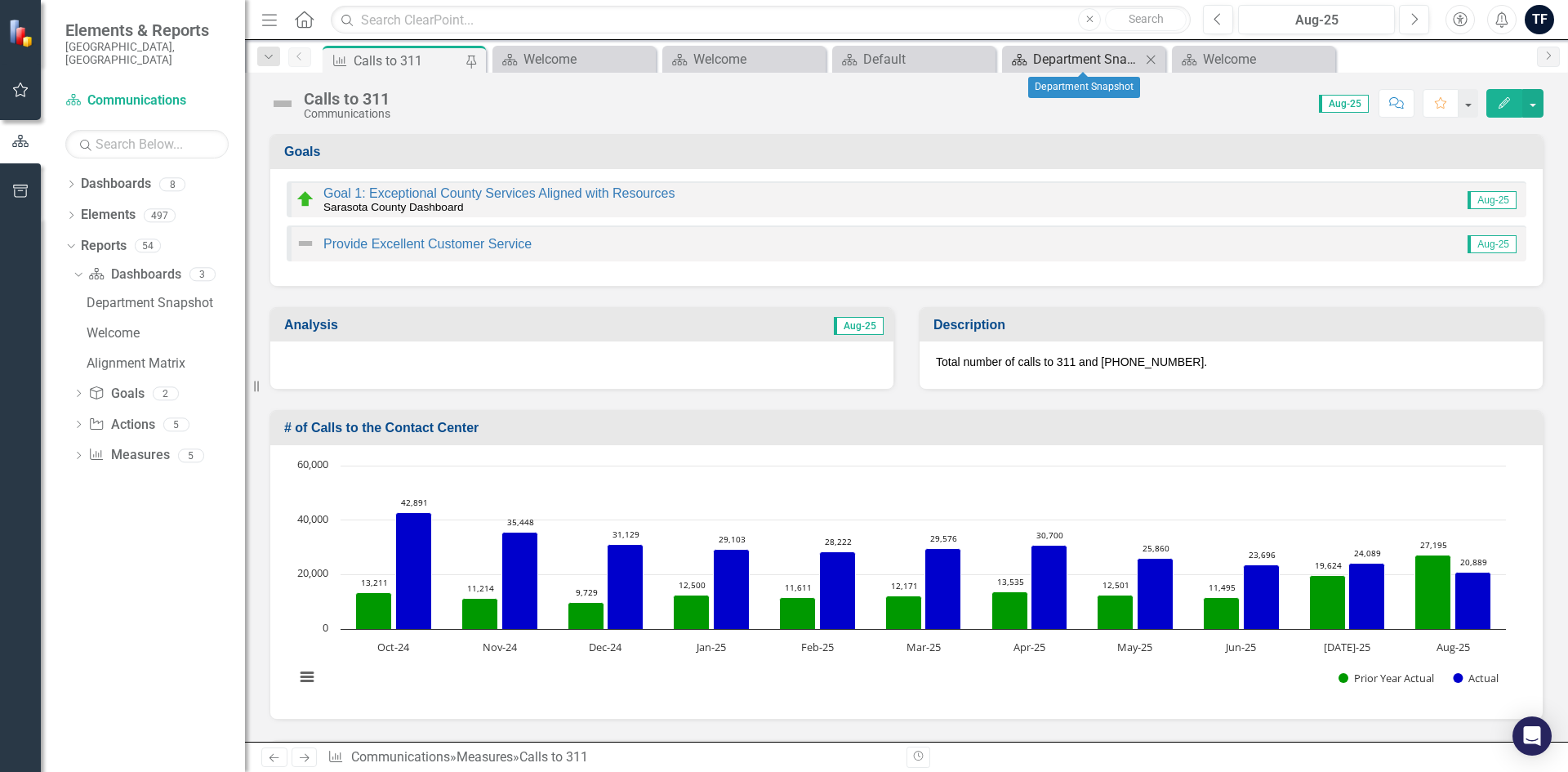
click at [1097, 64] on div "Department Snapshot" at bounding box center [1086, 58] width 108 height 20
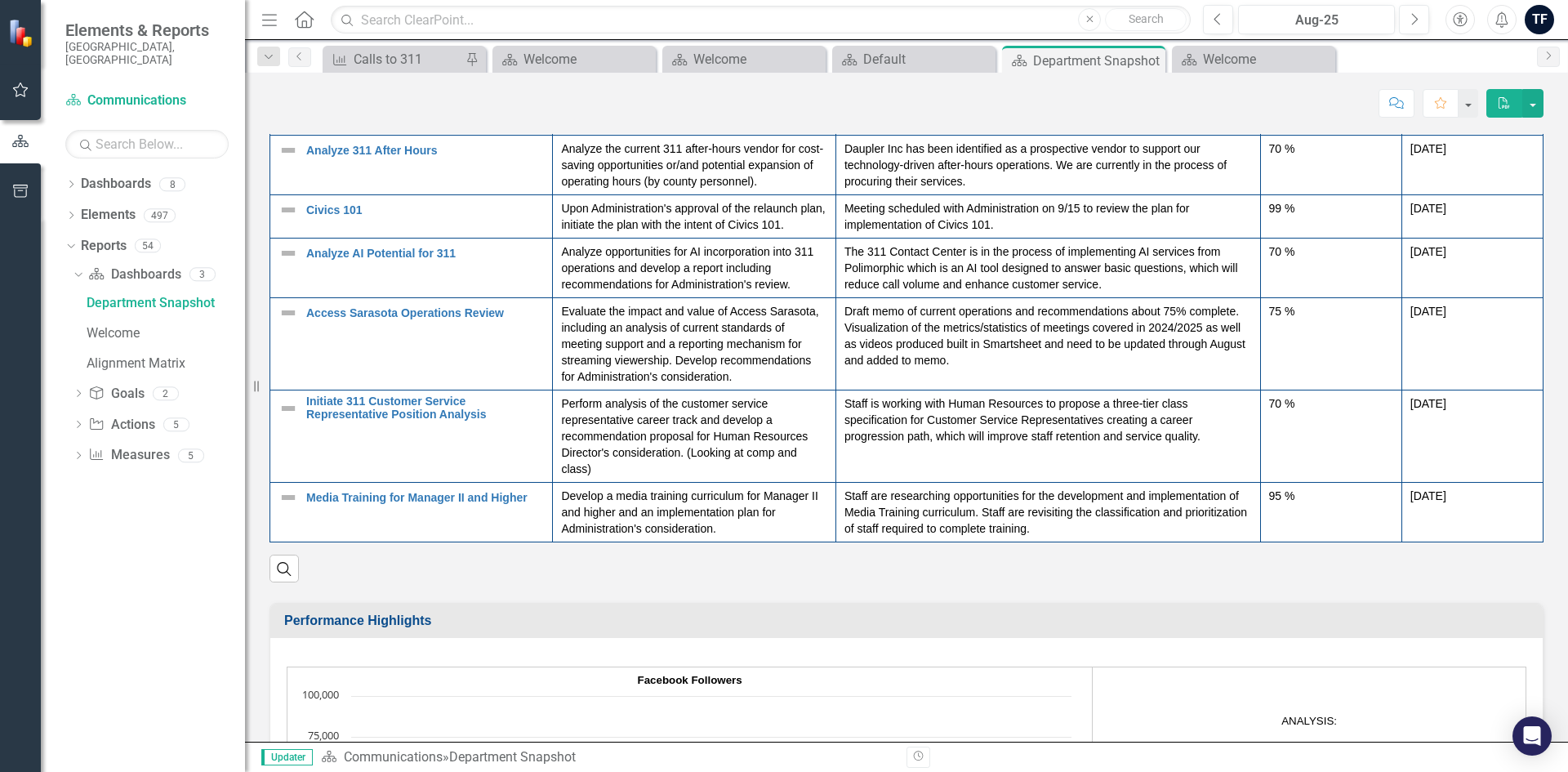
scroll to position [63, 0]
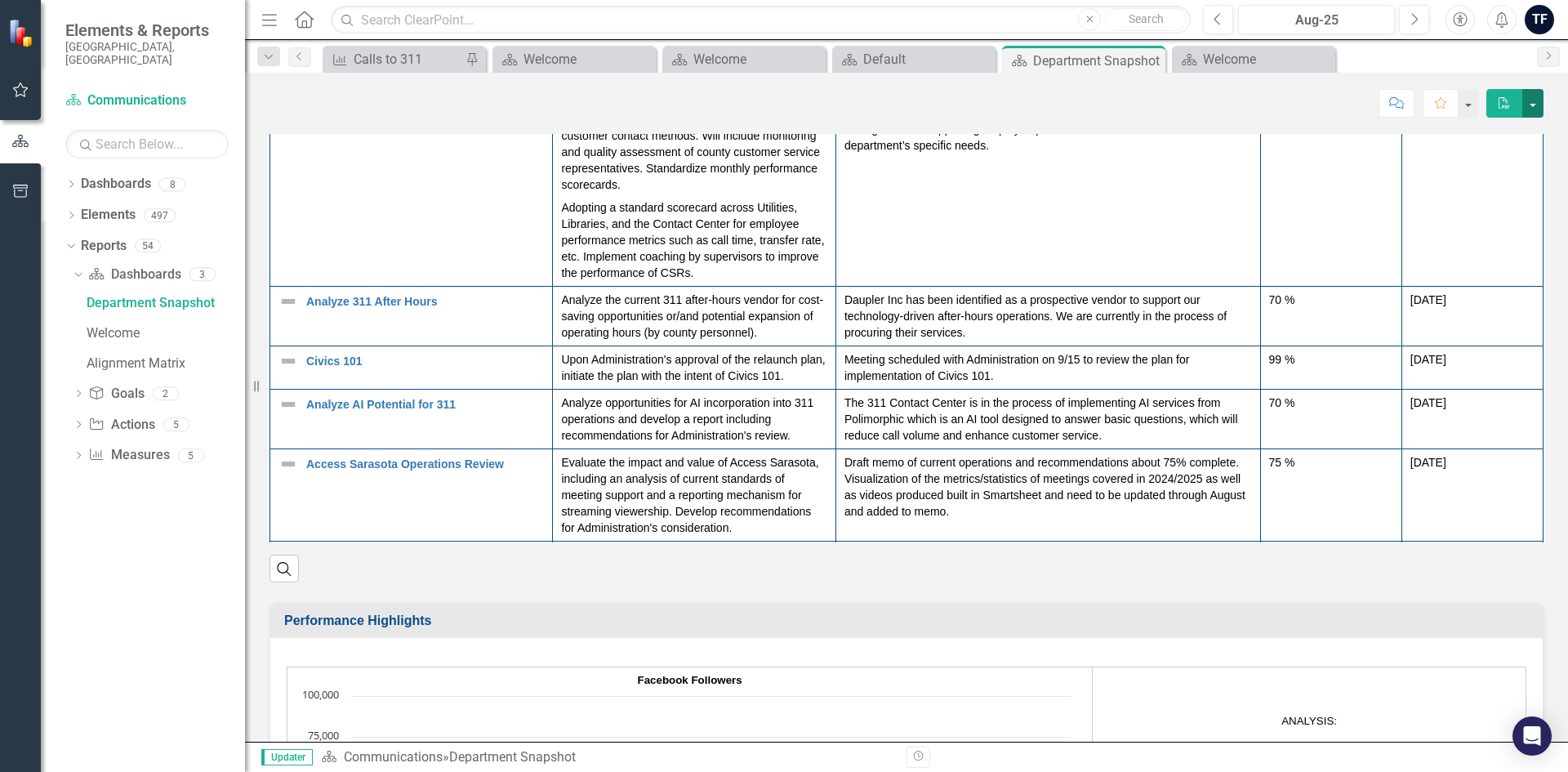
click at [1534, 104] on button "button" at bounding box center [1533, 103] width 21 height 29
click at [73, 181] on icon at bounding box center [72, 185] width 4 height 8
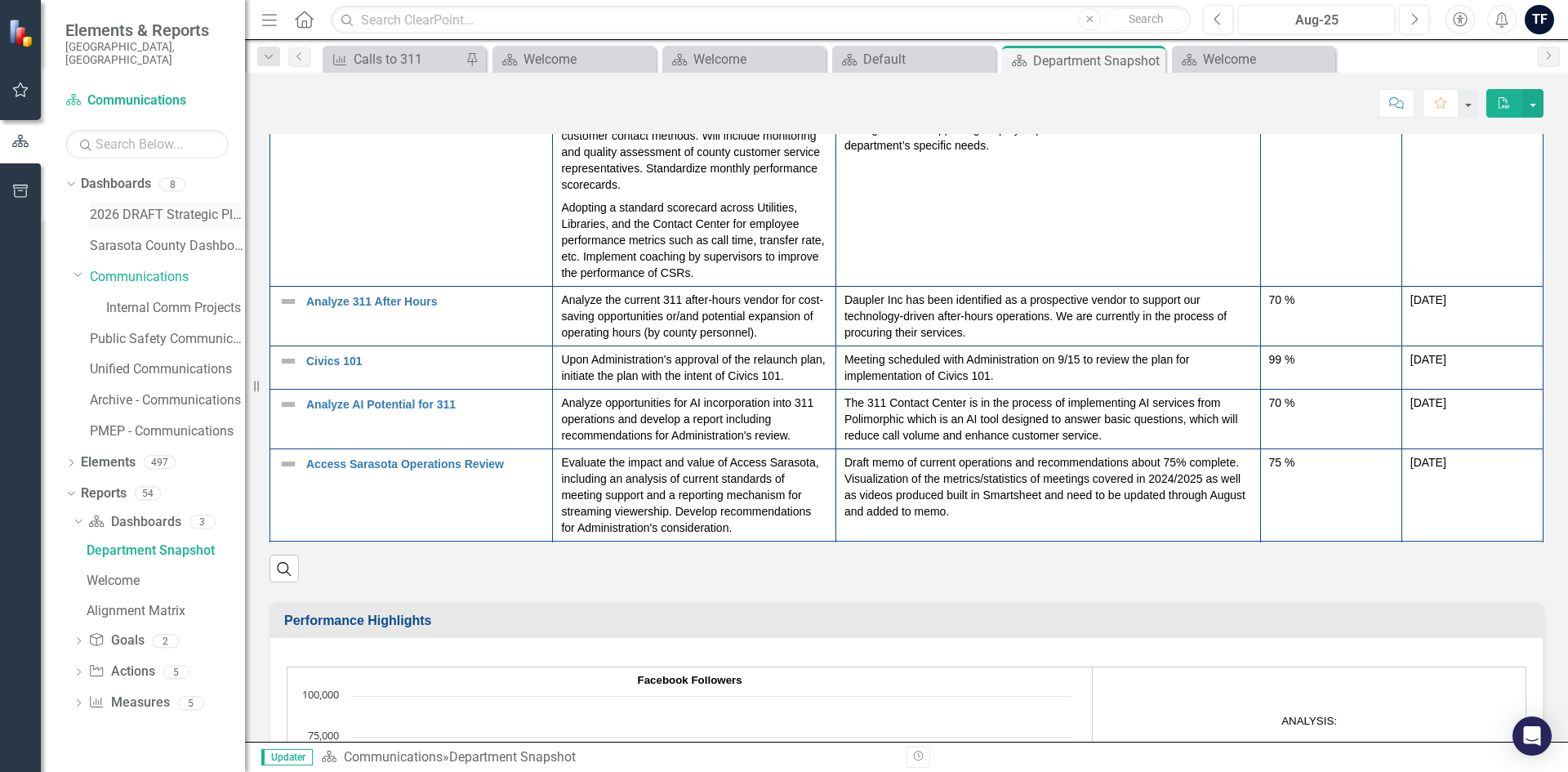
click at [143, 206] on link "2026 DRAFT Strategic Plan" at bounding box center [168, 216] width 155 height 19
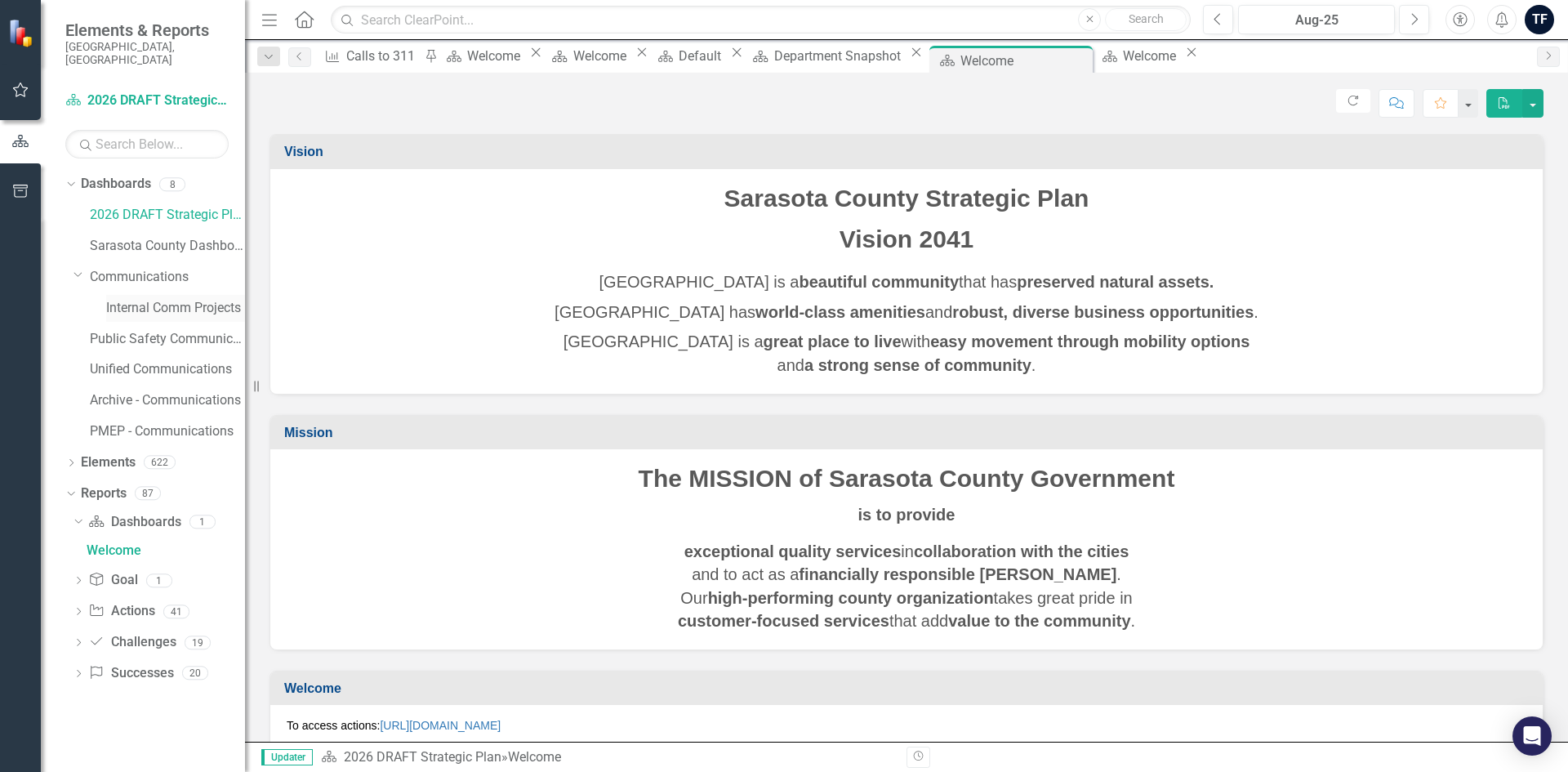
click at [140, 299] on link "Internal Comm Projects" at bounding box center [175, 308] width 139 height 19
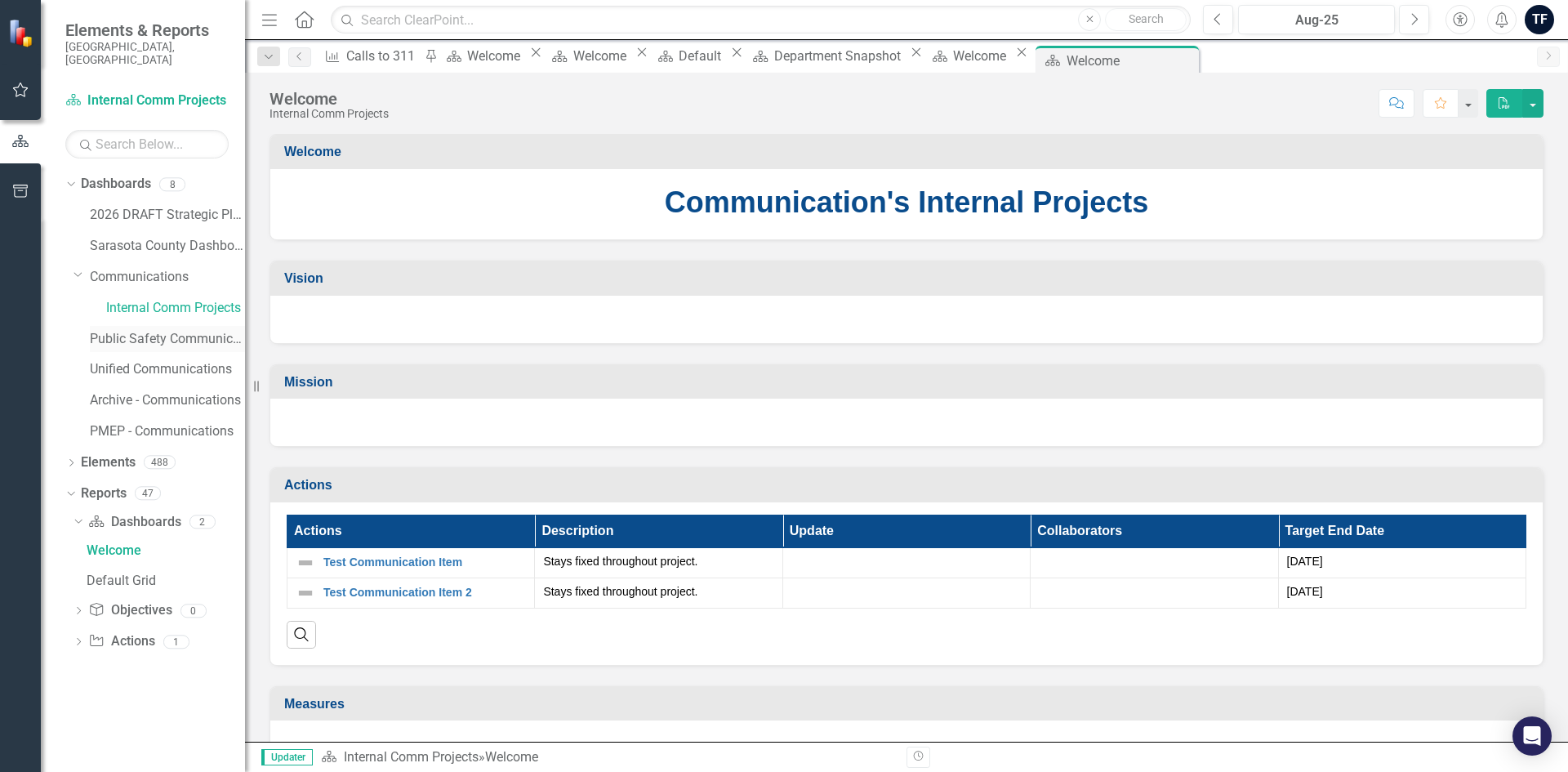
click at [113, 330] on link "Public Safety Communication" at bounding box center [168, 340] width 155 height 19
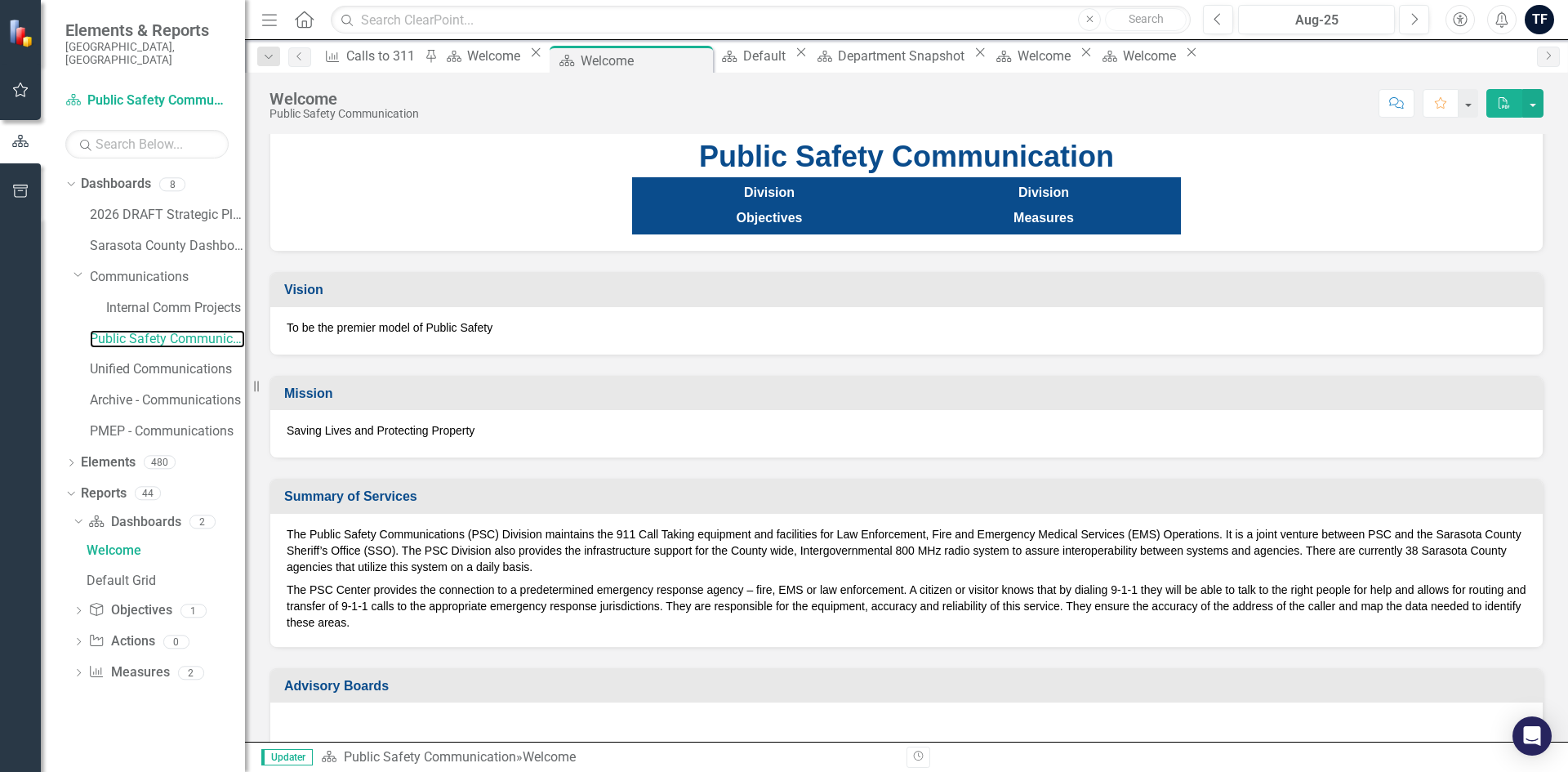
scroll to position [71, 0]
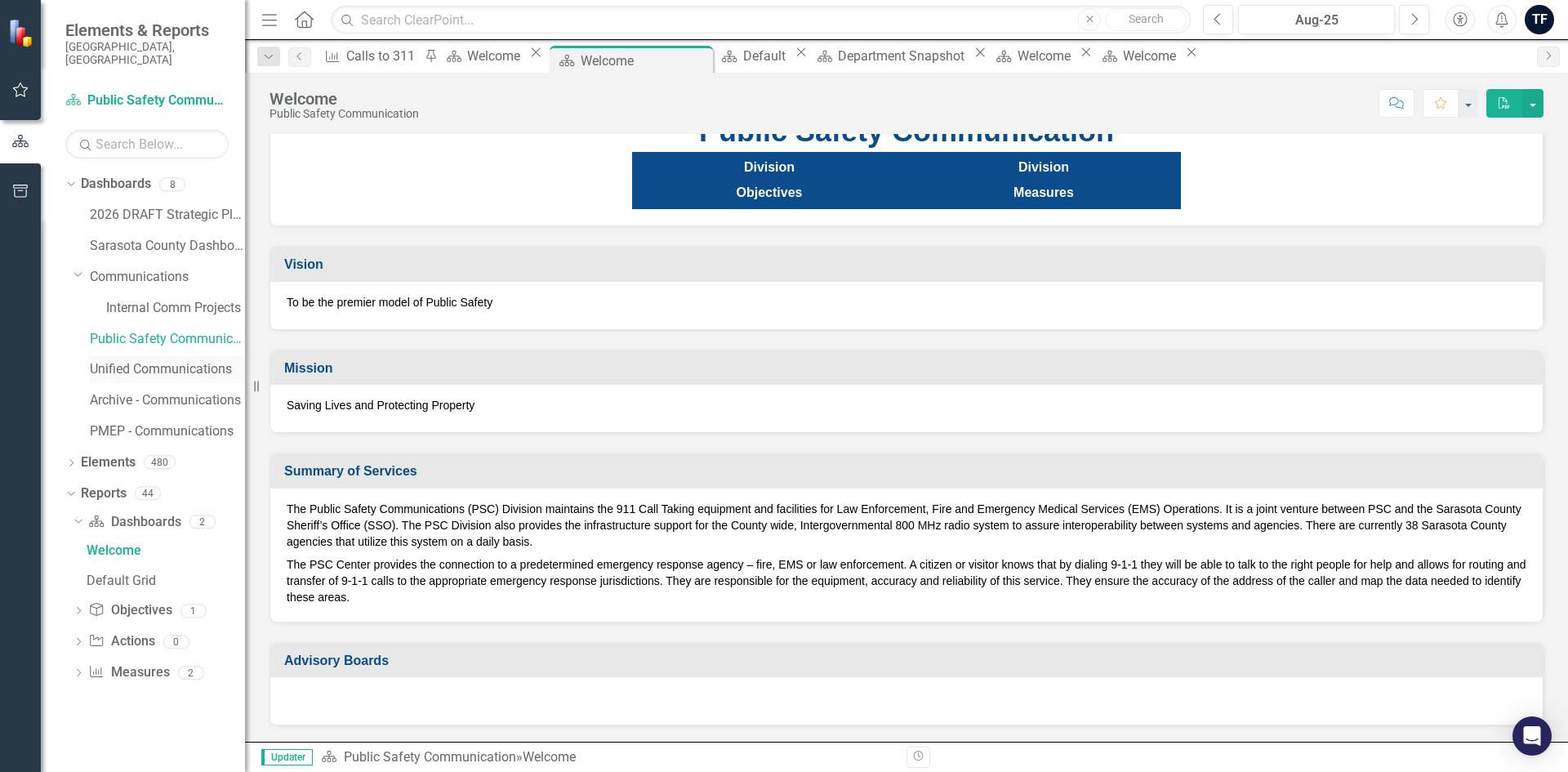
click at [145, 360] on link "Unified Communications" at bounding box center [168, 370] width 155 height 19
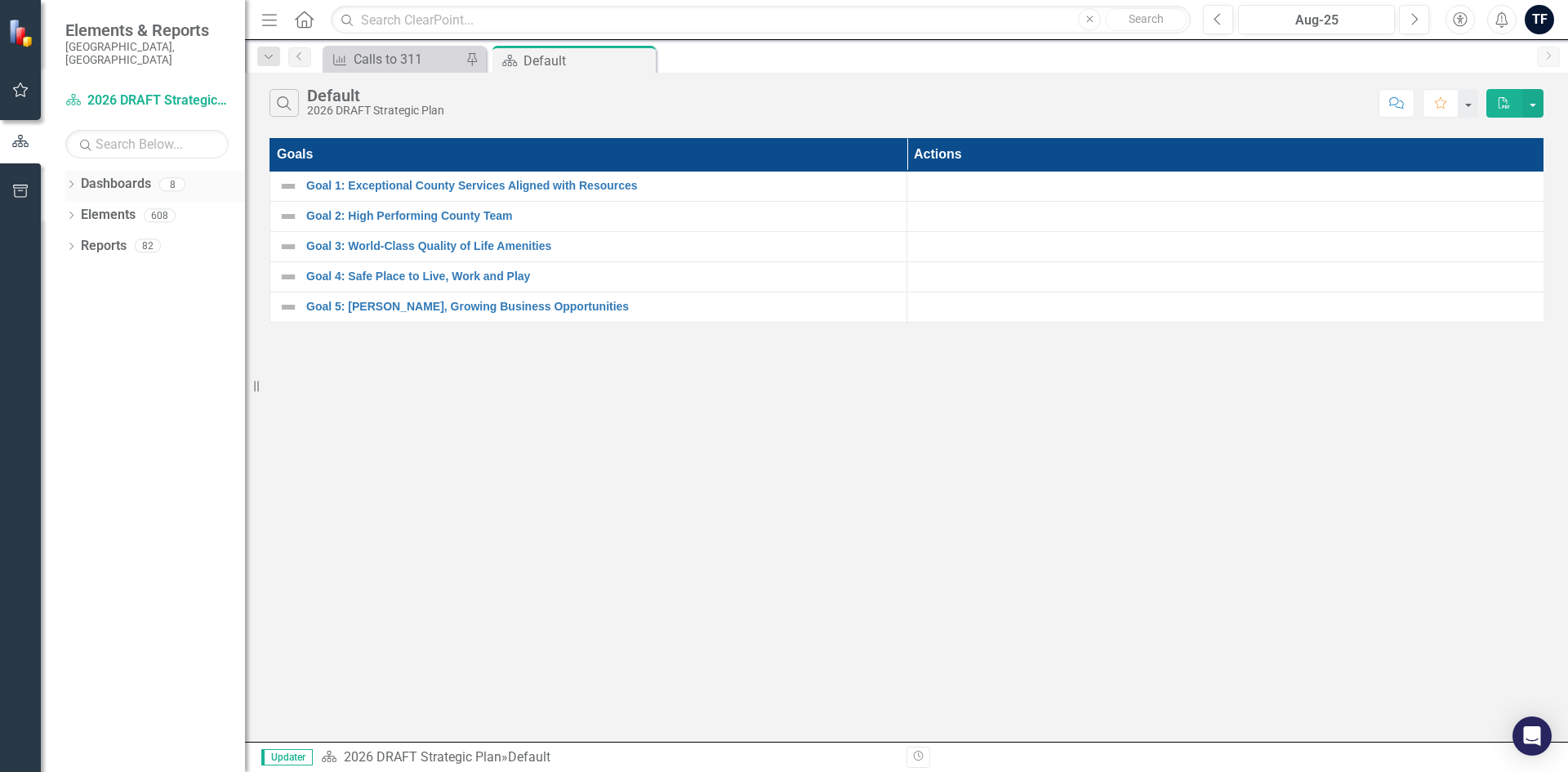
click at [105, 175] on link "Dashboards" at bounding box center [115, 185] width 70 height 19
click at [70, 181] on icon at bounding box center [72, 185] width 4 height 8
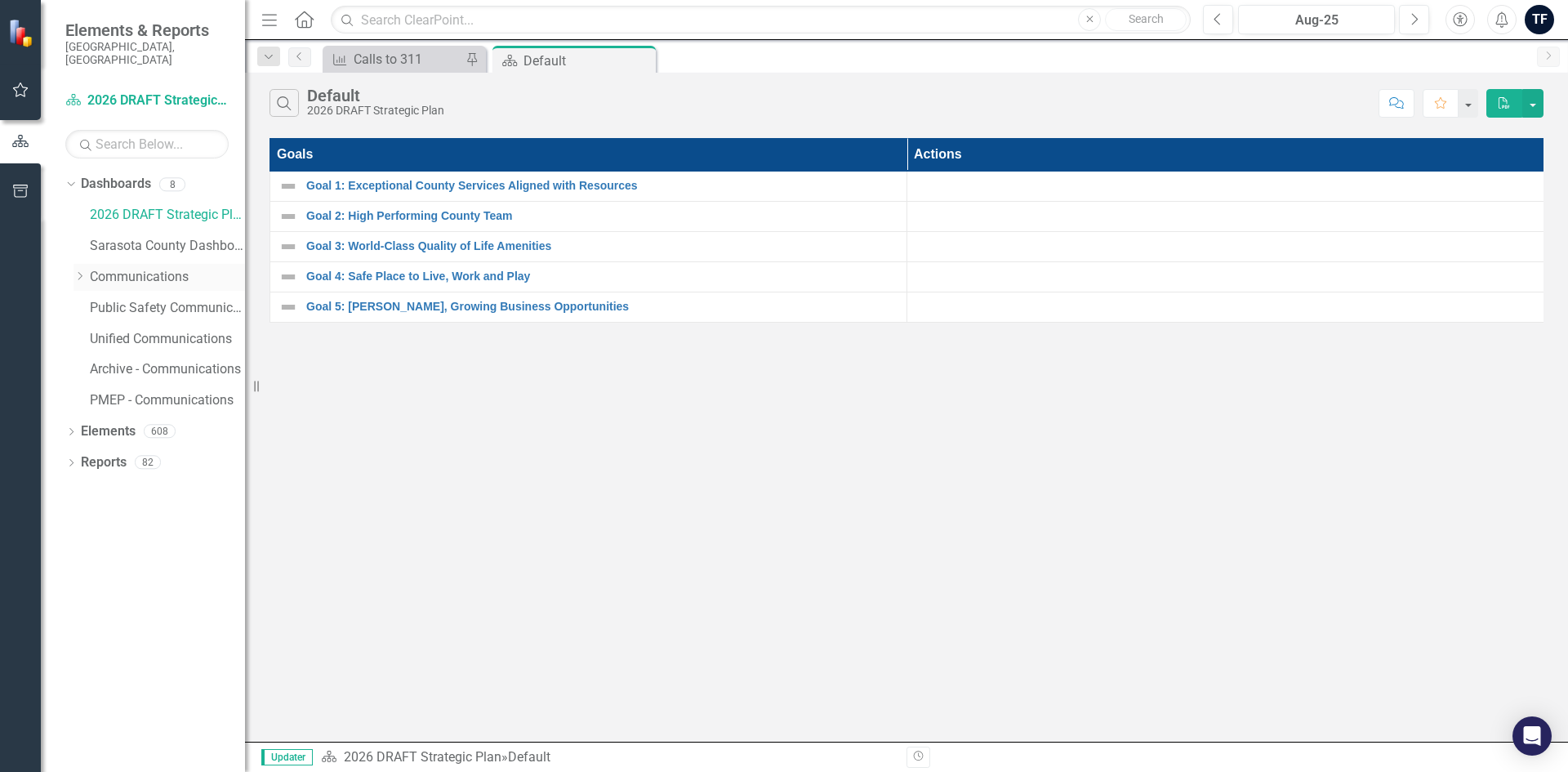
click at [112, 268] on link "Communications" at bounding box center [168, 278] width 155 height 19
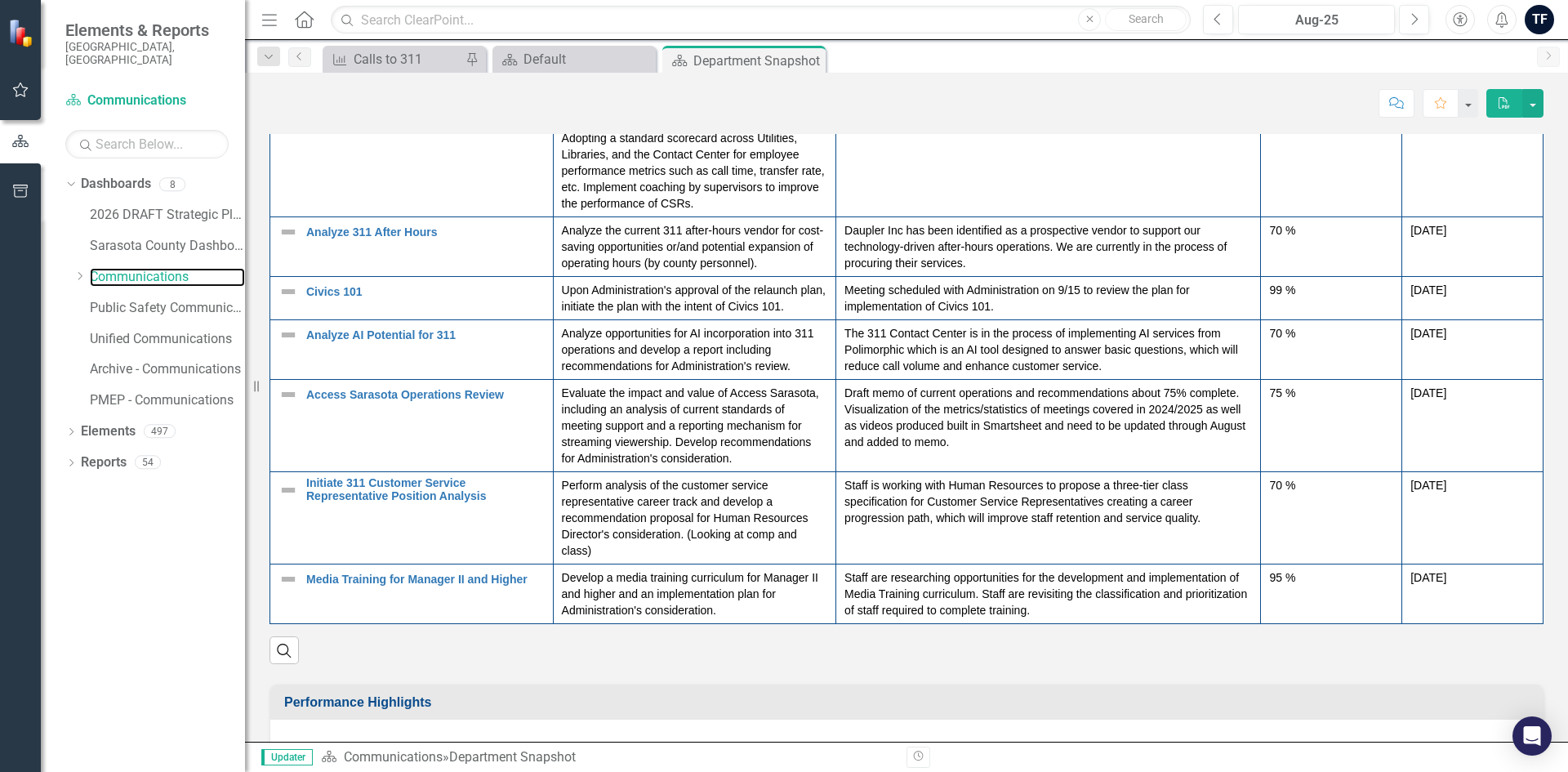
scroll to position [231, 0]
click at [364, 19] on input "text" at bounding box center [761, 20] width 860 height 29
